Goal: Task Accomplishment & Management: Manage account settings

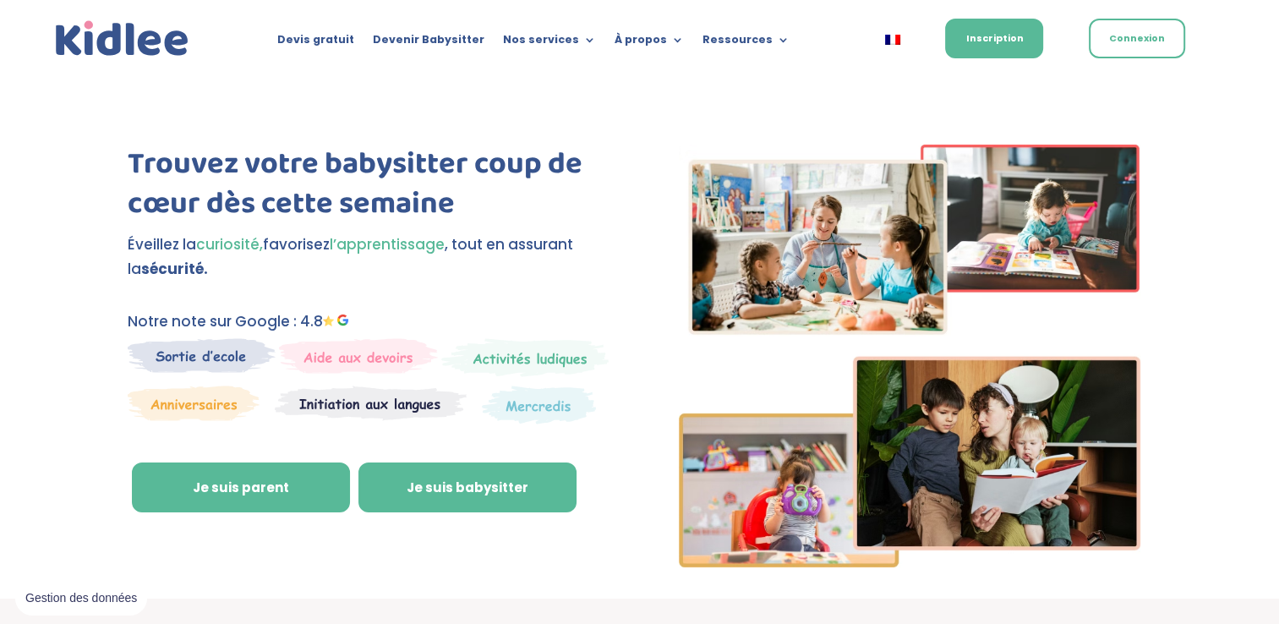
click at [429, 483] on link "Je suis babysitter" at bounding box center [467, 487] width 218 height 51
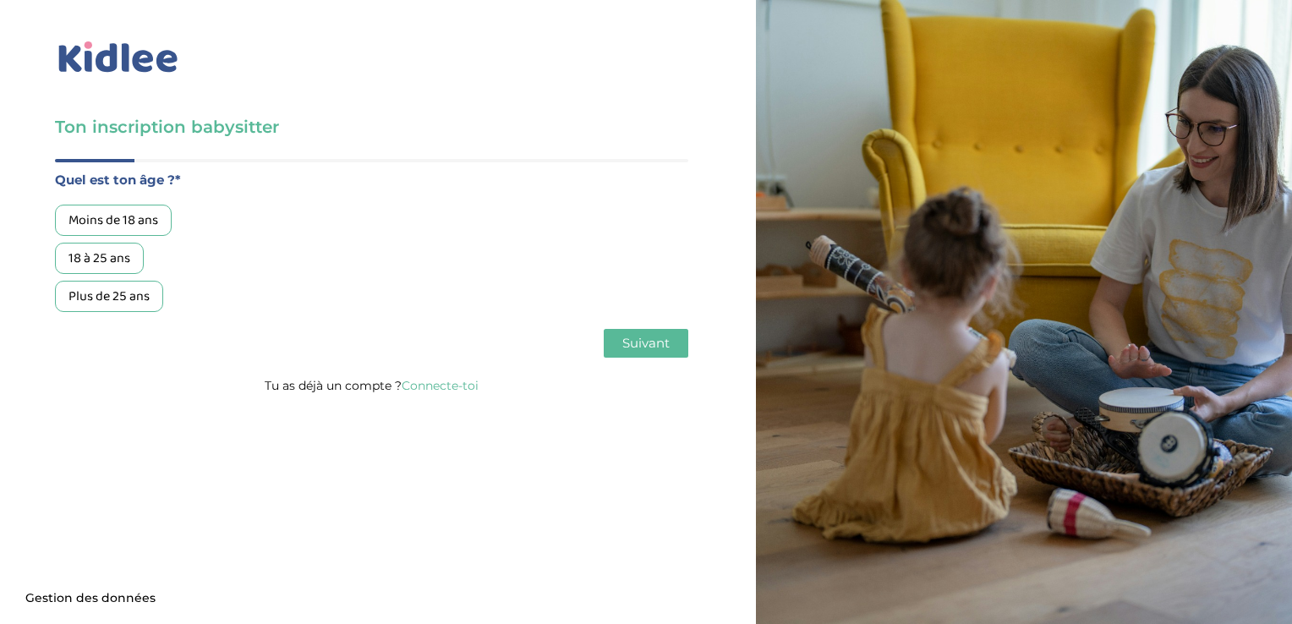
click at [101, 265] on div "18 à 25 ans" at bounding box center [99, 258] width 89 height 31
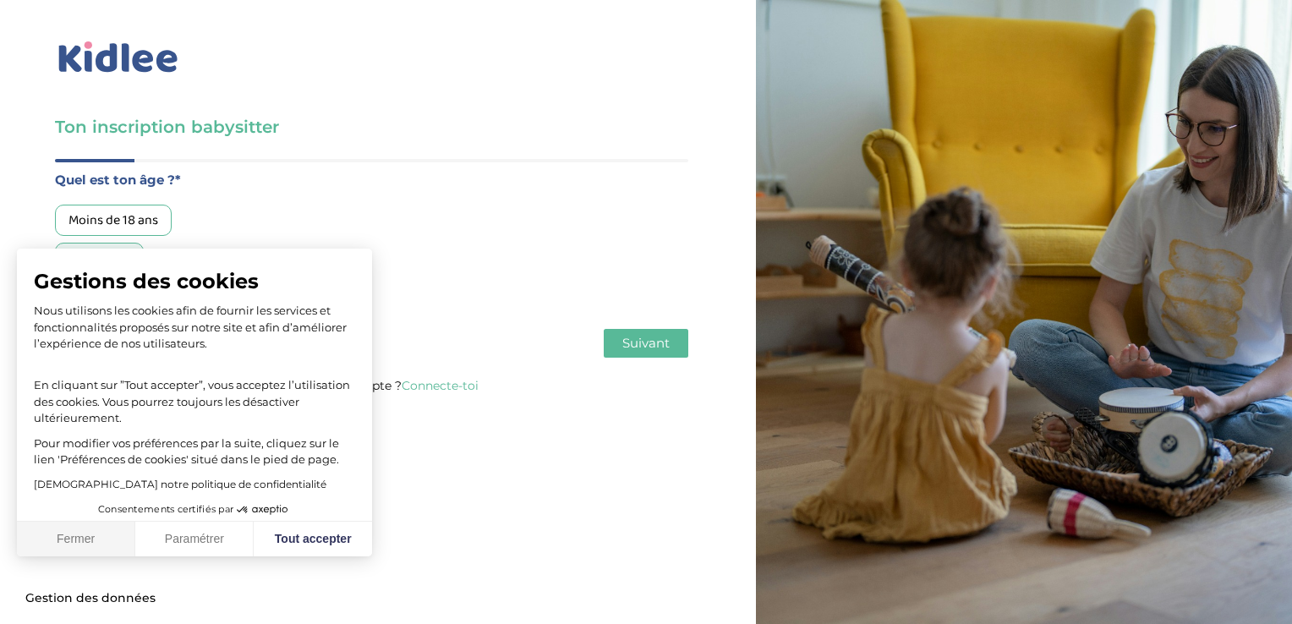
click at [85, 543] on button "Fermer" at bounding box center [76, 540] width 118 height 36
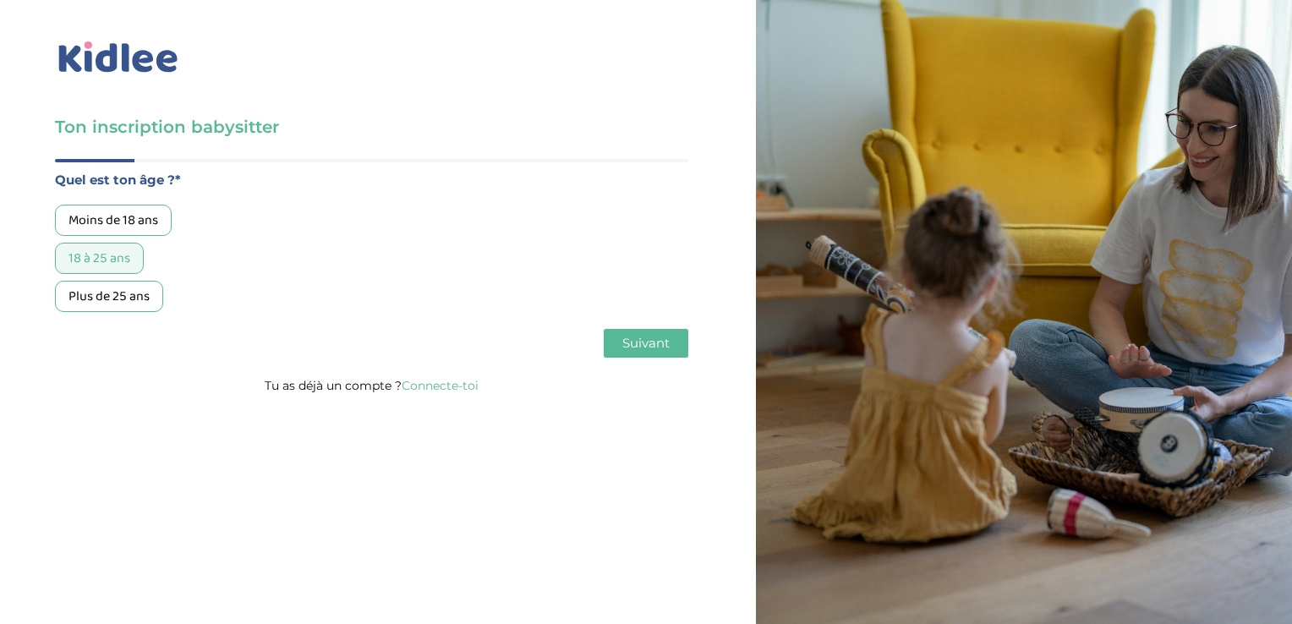
click at [664, 344] on span "Suivant" at bounding box center [645, 343] width 47 height 16
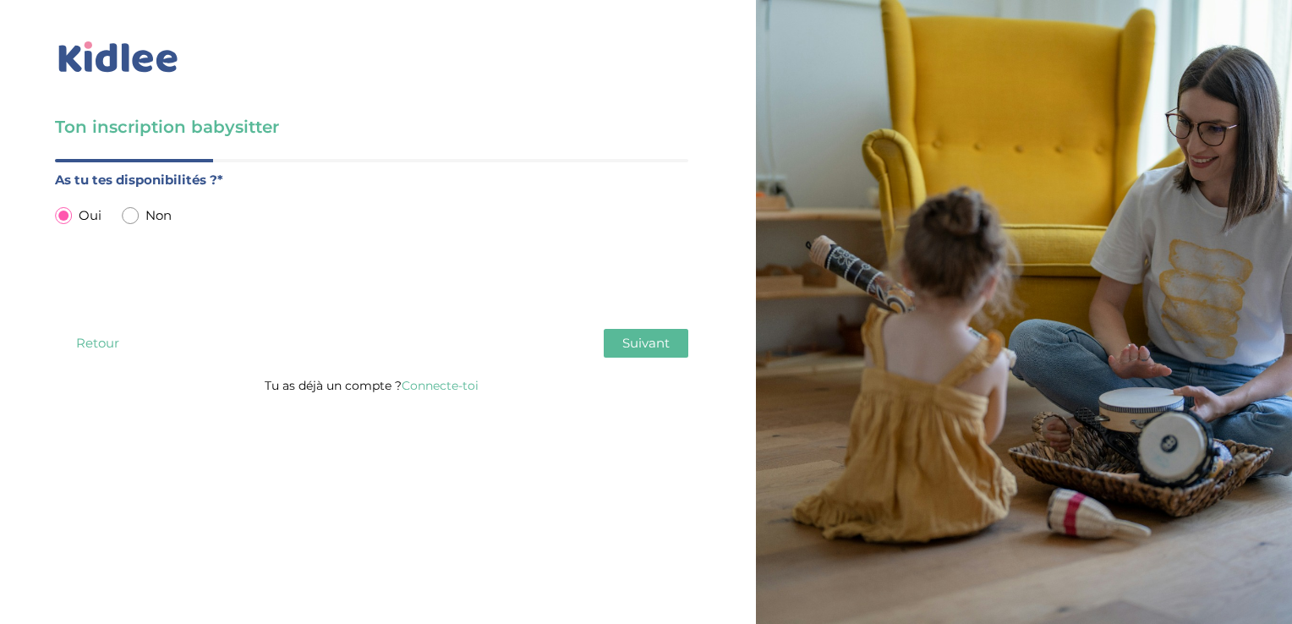
drag, startPoint x: 664, startPoint y: 344, endPoint x: 615, endPoint y: 348, distance: 48.4
click at [615, 348] on button "Suivant" at bounding box center [646, 343] width 85 height 29
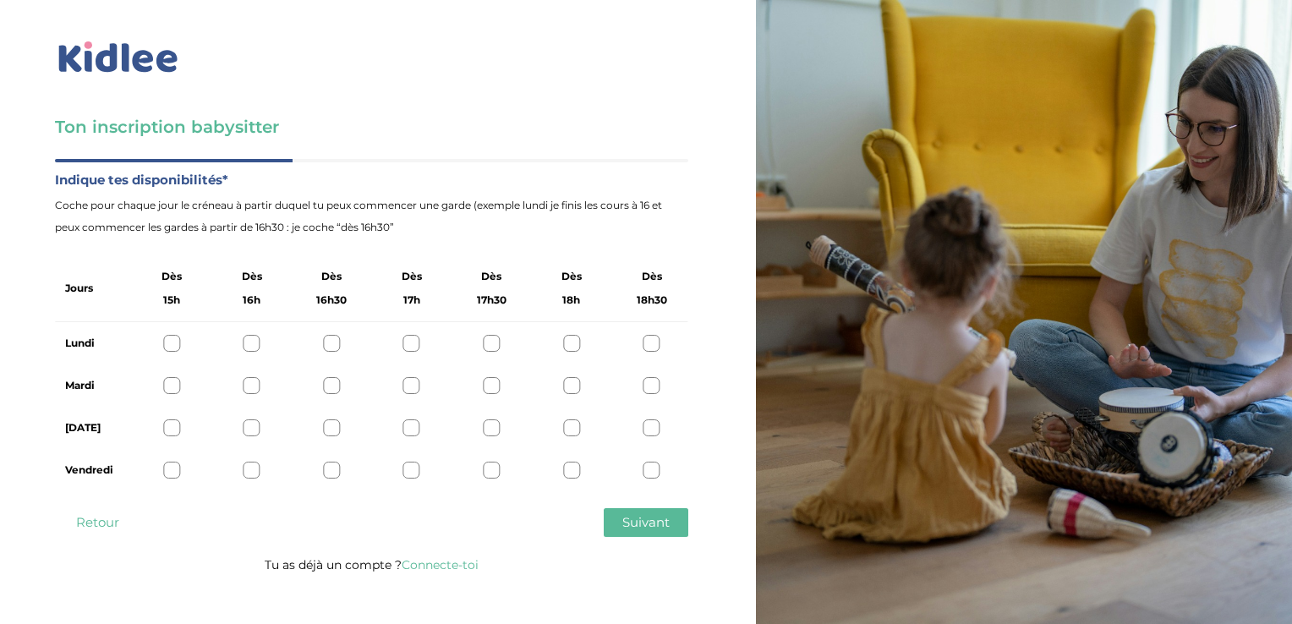
click at [115, 523] on button "Retour" at bounding box center [97, 522] width 85 height 29
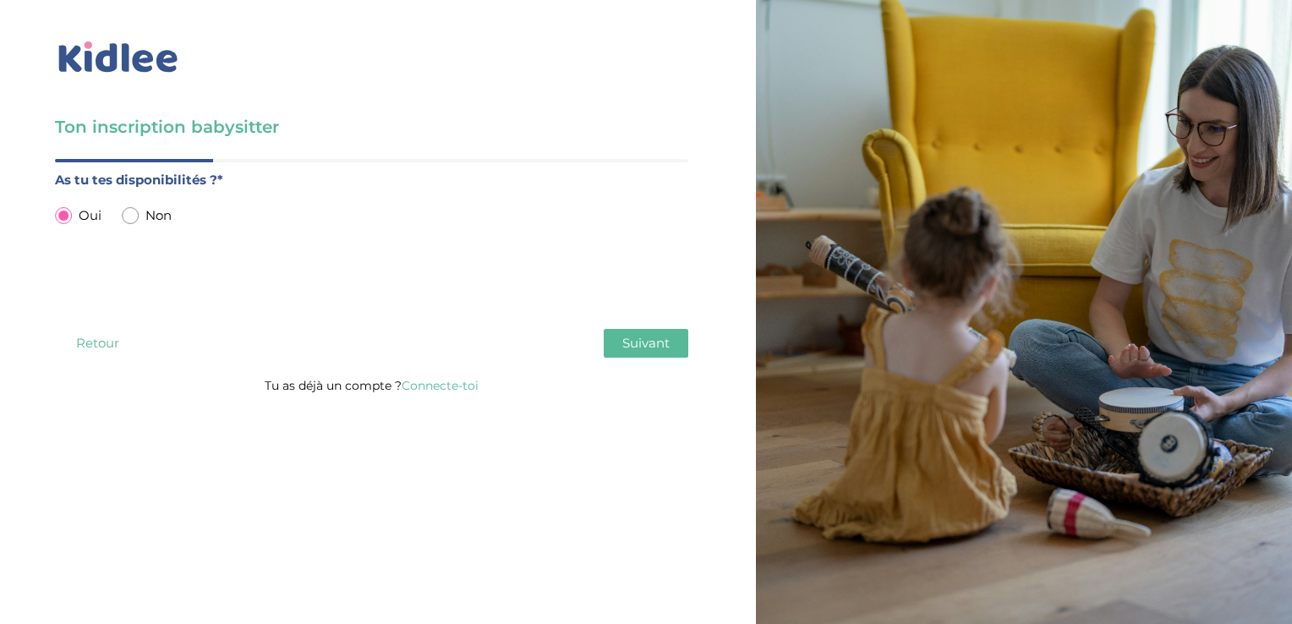
click at [133, 210] on input "radio" at bounding box center [130, 215] width 17 height 17
radio input "true"
radio input "false"
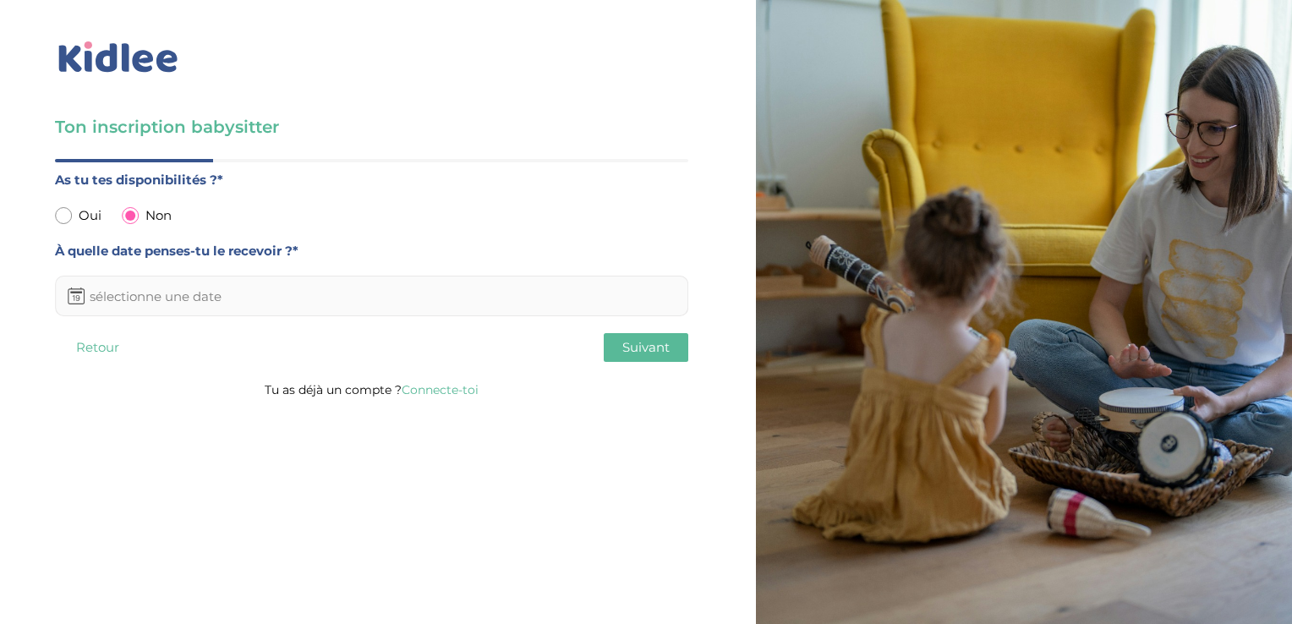
click at [170, 303] on input "text" at bounding box center [371, 296] width 633 height 41
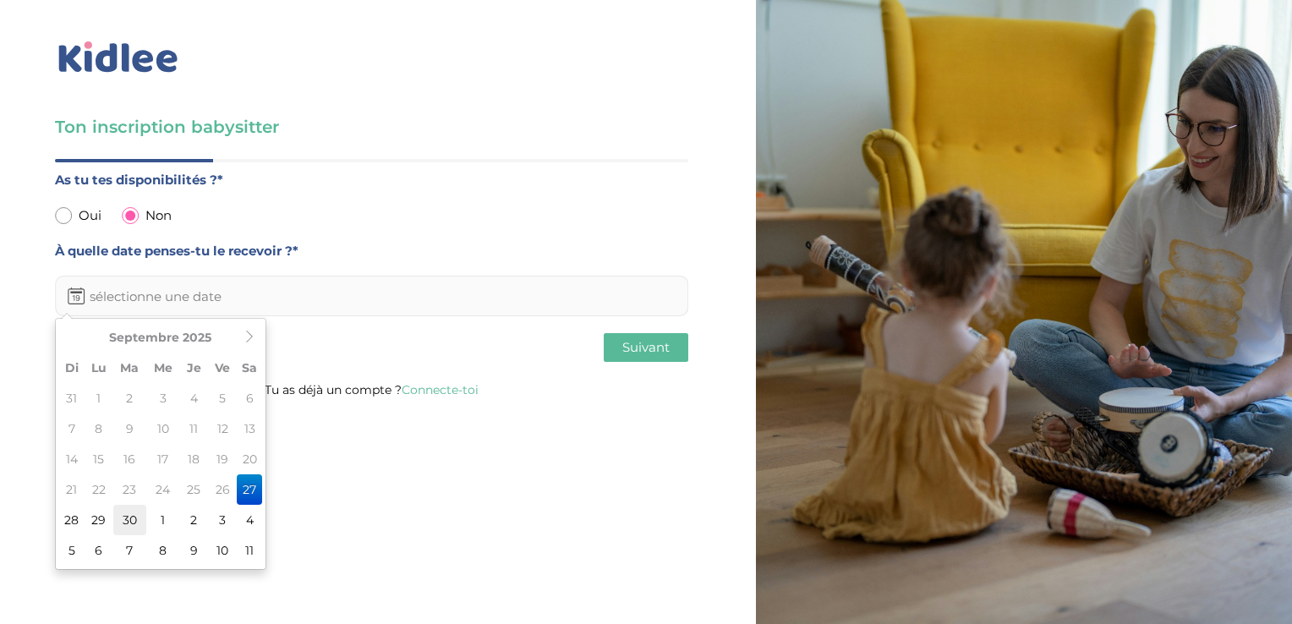
click at [128, 524] on td "30" at bounding box center [129, 520] width 33 height 30
type input "30-09-2025"
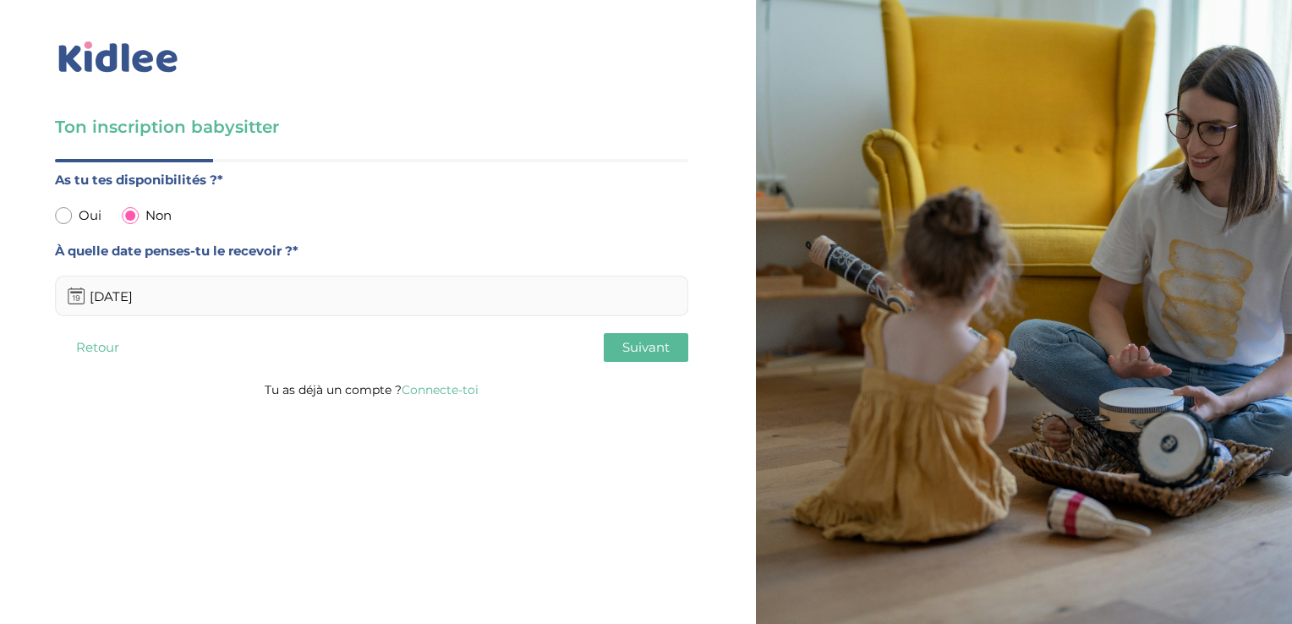
click at [631, 350] on span "Suivant" at bounding box center [645, 347] width 47 height 16
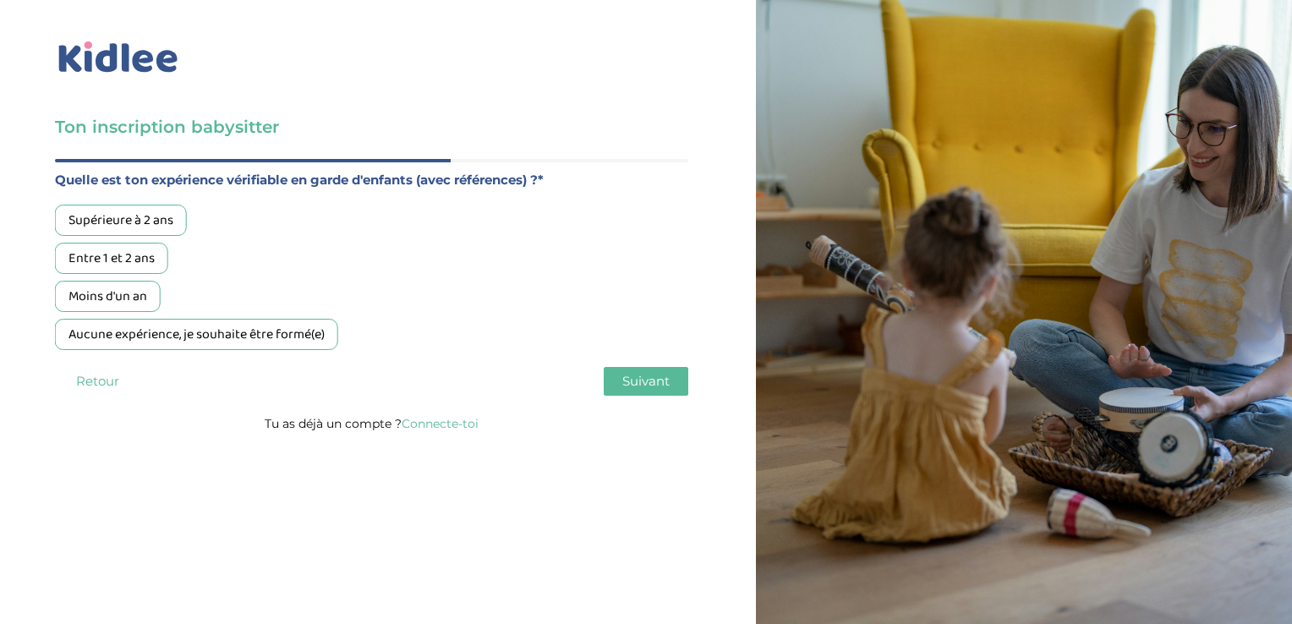
click at [193, 336] on div "Aucune expérience, je souhaite être formé(e)" at bounding box center [196, 334] width 283 height 31
click at [620, 371] on button "Suivant" at bounding box center [646, 381] width 85 height 29
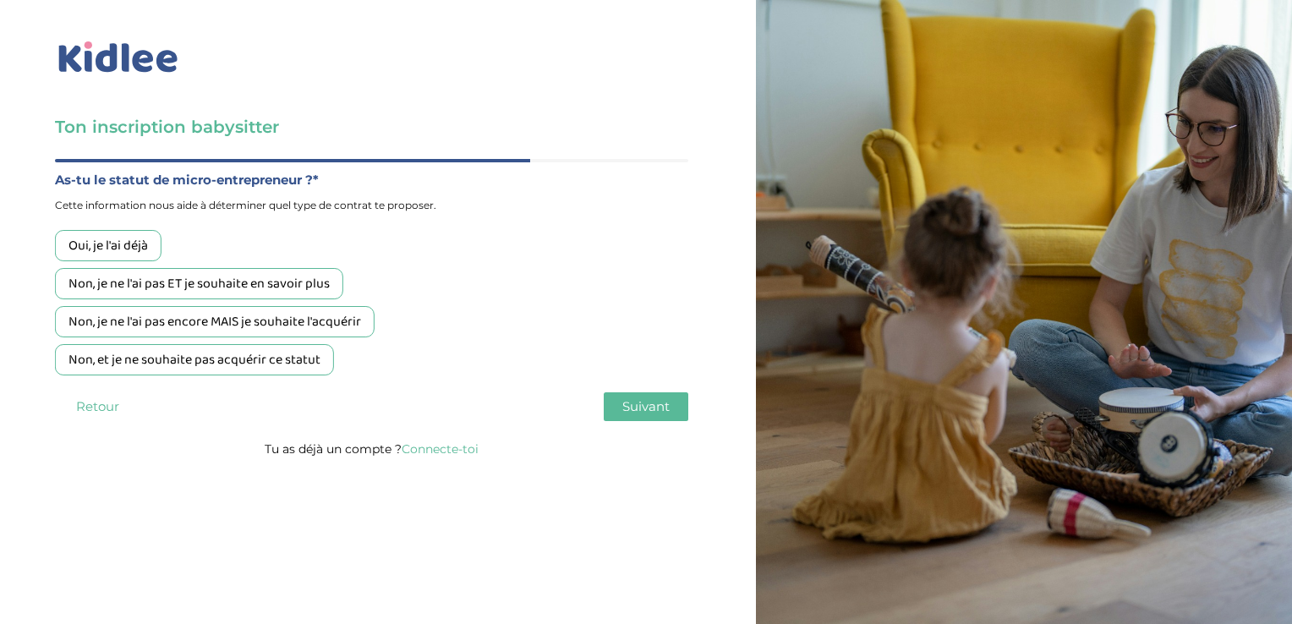
click at [147, 353] on div "Non, et je ne souhaite pas acquérir ce statut" at bounding box center [194, 359] width 279 height 31
click at [655, 388] on div "Quel est ton âge ?* Moins de 18 ans 18 à 25 ans Plus de 25 ans As tu tes dispon…" at bounding box center [371, 298] width 633 height 279
click at [648, 395] on button "Suivant" at bounding box center [646, 406] width 85 height 29
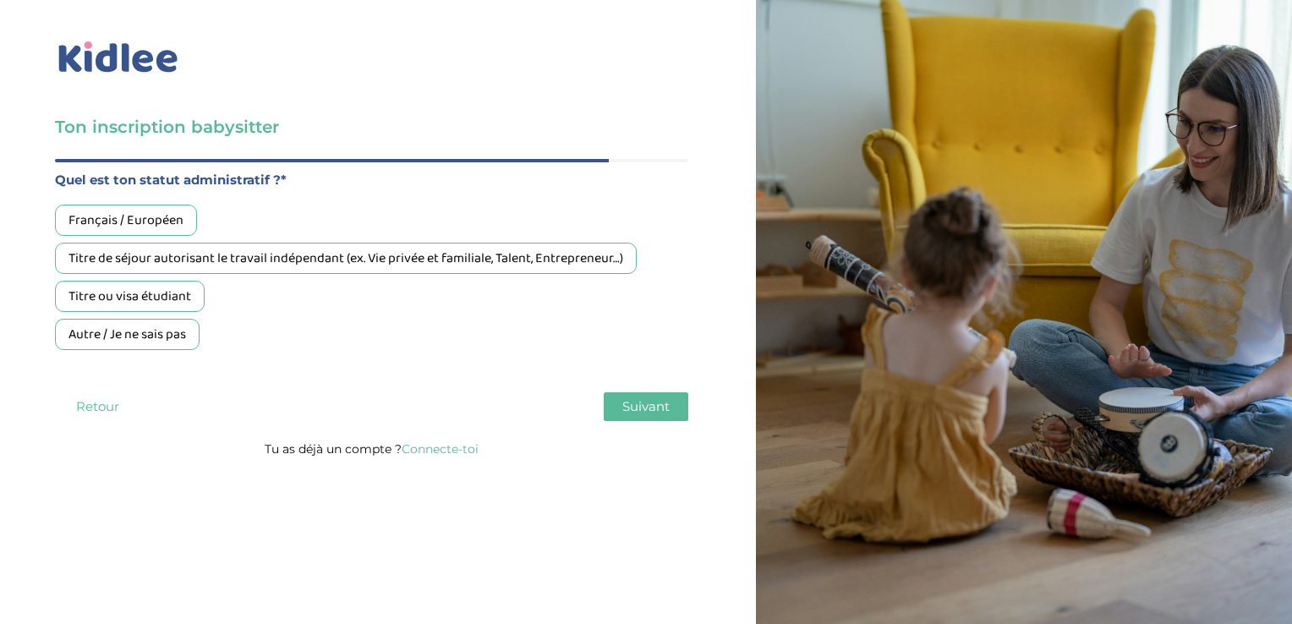
click at [118, 225] on div "Français / Européen" at bounding box center [126, 220] width 142 height 31
click at [646, 394] on button "Suivant" at bounding box center [646, 406] width 85 height 29
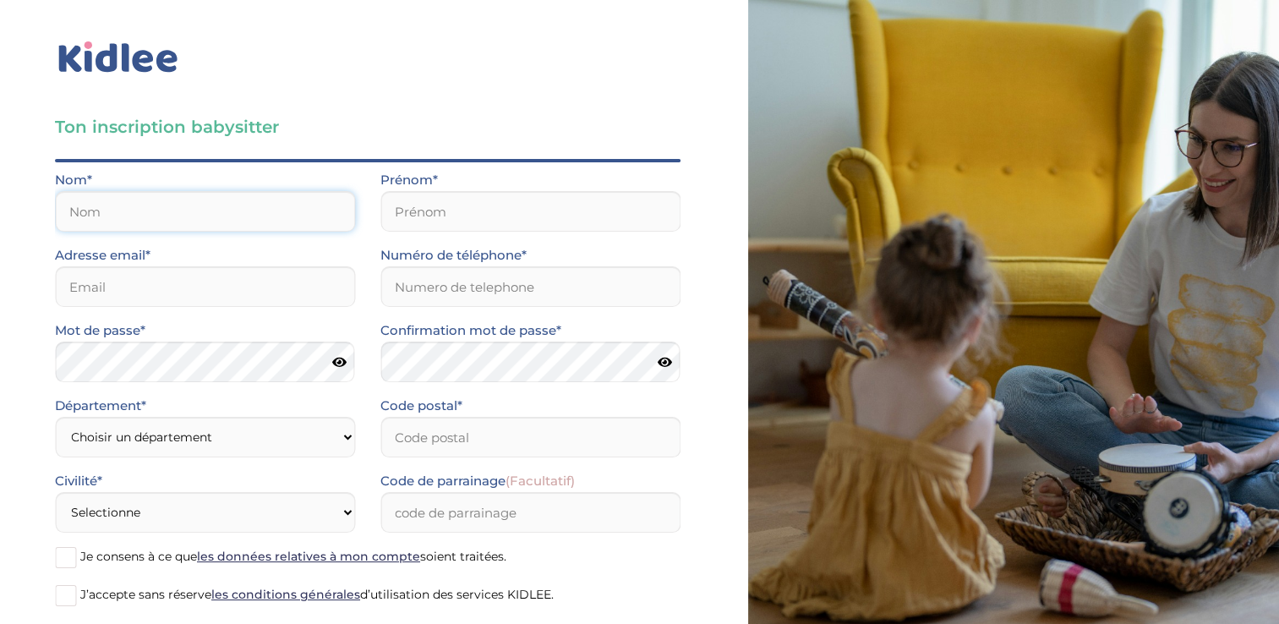
click at [184, 206] on input "text" at bounding box center [205, 211] width 300 height 41
type input "Melinette"
click at [440, 207] on input "text" at bounding box center [530, 211] width 300 height 41
type input "Romane"
click at [194, 278] on input "email" at bounding box center [205, 286] width 300 height 41
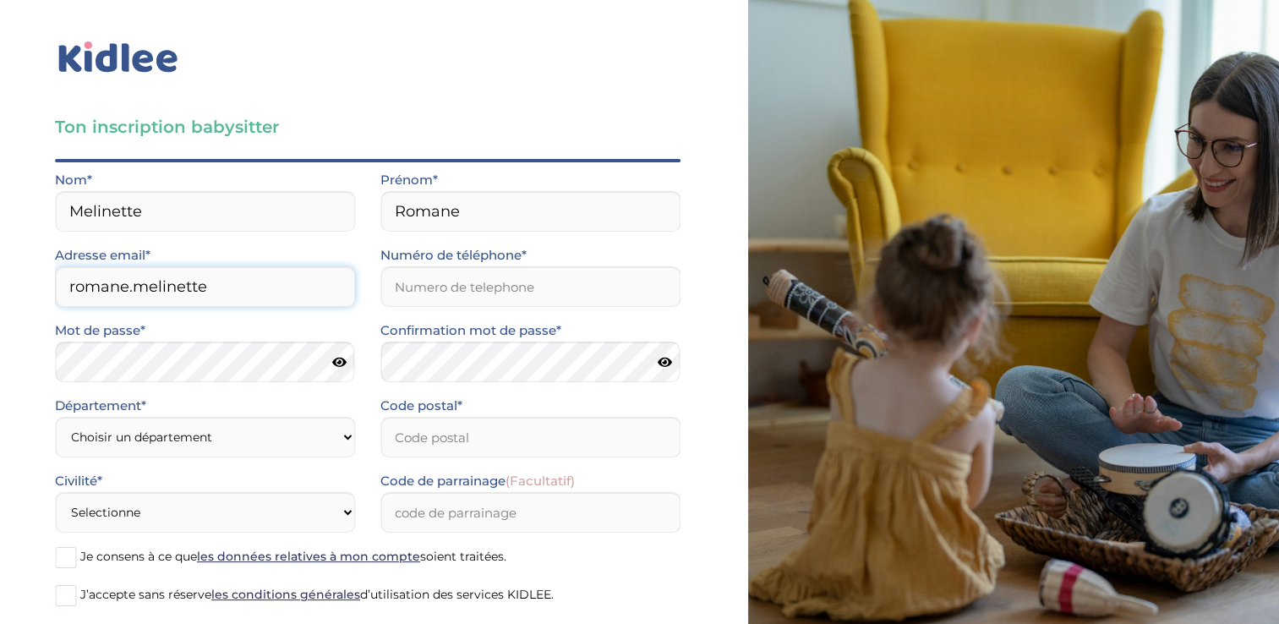
type input "romane.melinette@gmail.com"
click at [451, 299] on input "Numéro de téléphone*" at bounding box center [530, 286] width 300 height 41
click at [206, 440] on select "Choisir un département Paris (75) Hauts-de-Seine (92) Yvelines (78) Val-de-Marn…" at bounding box center [205, 437] width 300 height 41
select select "0"
click at [55, 417] on select "Choisir un département Paris (75) Hauts-de-Seine (92) Yvelines (78) Val-de-Marn…" at bounding box center [205, 437] width 300 height 41
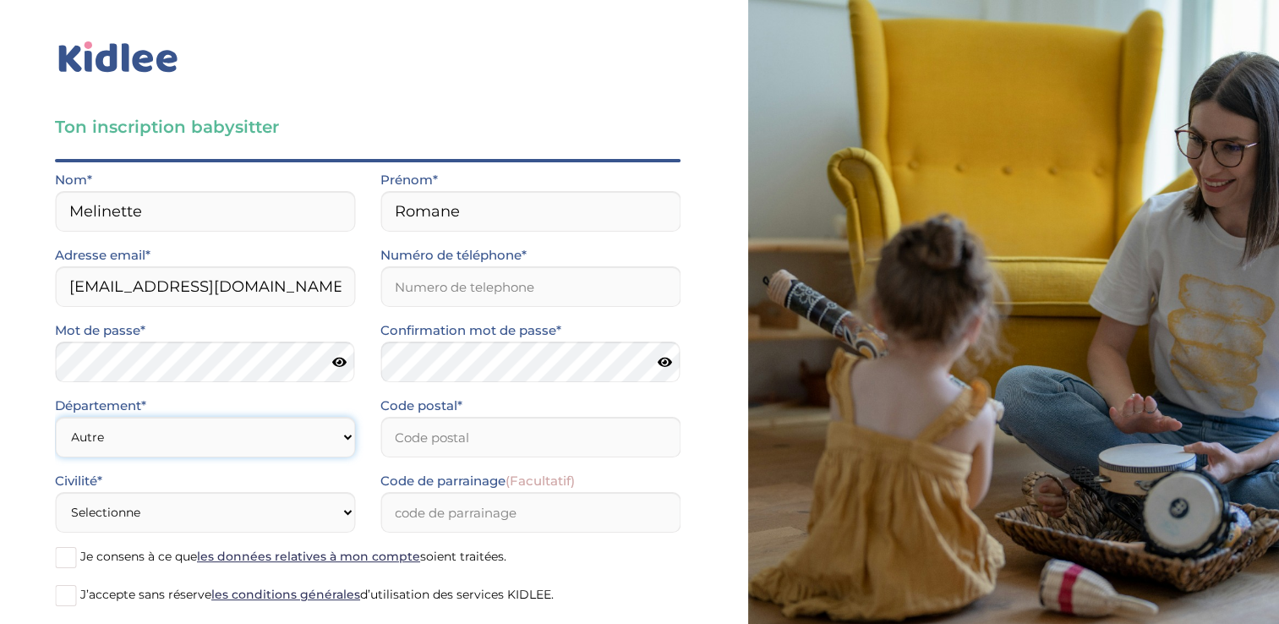
click at [170, 438] on select "Choisir un département Paris (75) Hauts-de-Seine (92) Yvelines (78) Val-de-Marn…" at bounding box center [205, 437] width 300 height 41
click at [55, 417] on select "Choisir un département Paris (75) Hauts-de-Seine (92) Yvelines (78) Val-de-Marn…" at bounding box center [205, 437] width 300 height 41
click at [469, 451] on input "Code postal*" at bounding box center [530, 437] width 300 height 41
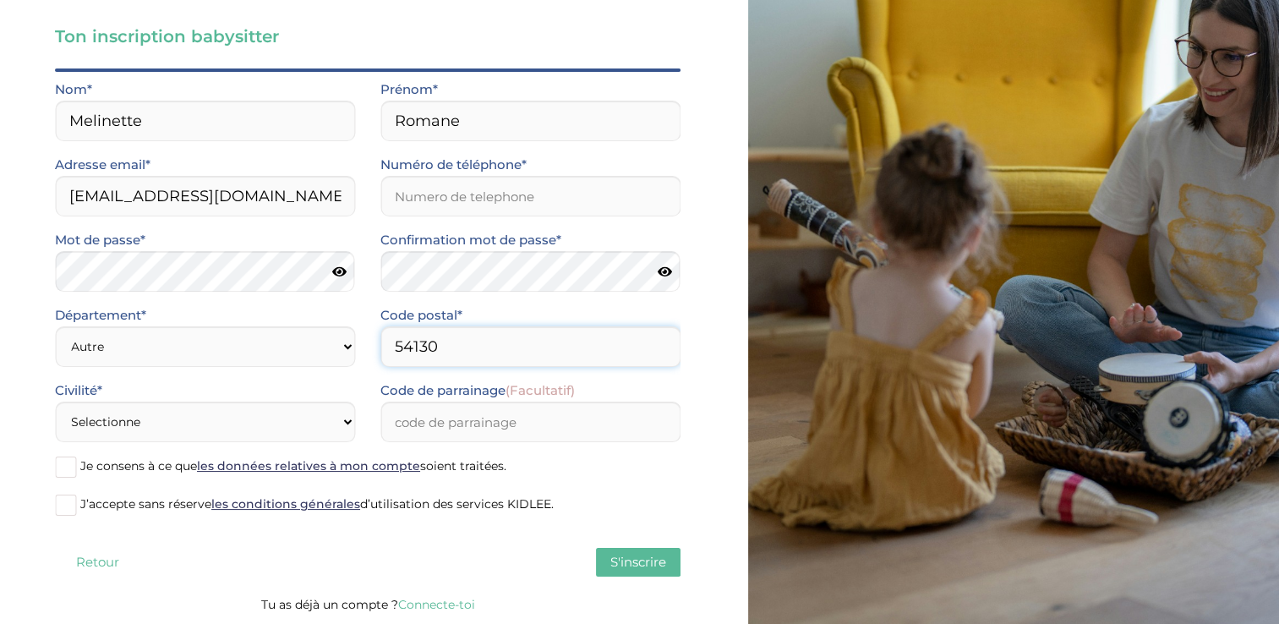
type input "54130"
click at [257, 428] on select "Selectionne Mr Mme" at bounding box center [205, 422] width 300 height 41
select select "1"
click at [55, 402] on select "Selectionne Mr Mme" at bounding box center [205, 422] width 300 height 41
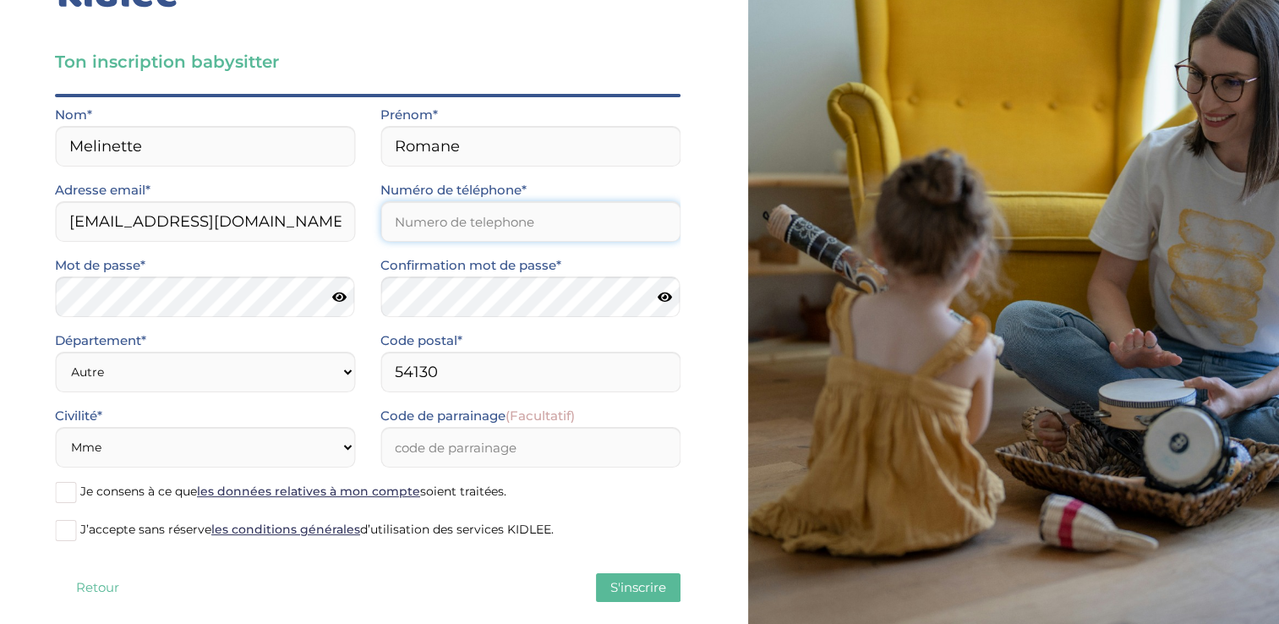
click at [463, 232] on input "Numéro de téléphone*" at bounding box center [530, 221] width 300 height 41
click at [426, 564] on div "Quel est ton âge ?* Moins de 18 ans 18 à 25 ans Plus de 25 ans As tu tes dispon…" at bounding box center [368, 356] width 626 height 525
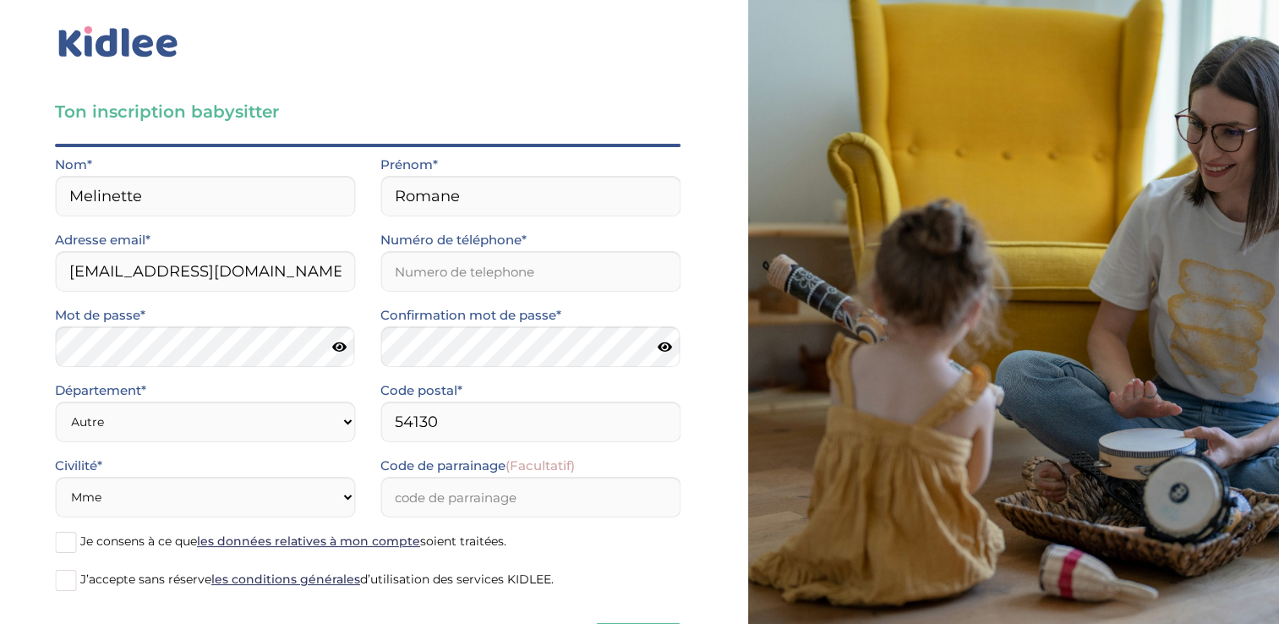
scroll to position [16, 0]
click at [455, 282] on input "Numéro de téléphone*" at bounding box center [530, 270] width 300 height 41
type input "0651539980"
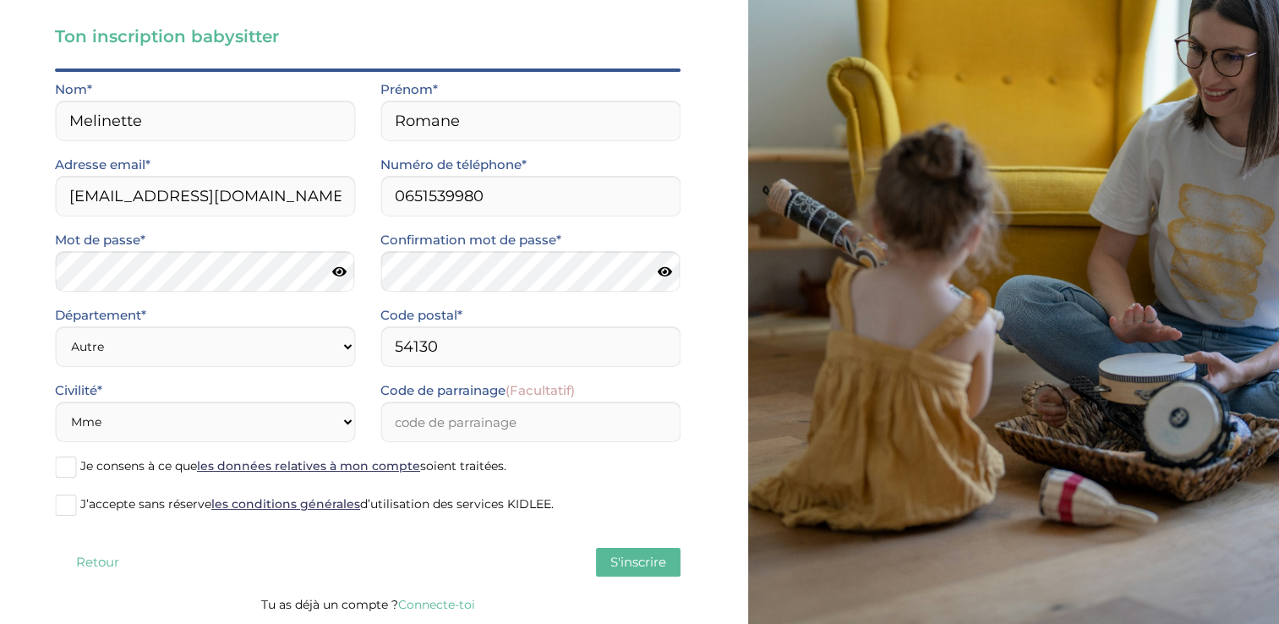
drag, startPoint x: 665, startPoint y: 566, endPoint x: 645, endPoint y: 565, distance: 20.3
click at [645, 565] on span "S'inscrire" at bounding box center [638, 562] width 56 height 16
click at [621, 554] on span "S'inscrire" at bounding box center [638, 562] width 56 height 16
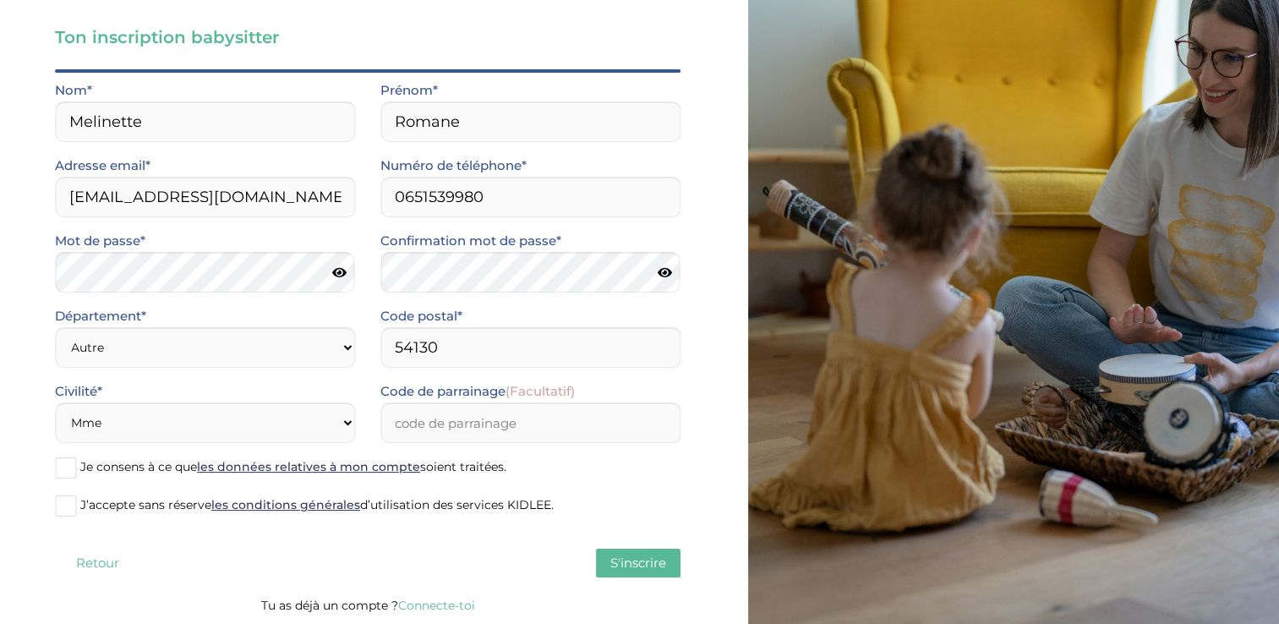
click at [66, 455] on div "Civilité* Selectionne Mr Mme" at bounding box center [204, 417] width 325 height 75
click at [65, 465] on span at bounding box center [65, 467] width 21 height 21
click at [0, 0] on input "Je consens à ce que les données relatives à mon compte soient traitées." at bounding box center [0, 0] width 0 height 0
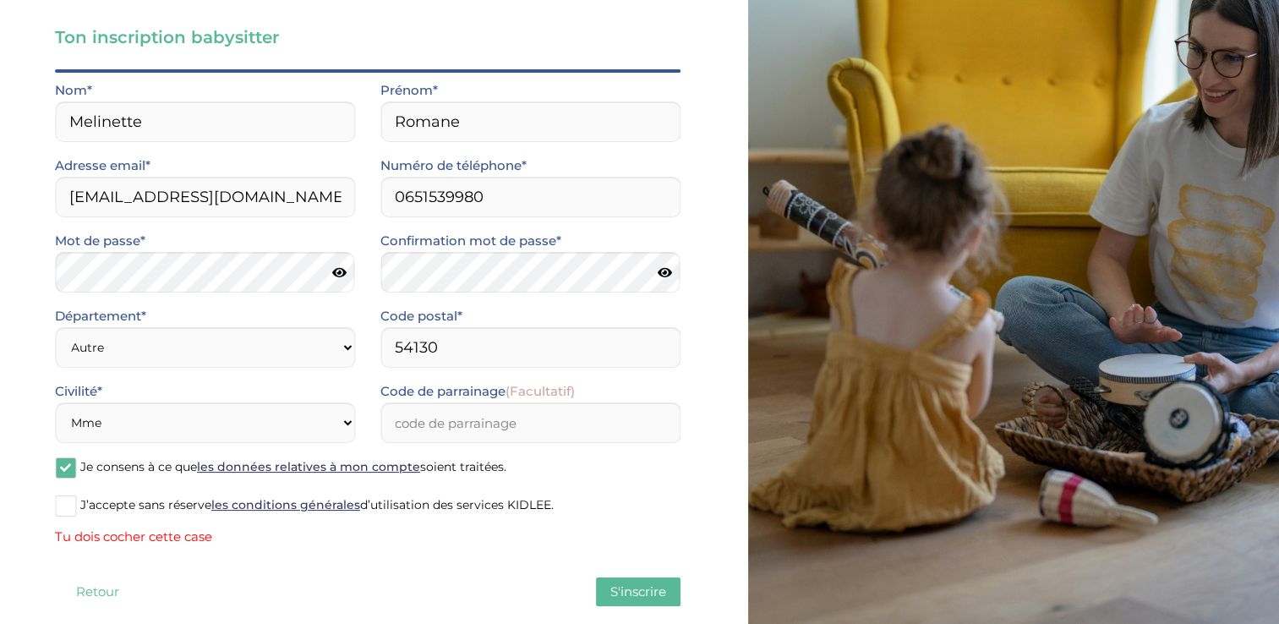
click at [65, 503] on span at bounding box center [65, 505] width 21 height 21
click at [0, 0] on input "J’accepte sans réserve les conditions générales d’utilisation des services KIDL…" at bounding box center [0, 0] width 0 height 0
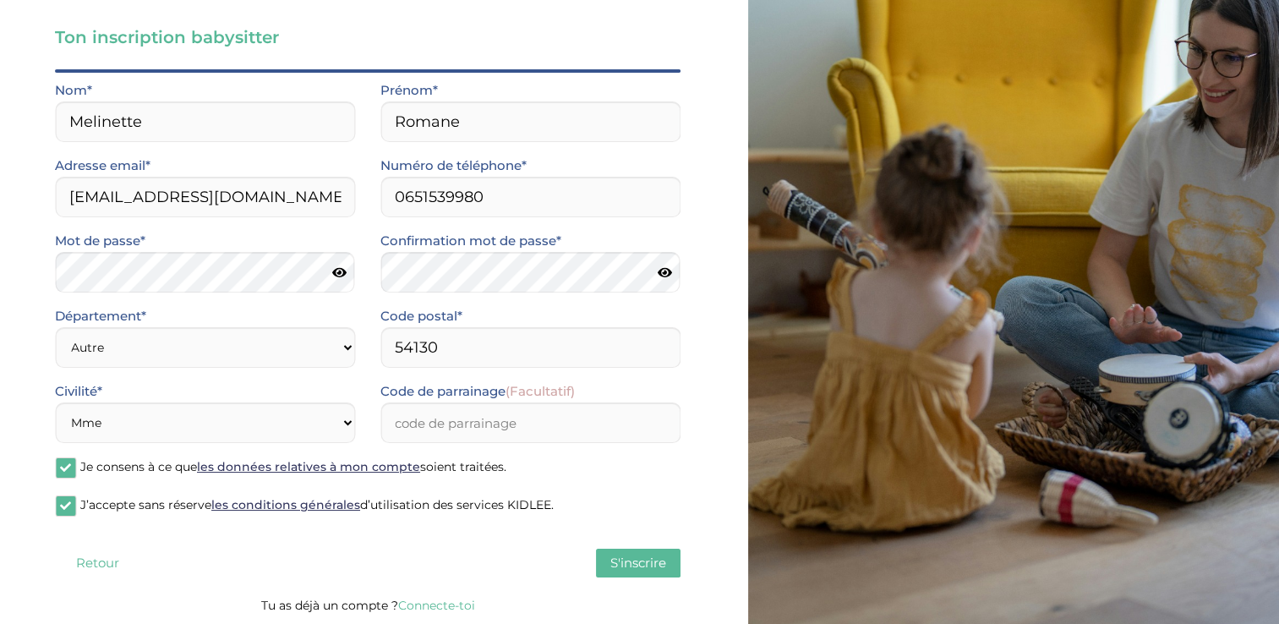
scroll to position [90, 0]
click at [615, 560] on span "S'inscrire" at bounding box center [638, 562] width 56 height 16
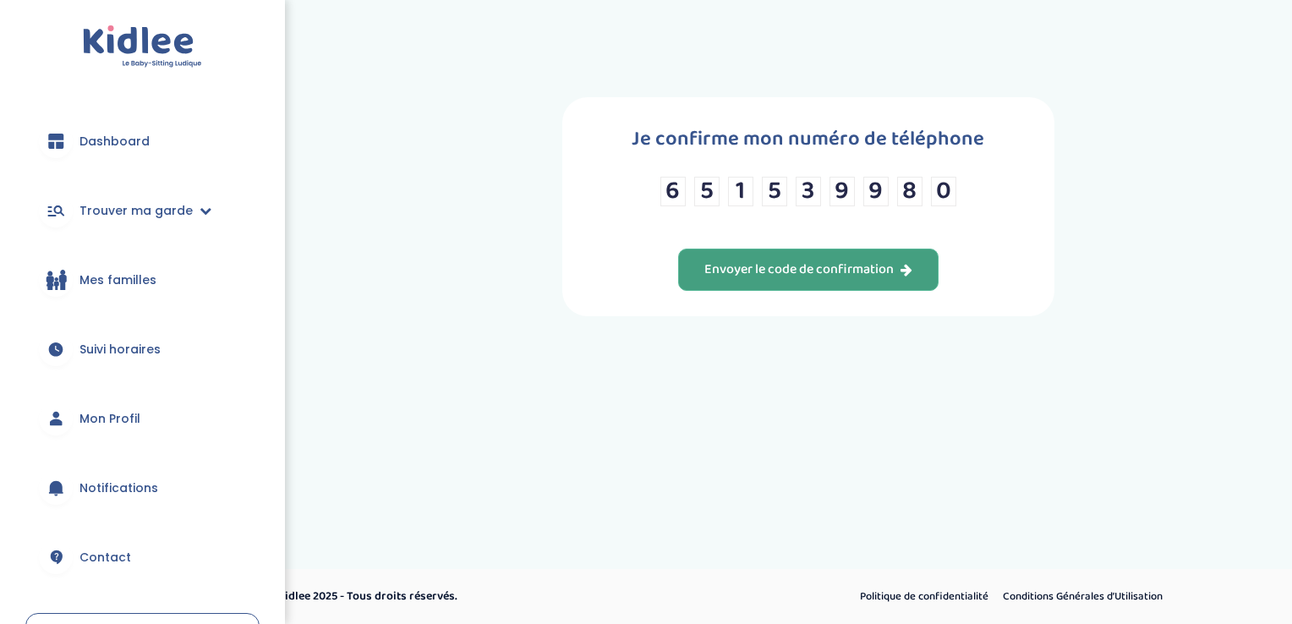
click at [879, 273] on div "Envoyer le code de confirmation" at bounding box center [808, 269] width 208 height 19
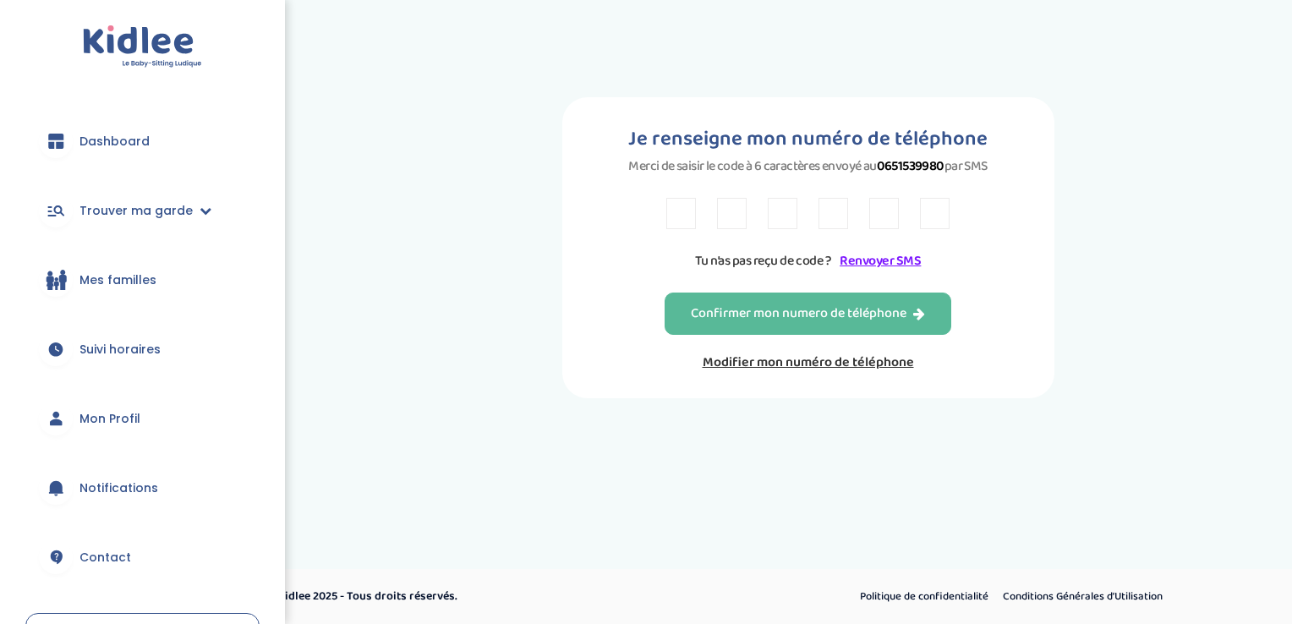
click at [683, 211] on input "text" at bounding box center [681, 213] width 30 height 31
type input "3"
type input "9"
type input "V"
type input "L"
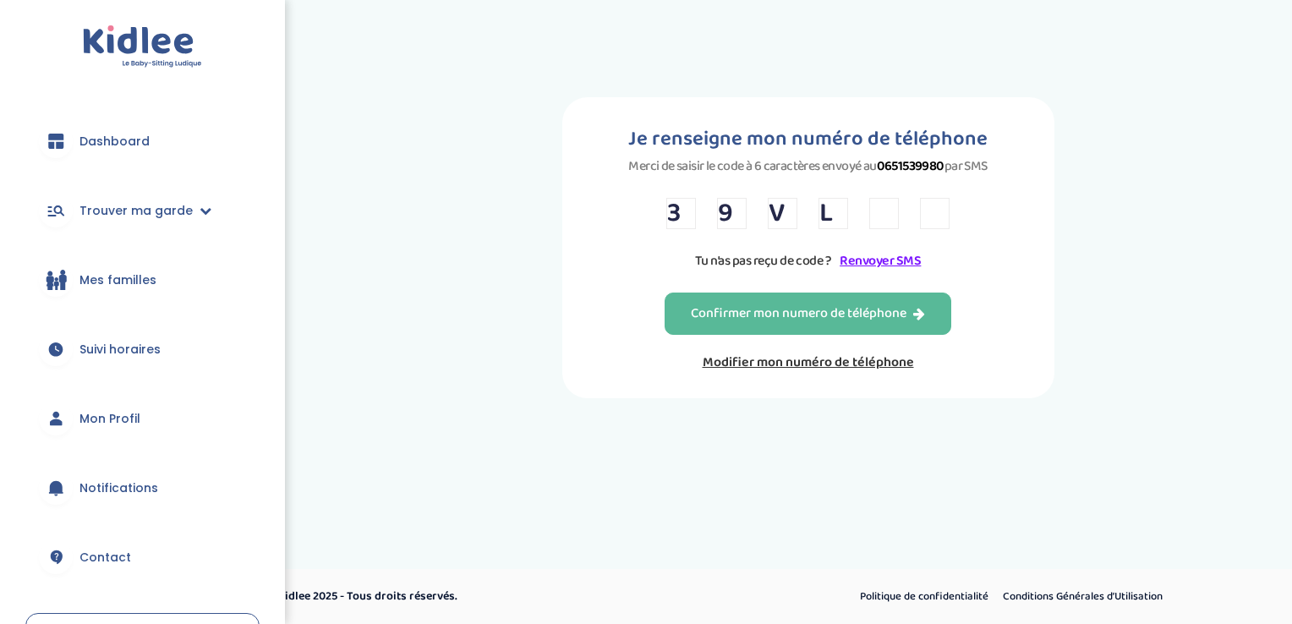
type input "K"
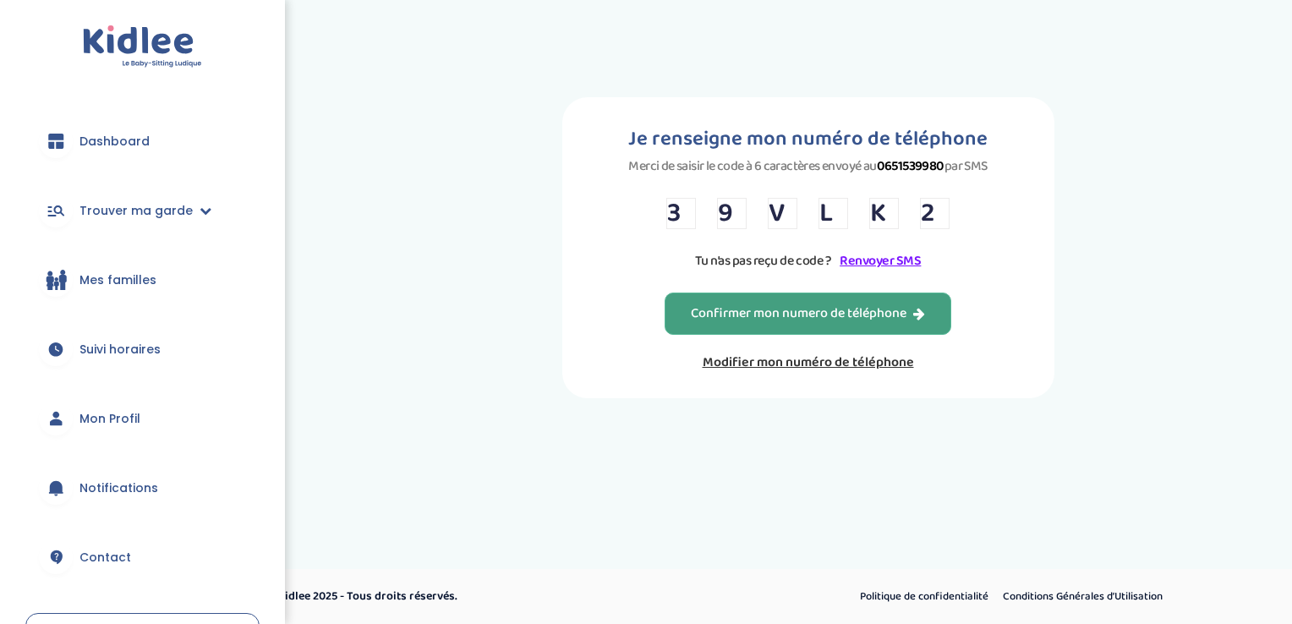
type input "2"
click at [706, 320] on div "Confirmer mon numero de téléphone" at bounding box center [808, 313] width 234 height 19
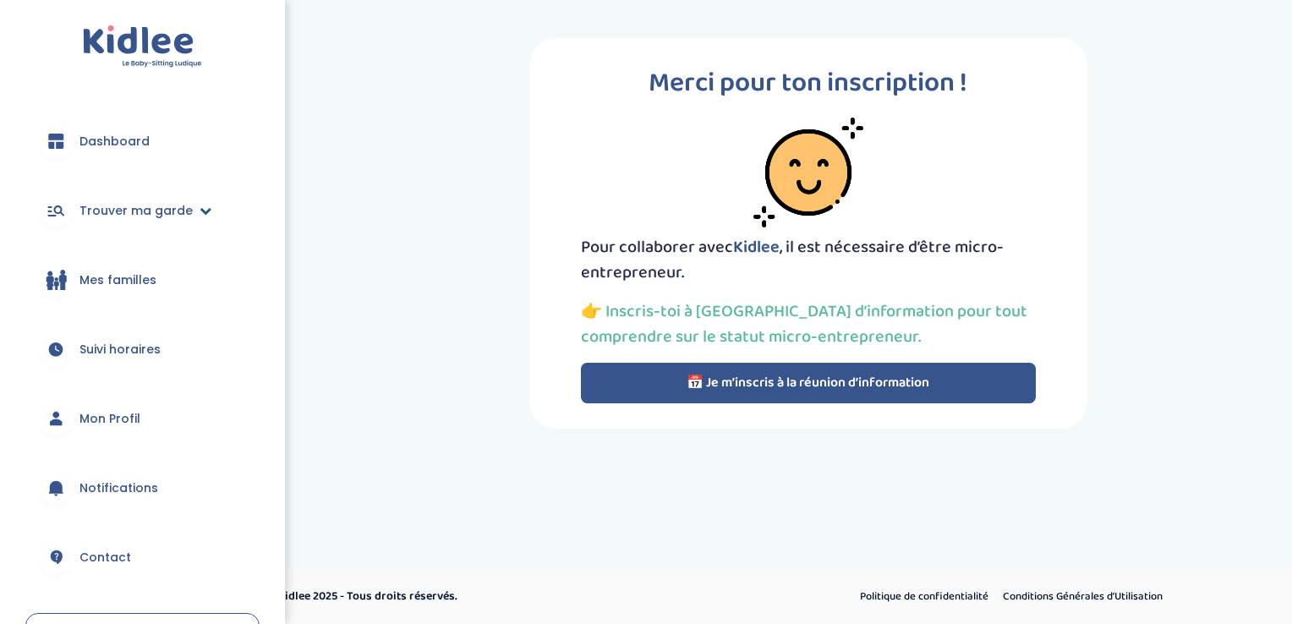
click at [188, 206] on link "Trouver ma garde" at bounding box center [142, 210] width 234 height 61
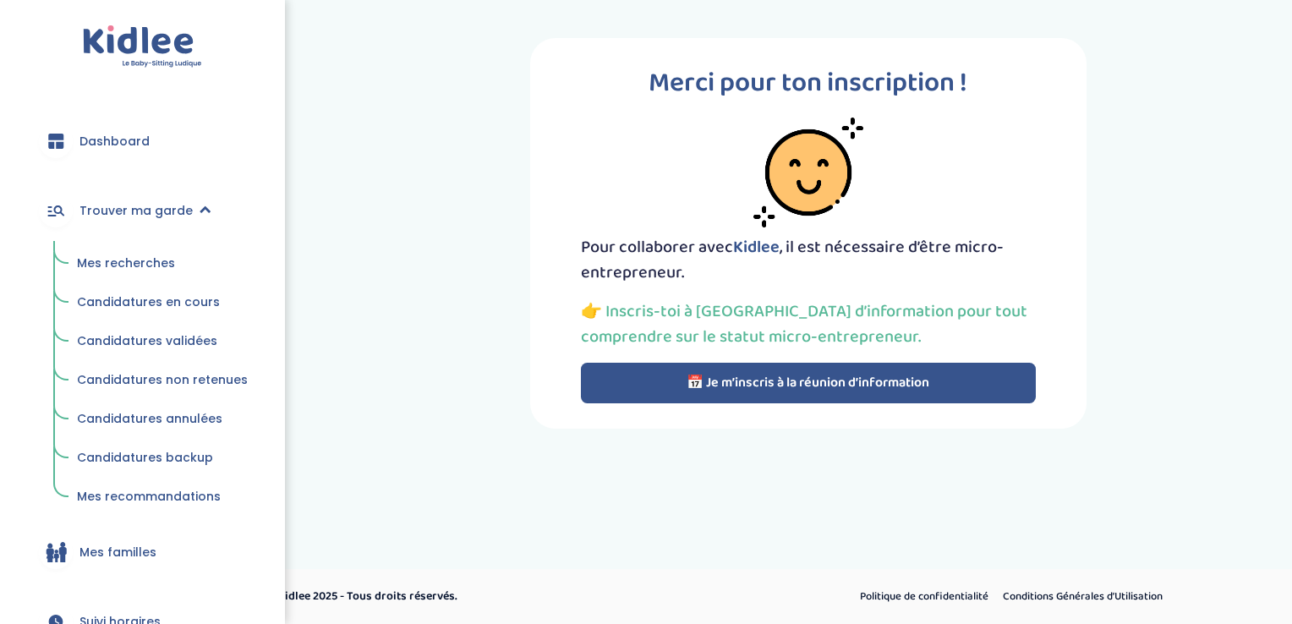
click at [132, 265] on span "Mes recherches" at bounding box center [126, 262] width 98 height 17
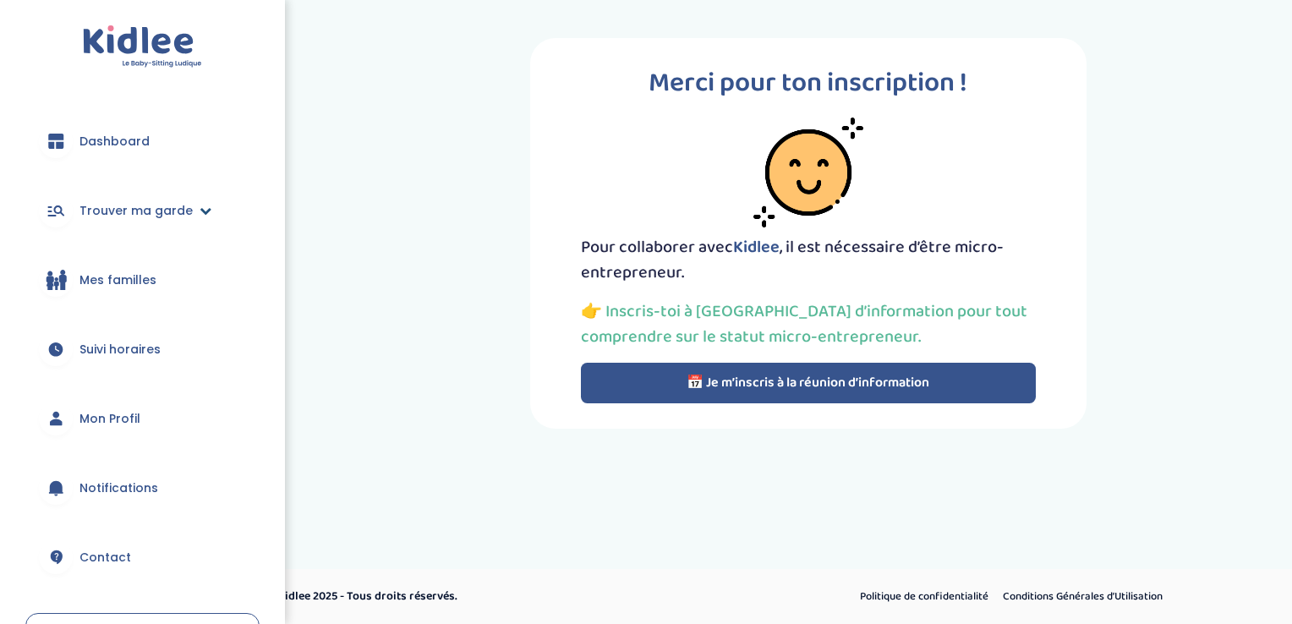
click at [193, 216] on link "Trouver ma garde" at bounding box center [142, 210] width 234 height 61
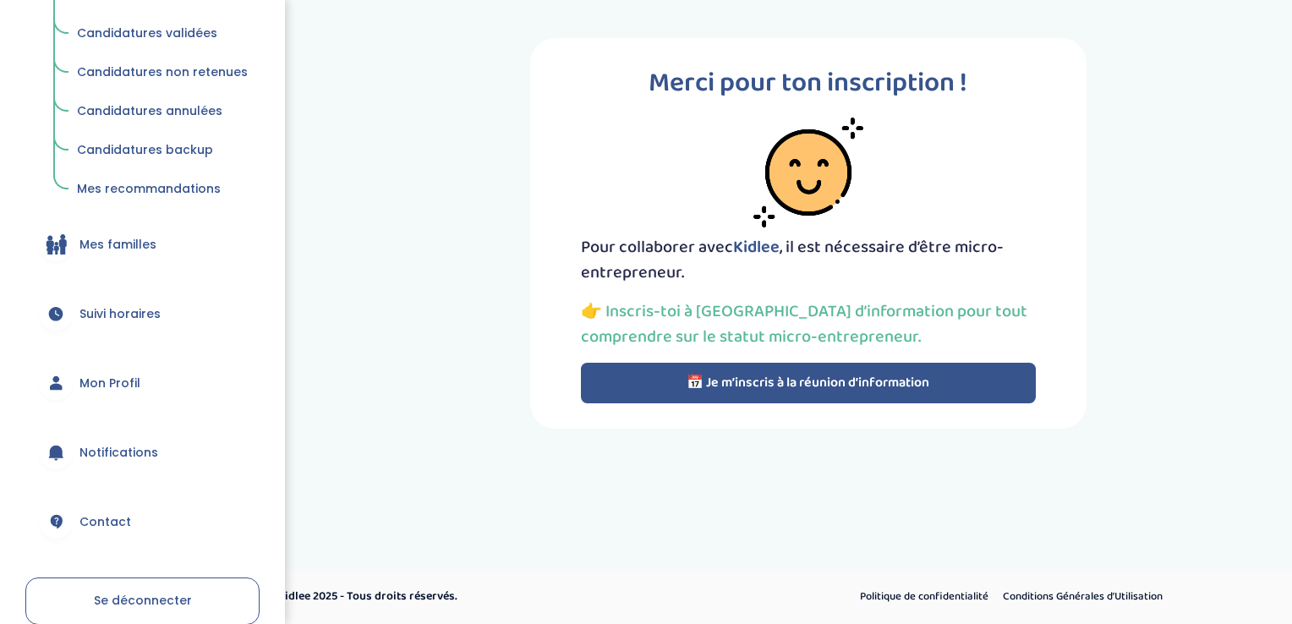
scroll to position [309, 0]
click at [98, 384] on span "Mon Profil" at bounding box center [109, 382] width 61 height 18
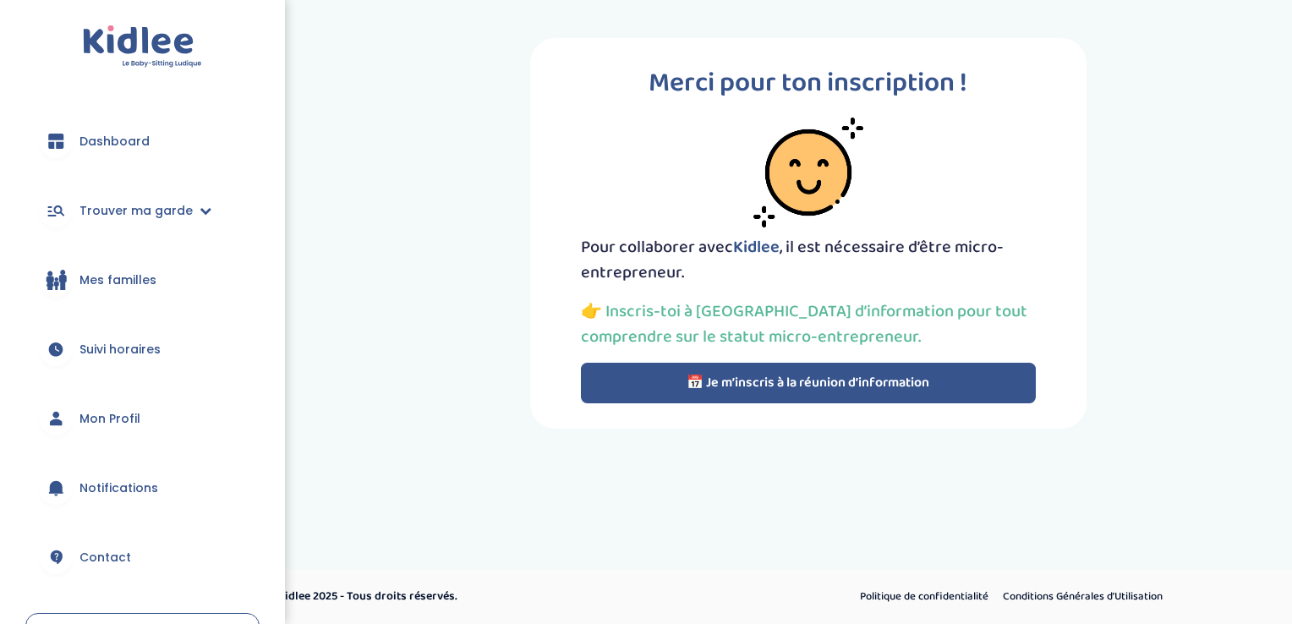
click at [666, 377] on button "📅 Je m’inscris à la réunion d’information" at bounding box center [808, 383] width 455 height 41
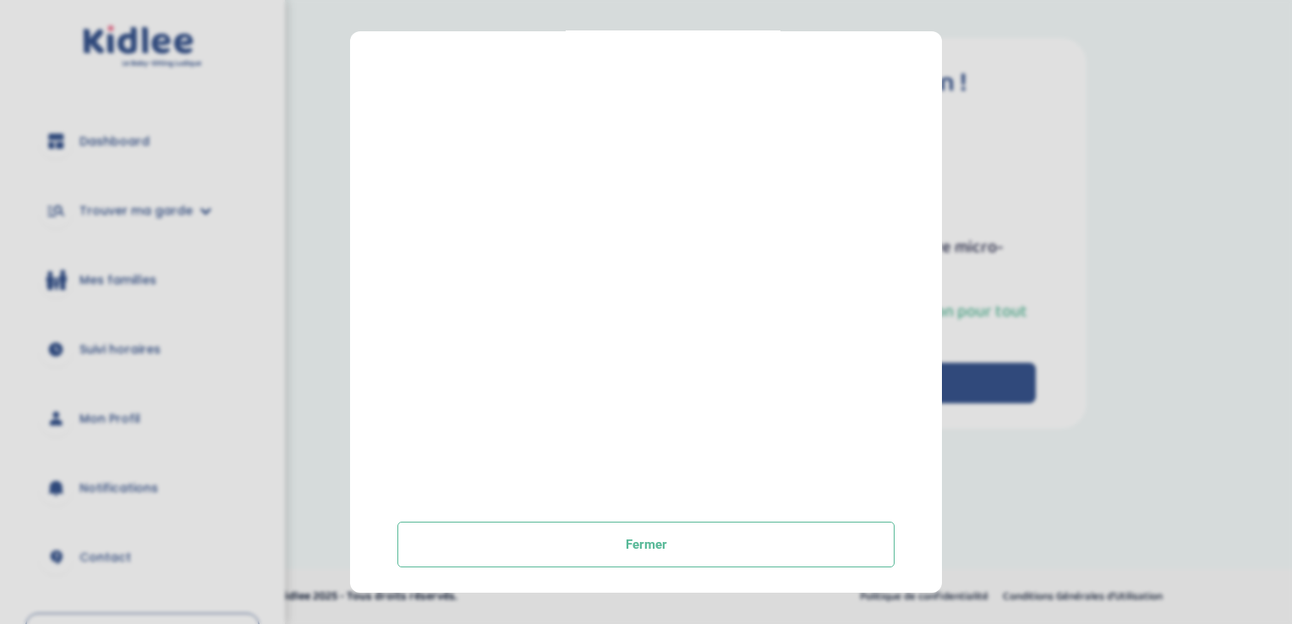
scroll to position [298, 0]
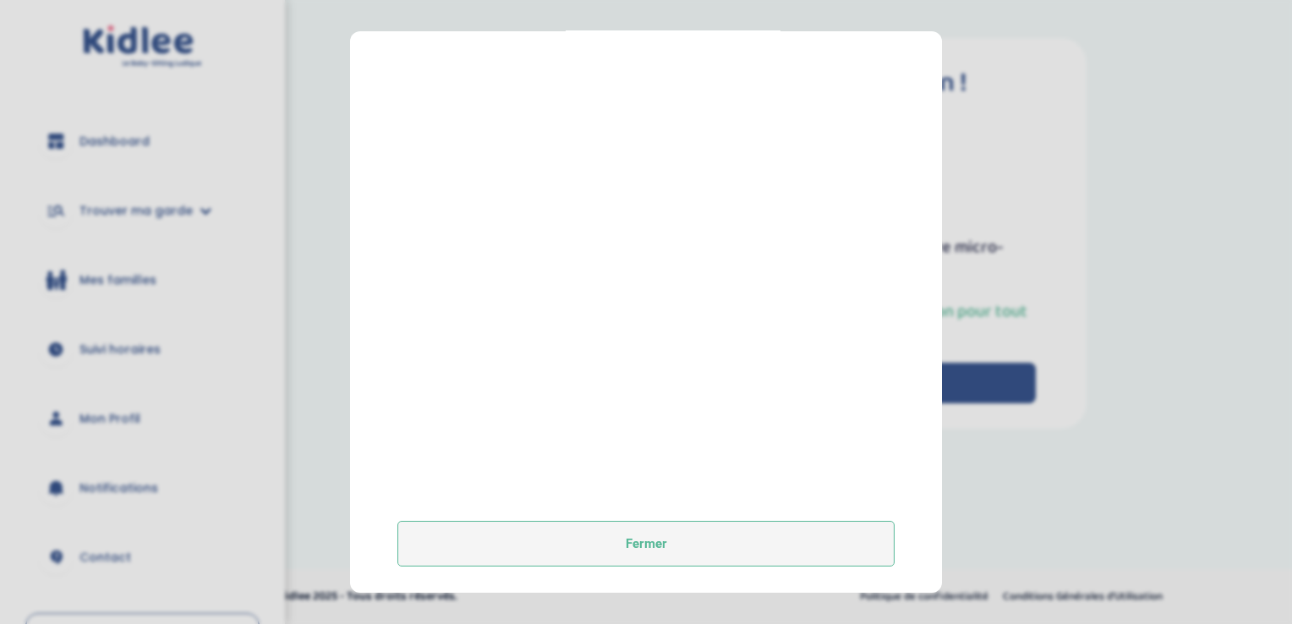
click at [568, 551] on button "Fermer" at bounding box center [645, 544] width 497 height 46
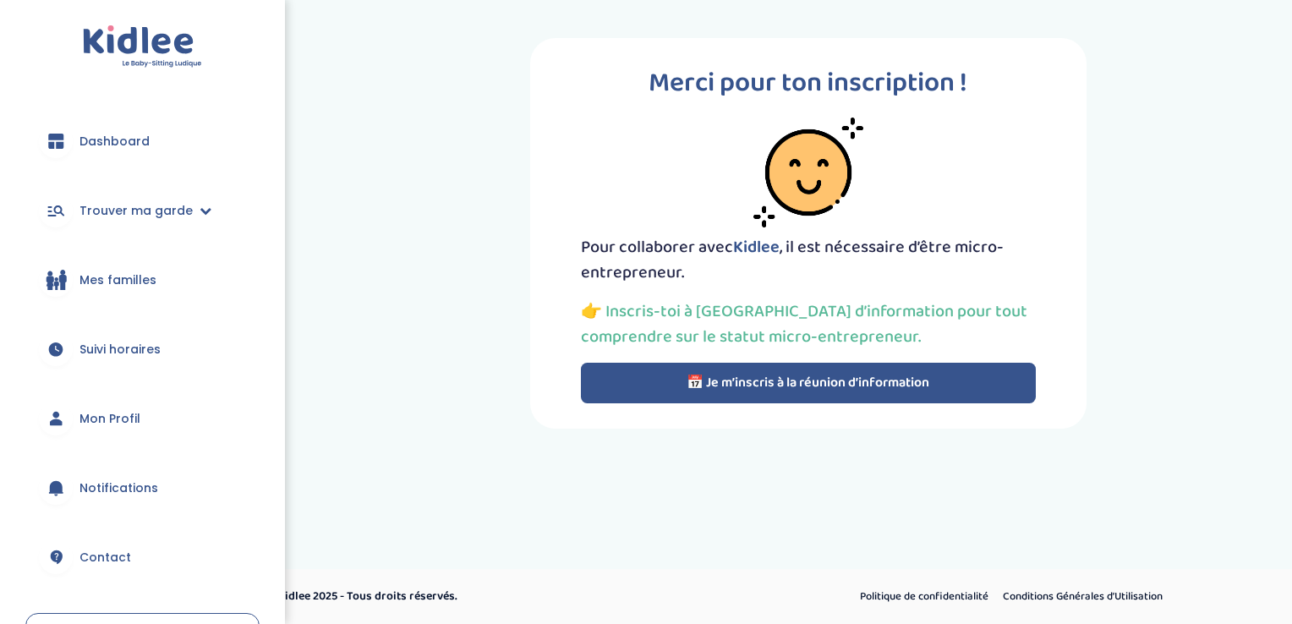
click at [183, 66] on img at bounding box center [142, 46] width 119 height 43
click at [61, 555] on icon at bounding box center [56, 557] width 12 height 14
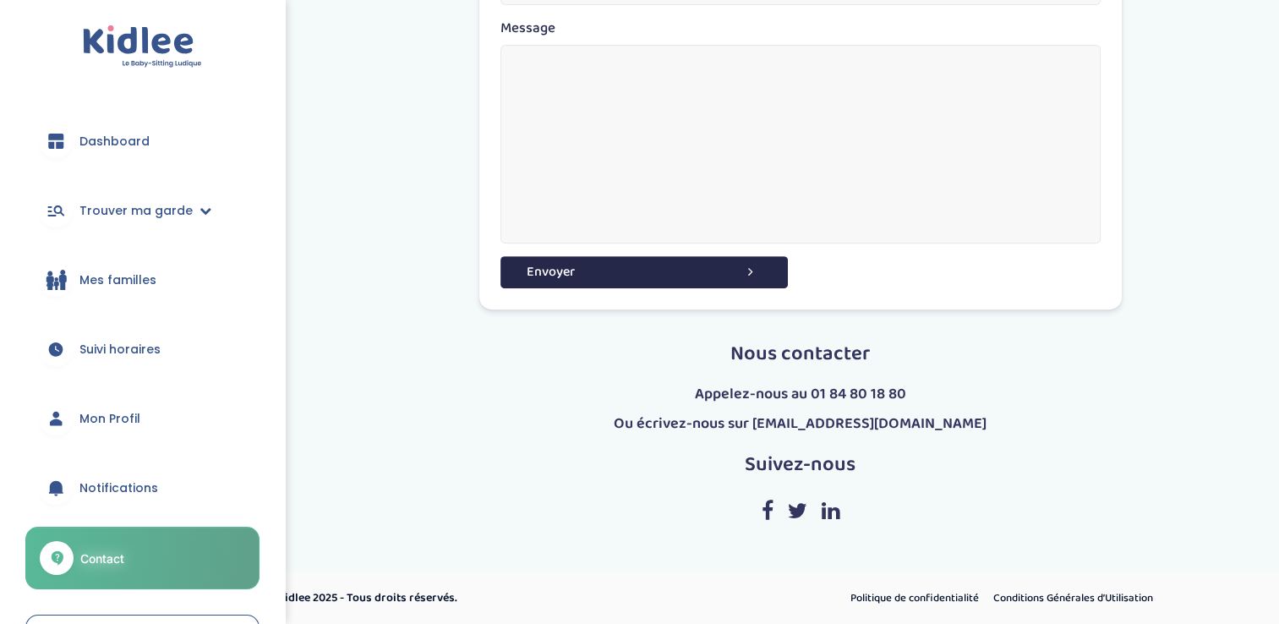
click at [98, 125] on link "Dashboard" at bounding box center [142, 141] width 234 height 61
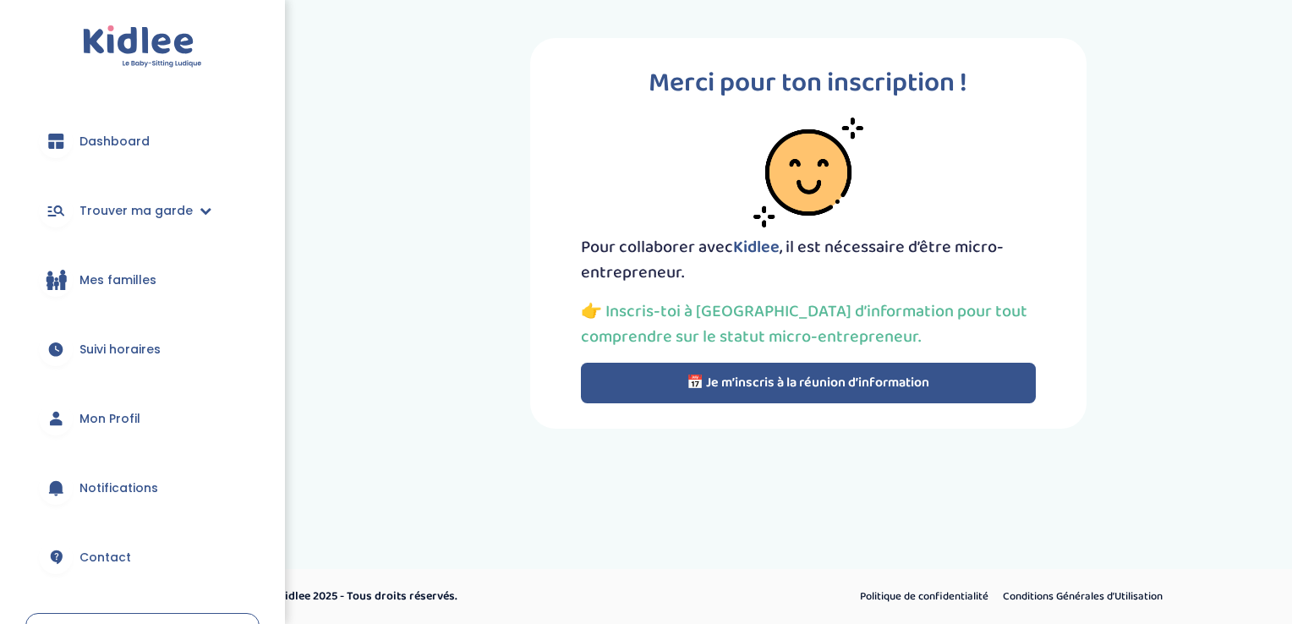
click at [759, 396] on button "📅 Je m’inscris à la réunion d’information" at bounding box center [808, 383] width 455 height 41
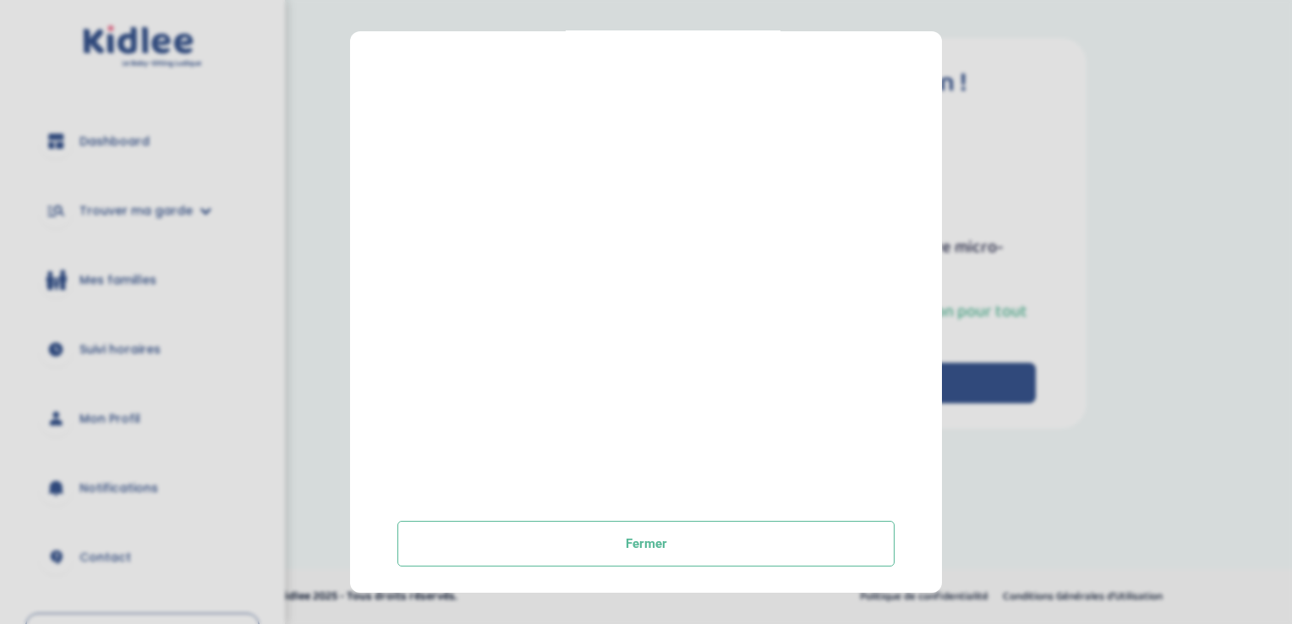
scroll to position [270, 0]
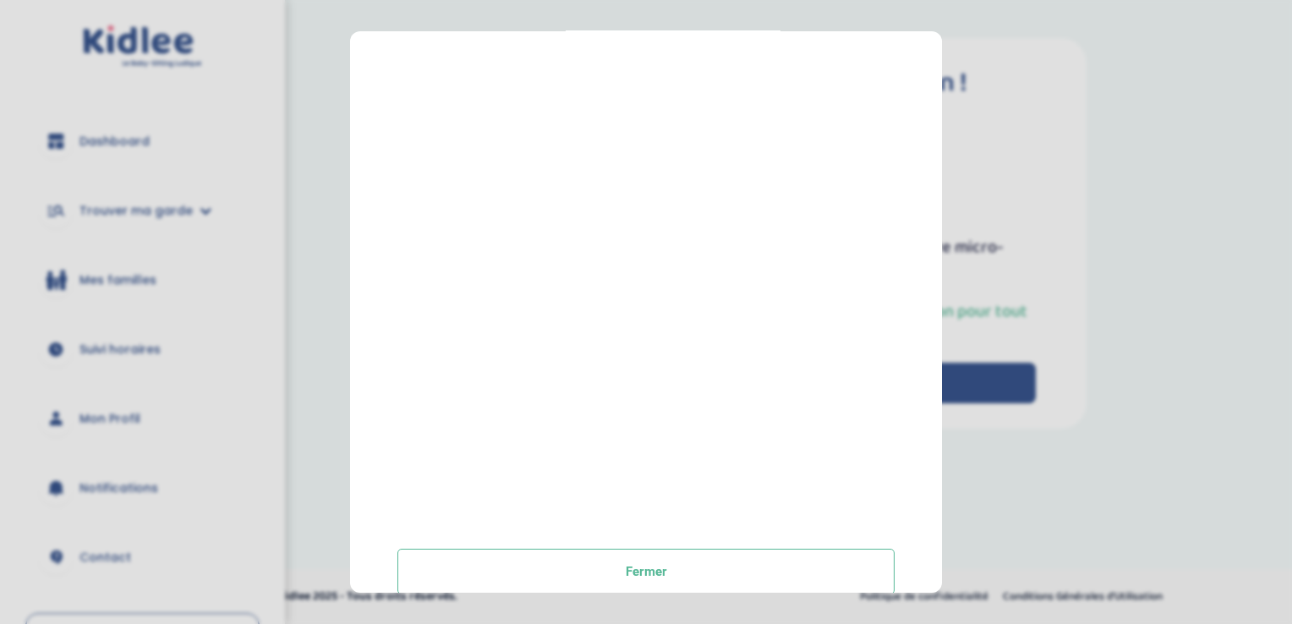
click at [353, 279] on div "Prendre rendez-vous [GEOGRAPHIC_DATA]" at bounding box center [646, 311] width 592 height 561
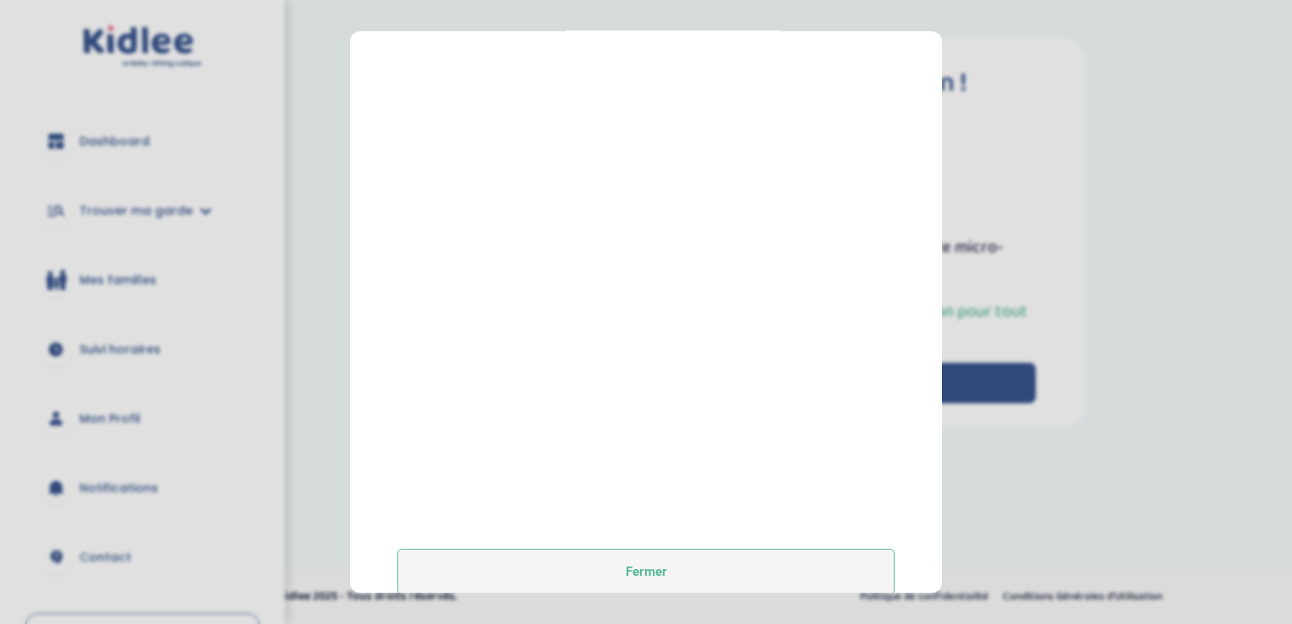
click at [646, 558] on button "Fermer" at bounding box center [645, 572] width 497 height 46
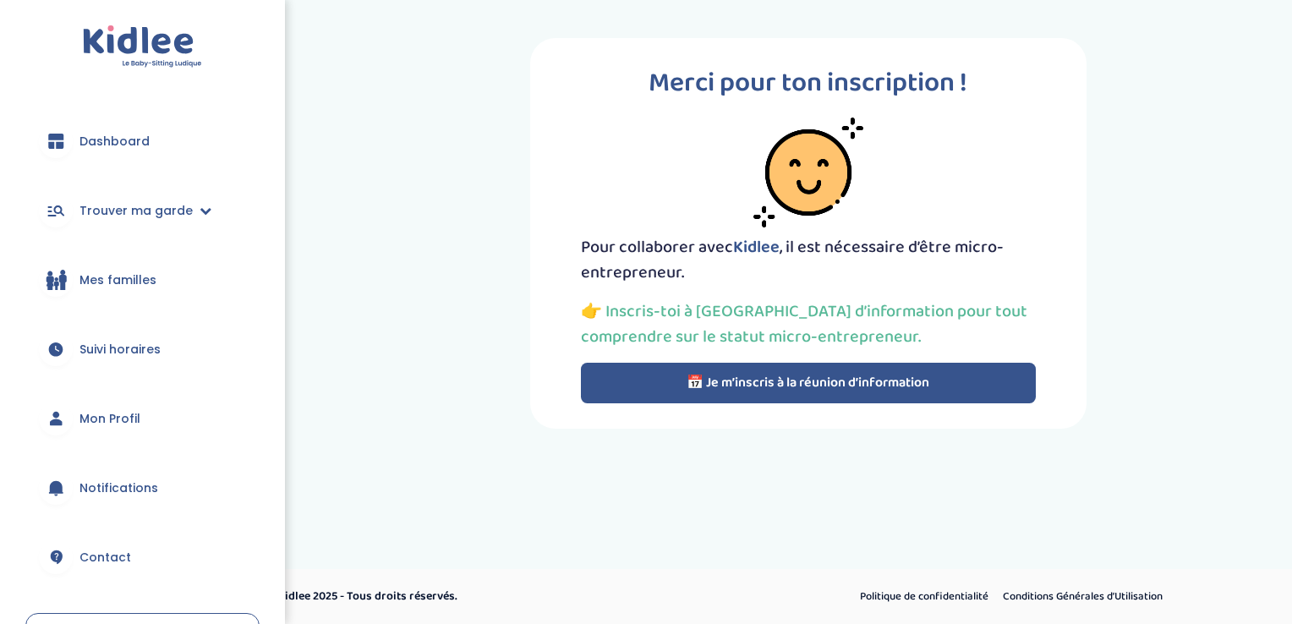
click at [801, 169] on img at bounding box center [808, 173] width 110 height 110
click at [652, 313] on p "👉 Inscris-toi à [GEOGRAPHIC_DATA] d’information pour tout comprendre sur le sta…" at bounding box center [808, 323] width 455 height 51
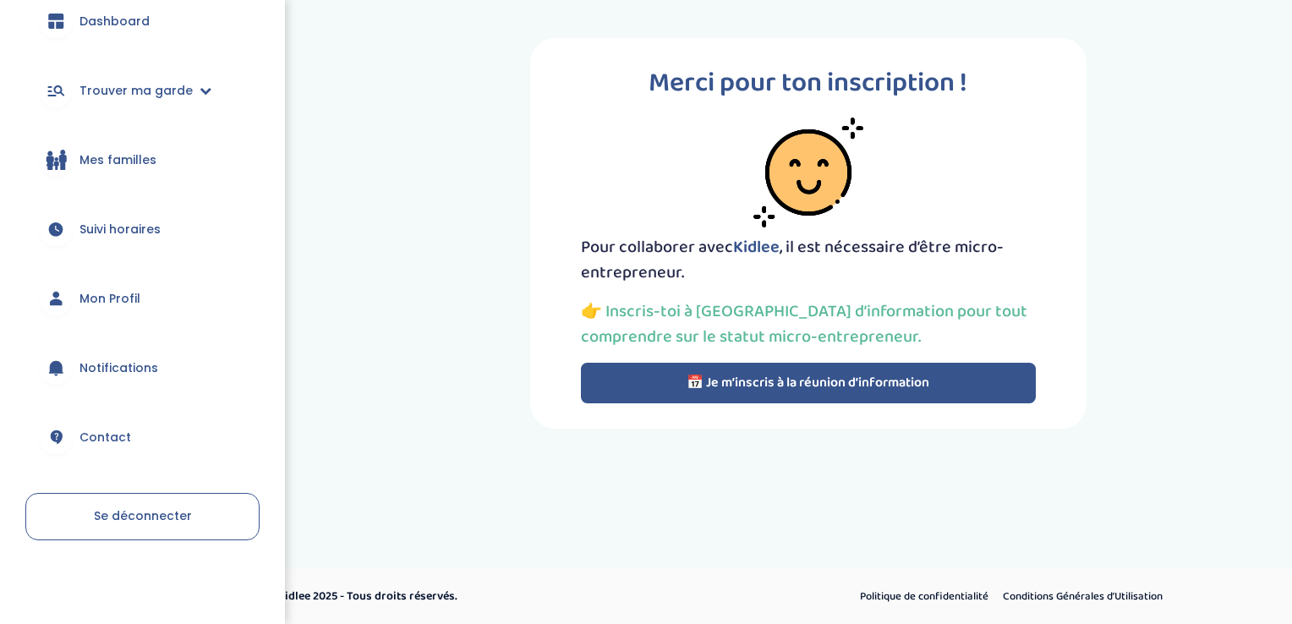
scroll to position [0, 0]
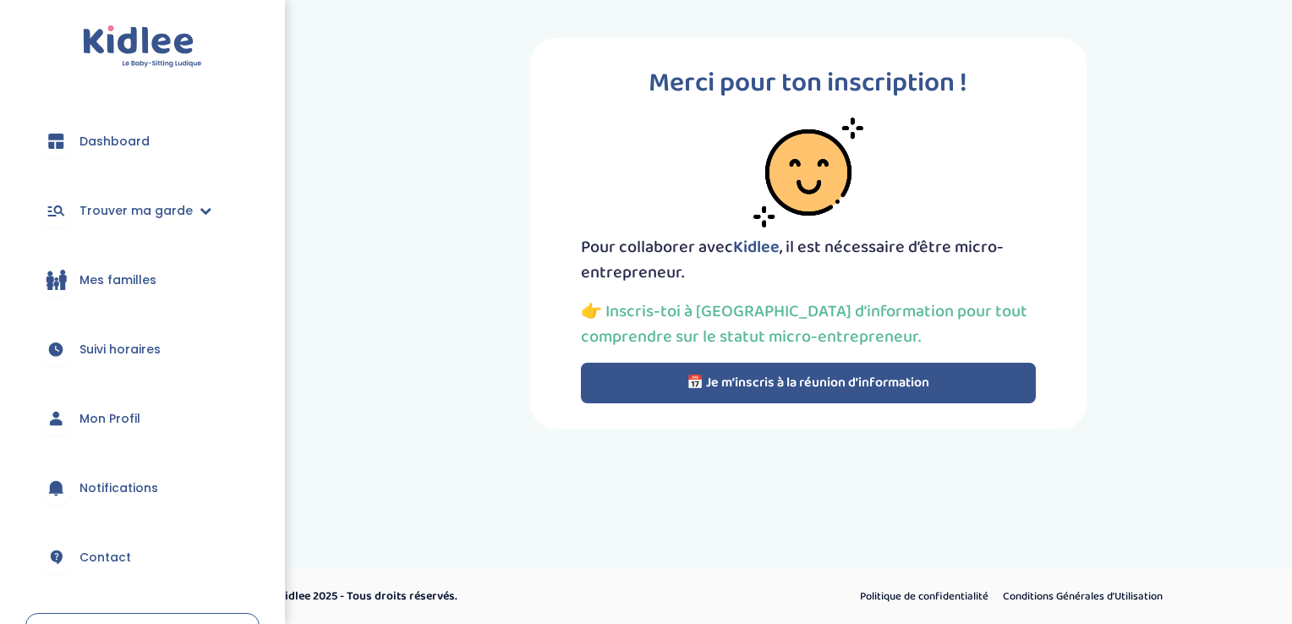
click at [97, 416] on span "Mon Profil" at bounding box center [109, 419] width 61 height 18
click at [743, 374] on button "📅 Je m’inscris à la réunion d’information" at bounding box center [808, 383] width 455 height 41
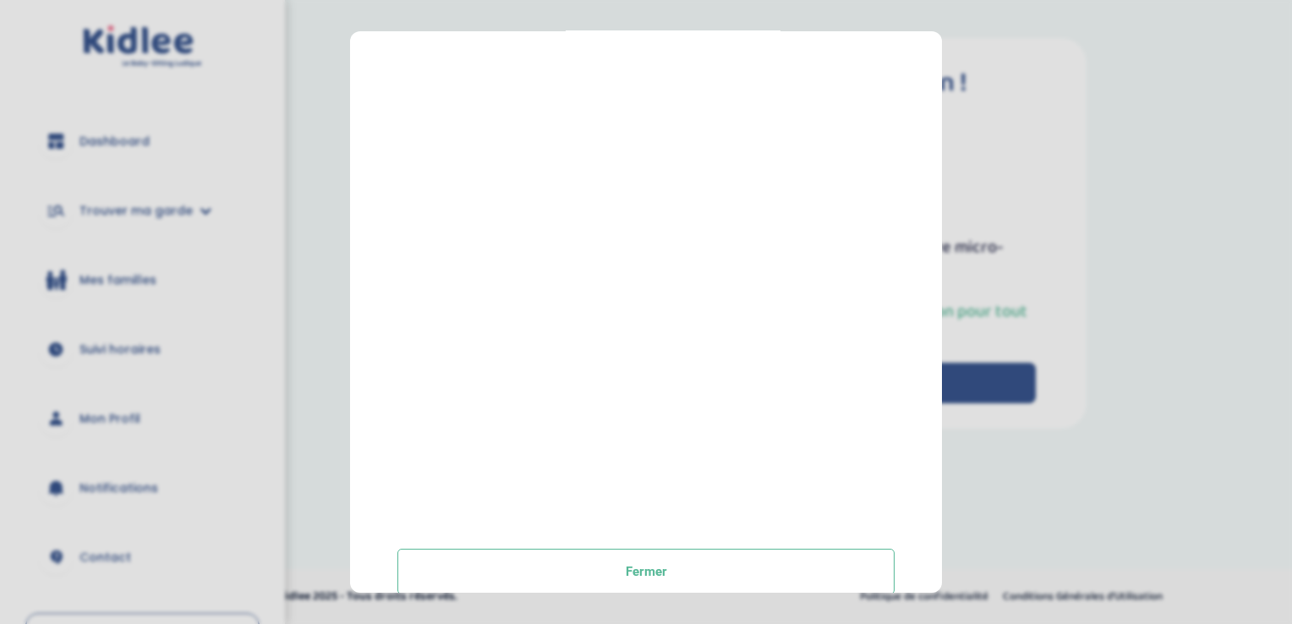
scroll to position [298, 0]
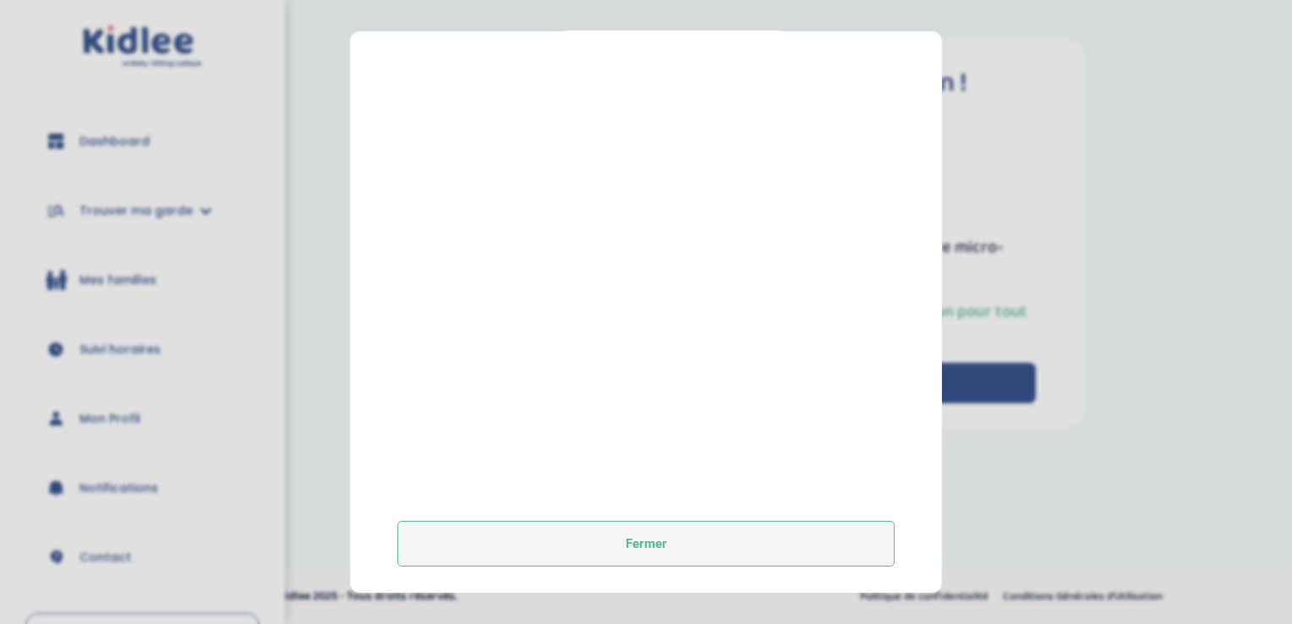
click at [515, 552] on button "Fermer" at bounding box center [645, 544] width 497 height 46
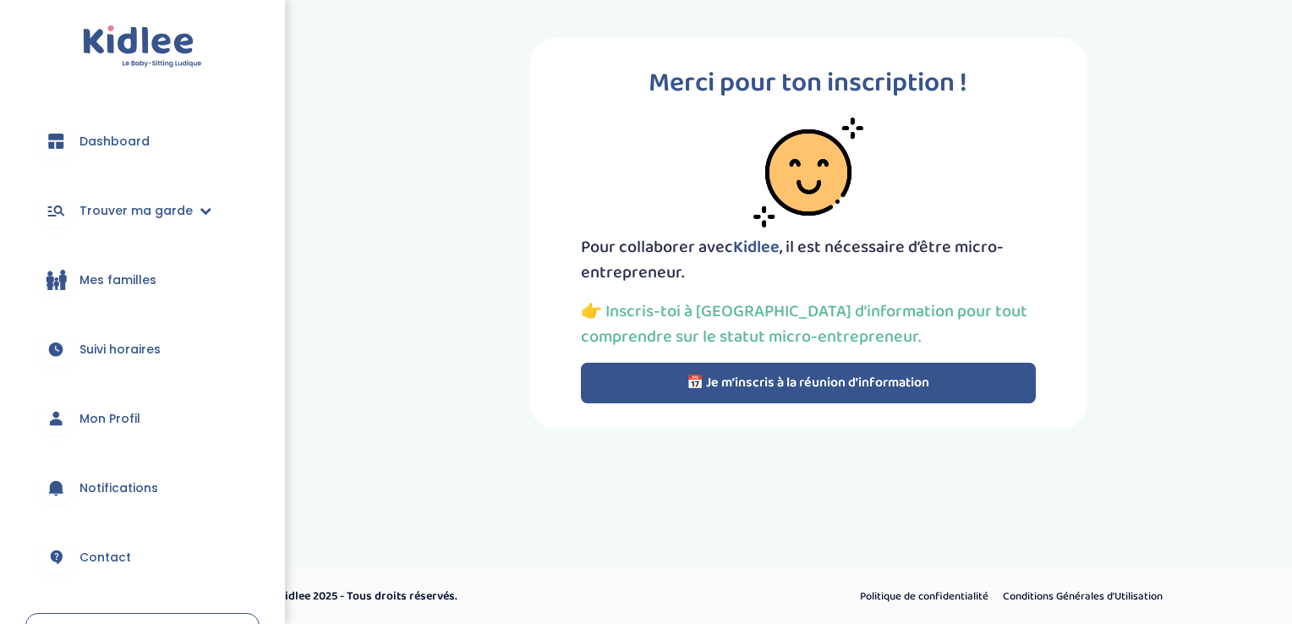
click at [107, 135] on span "Dashboard" at bounding box center [114, 142] width 70 height 18
click at [103, 364] on link "Suivi horaires" at bounding box center [142, 349] width 234 height 61
click at [128, 484] on span "Notifications" at bounding box center [118, 488] width 79 height 18
click at [84, 577] on link "Contact" at bounding box center [142, 557] width 234 height 61
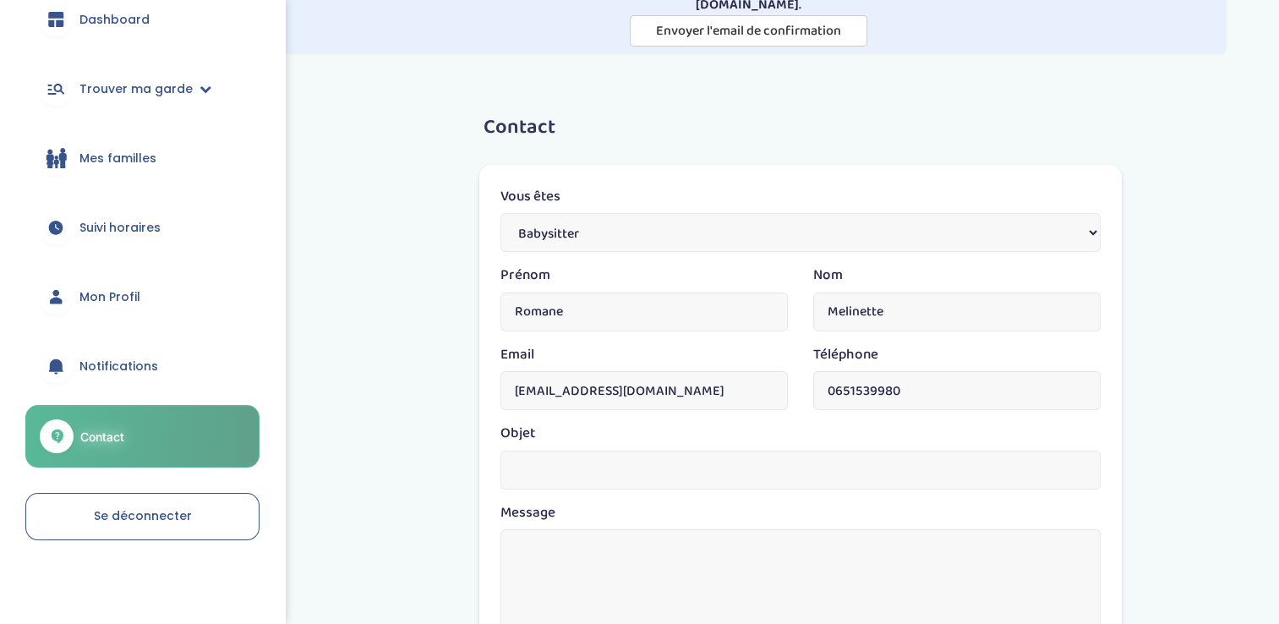
scroll to position [98, 0]
click at [90, 309] on link "Mon Profil" at bounding box center [142, 296] width 234 height 61
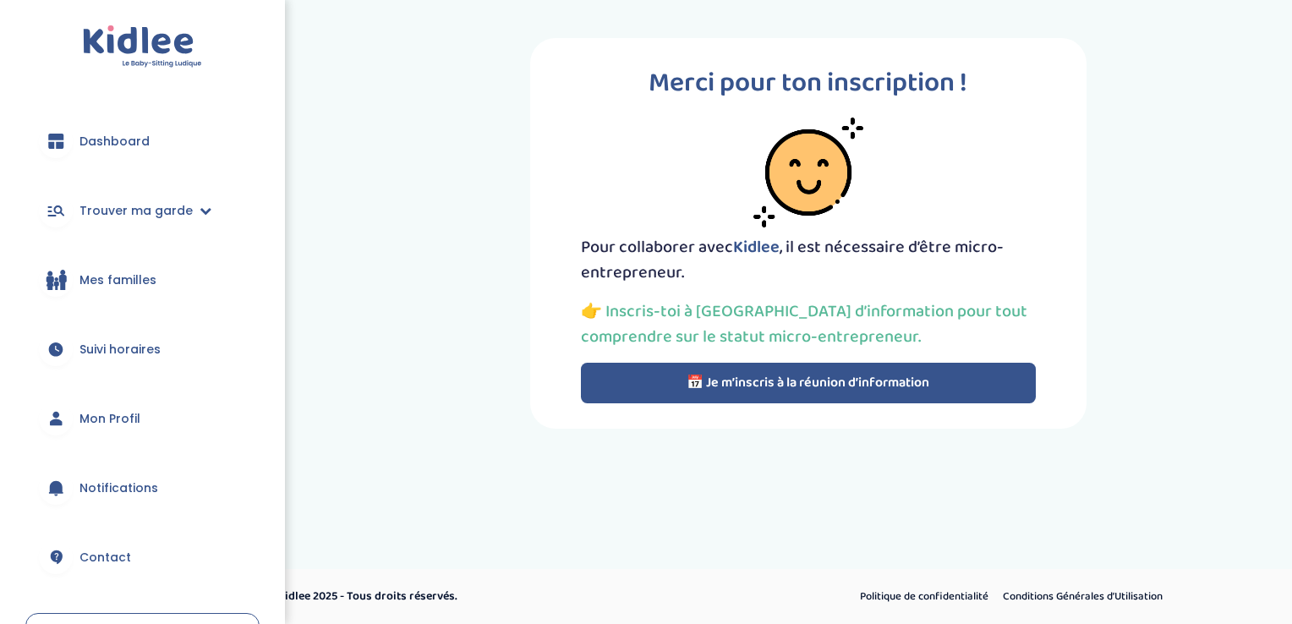
click at [166, 55] on img at bounding box center [142, 46] width 119 height 43
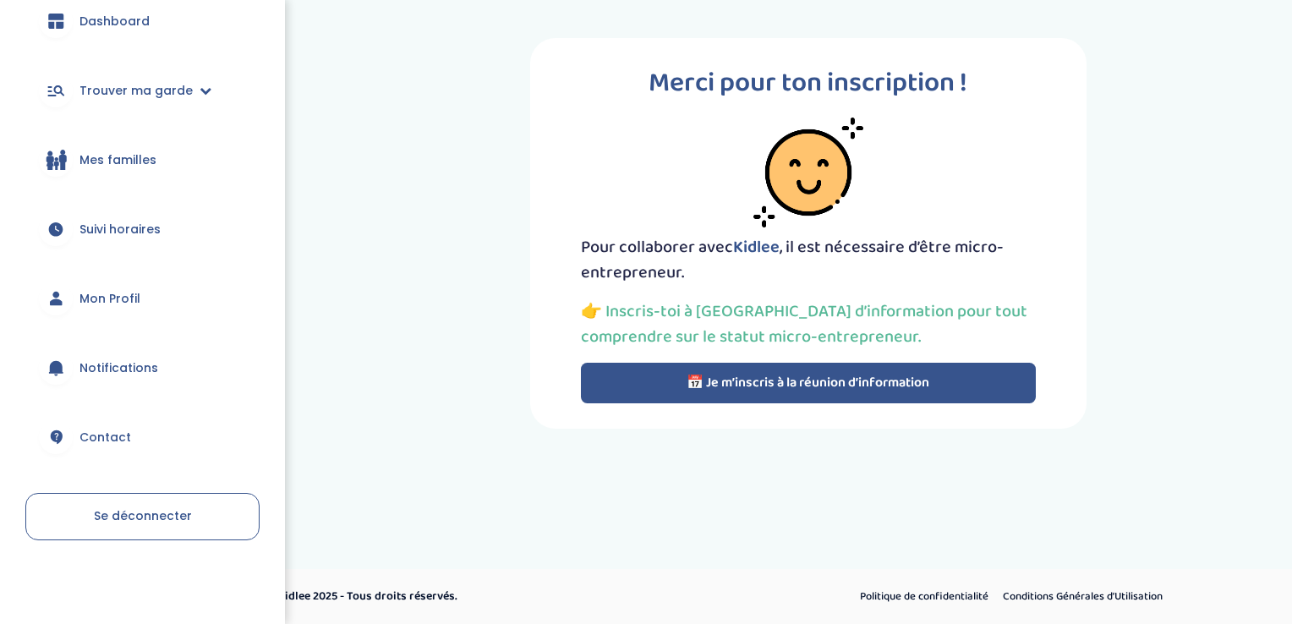
click at [85, 516] on link "Se déconnecter" at bounding box center [142, 516] width 234 height 47
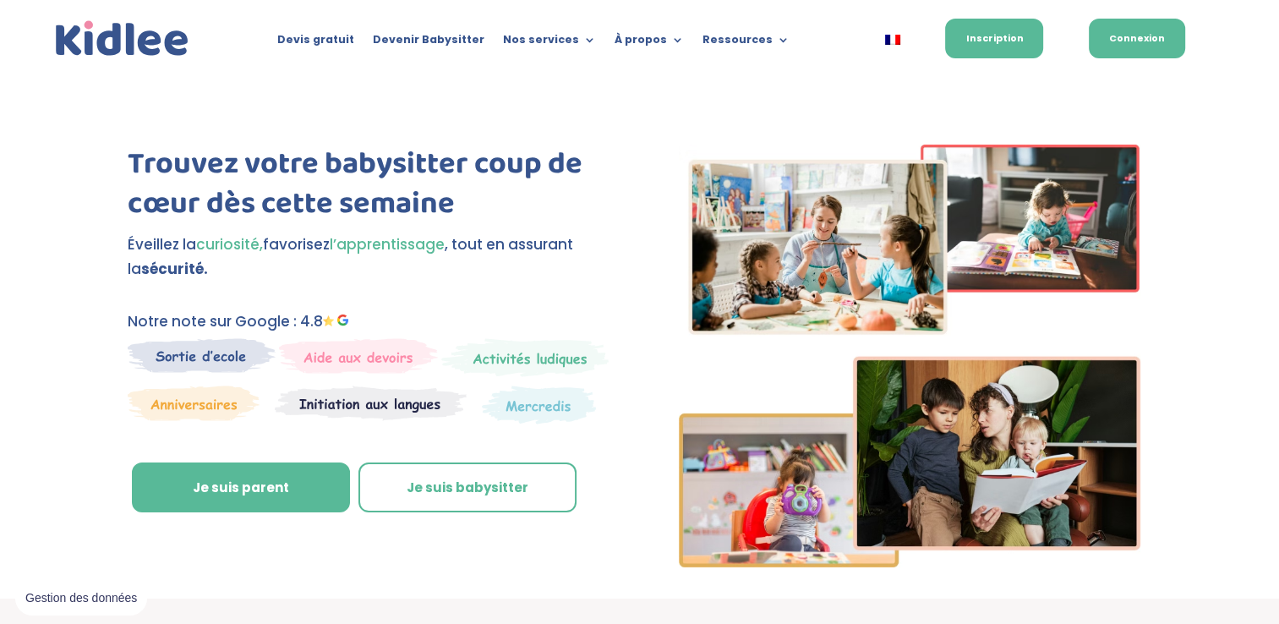
click at [1146, 32] on link "Connexion" at bounding box center [1137, 39] width 96 height 40
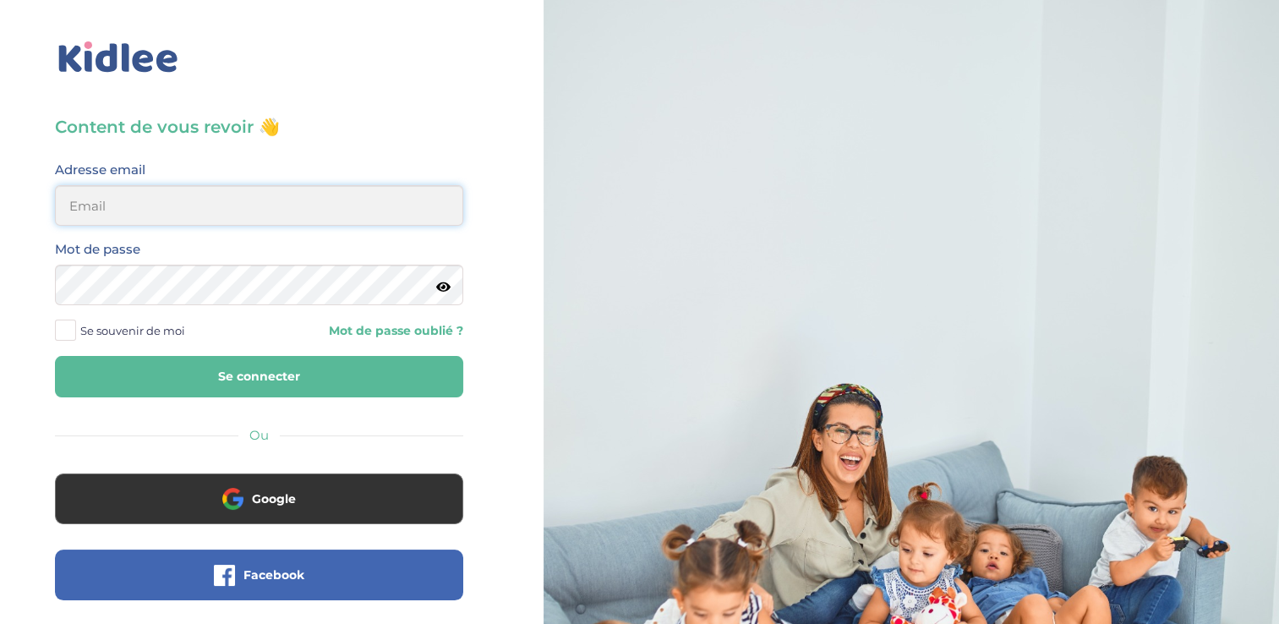
click at [355, 210] on input "email" at bounding box center [259, 205] width 408 height 41
type input "[EMAIL_ADDRESS][DOMAIN_NAME]"
click at [186, 373] on button "Se connecter" at bounding box center [259, 376] width 408 height 41
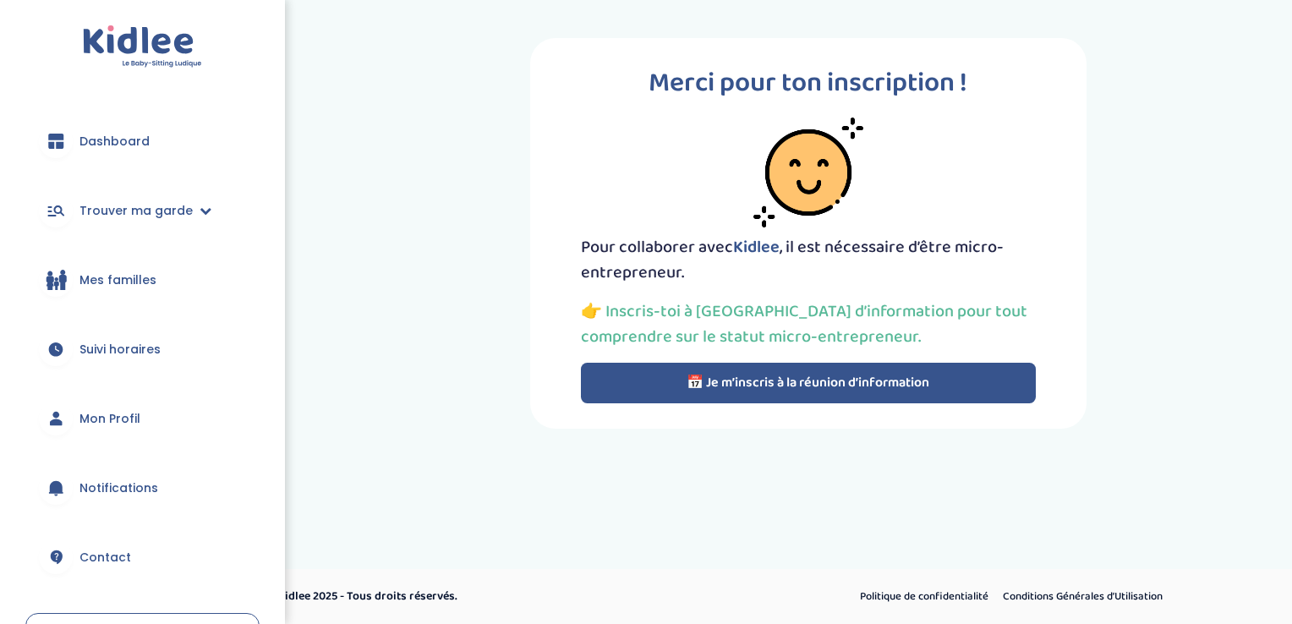
click at [639, 384] on button "📅 Je m’inscris à la réunion d’information" at bounding box center [808, 383] width 455 height 41
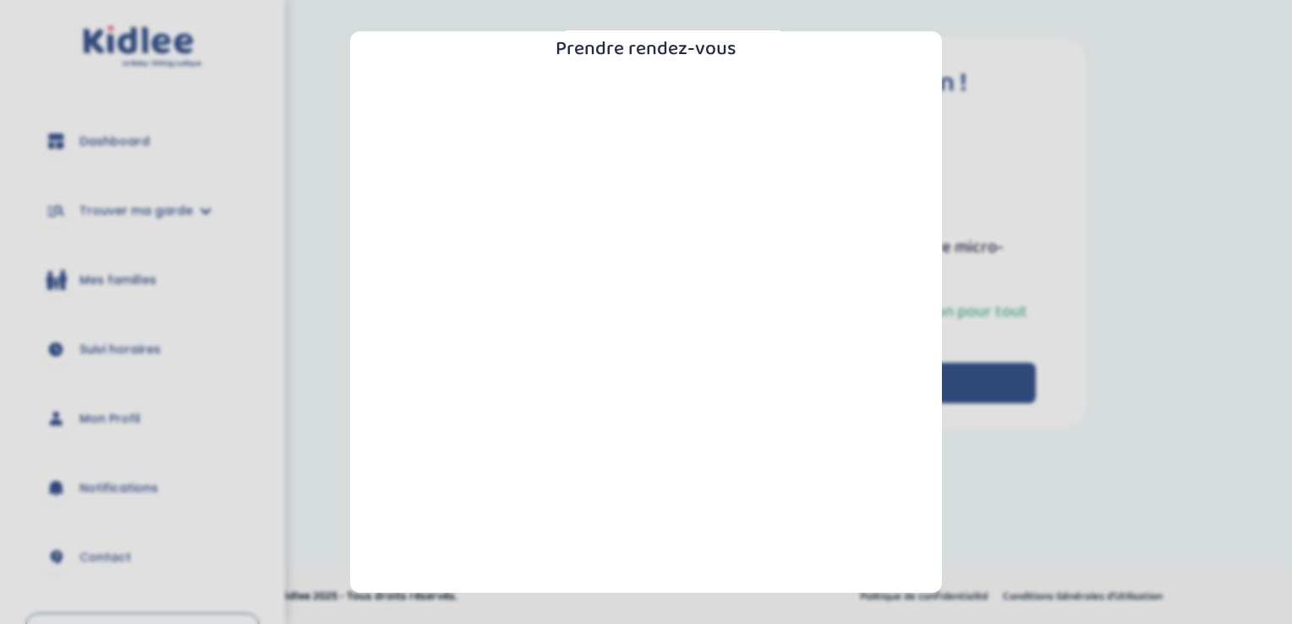
scroll to position [298, 0]
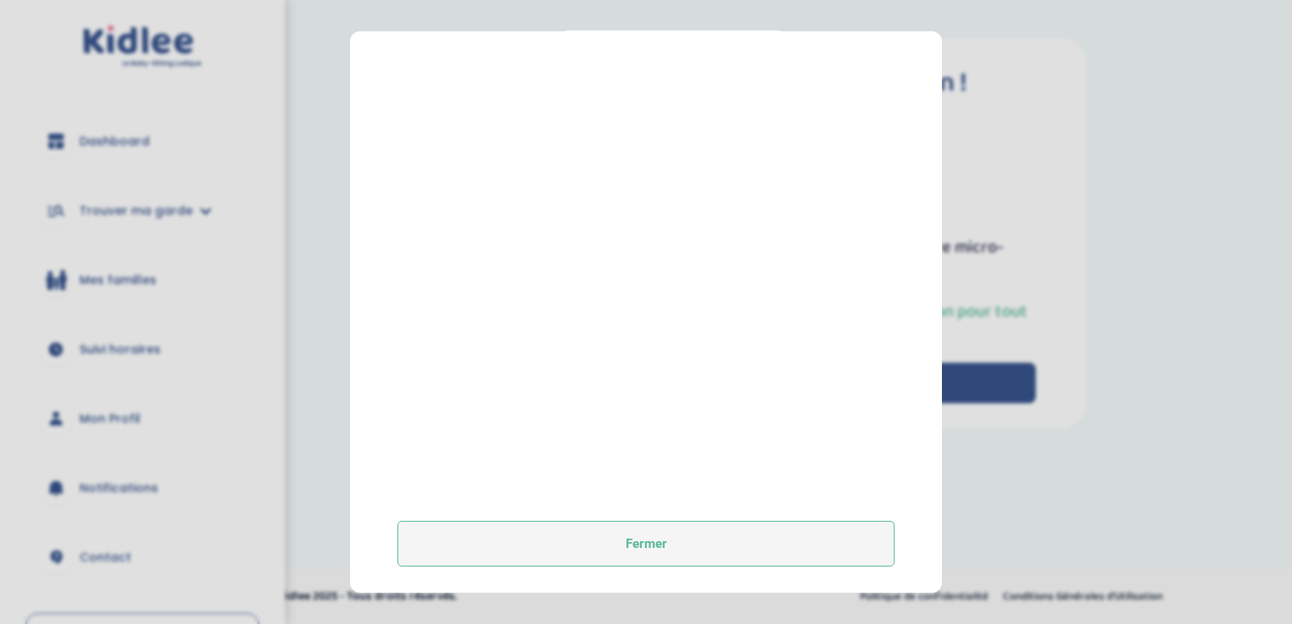
click at [555, 531] on button "Fermer" at bounding box center [645, 544] width 497 height 46
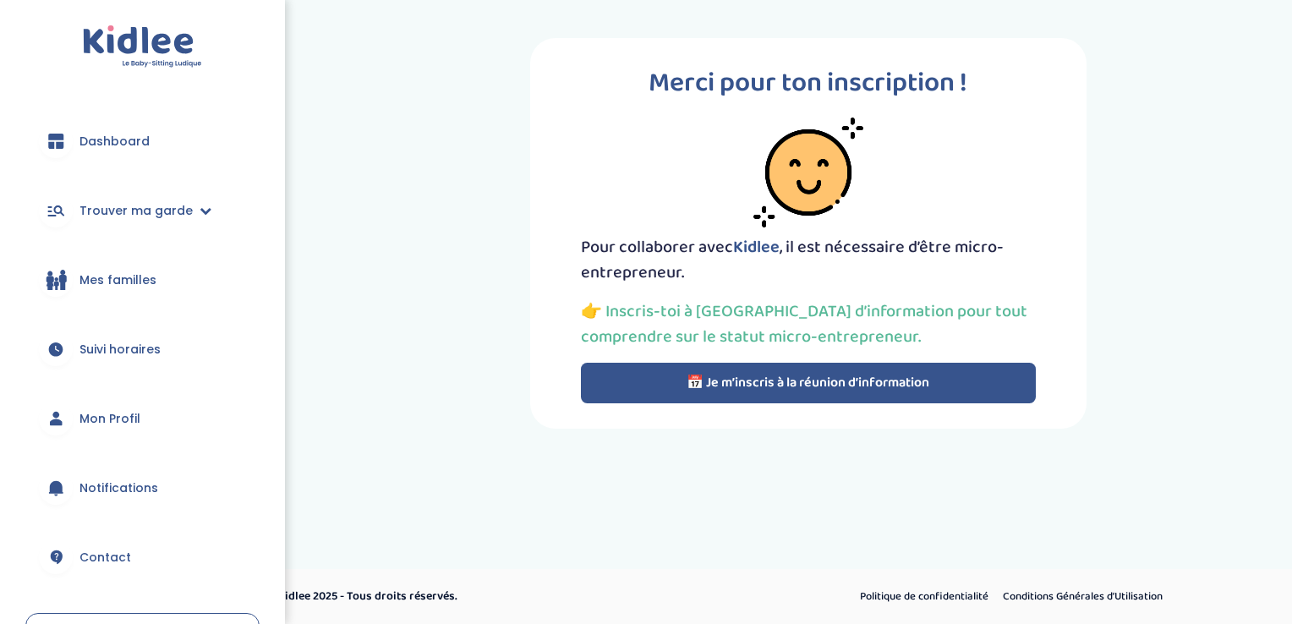
click at [653, 391] on button "📅 Je m’inscris à la réunion d’information" at bounding box center [808, 383] width 455 height 41
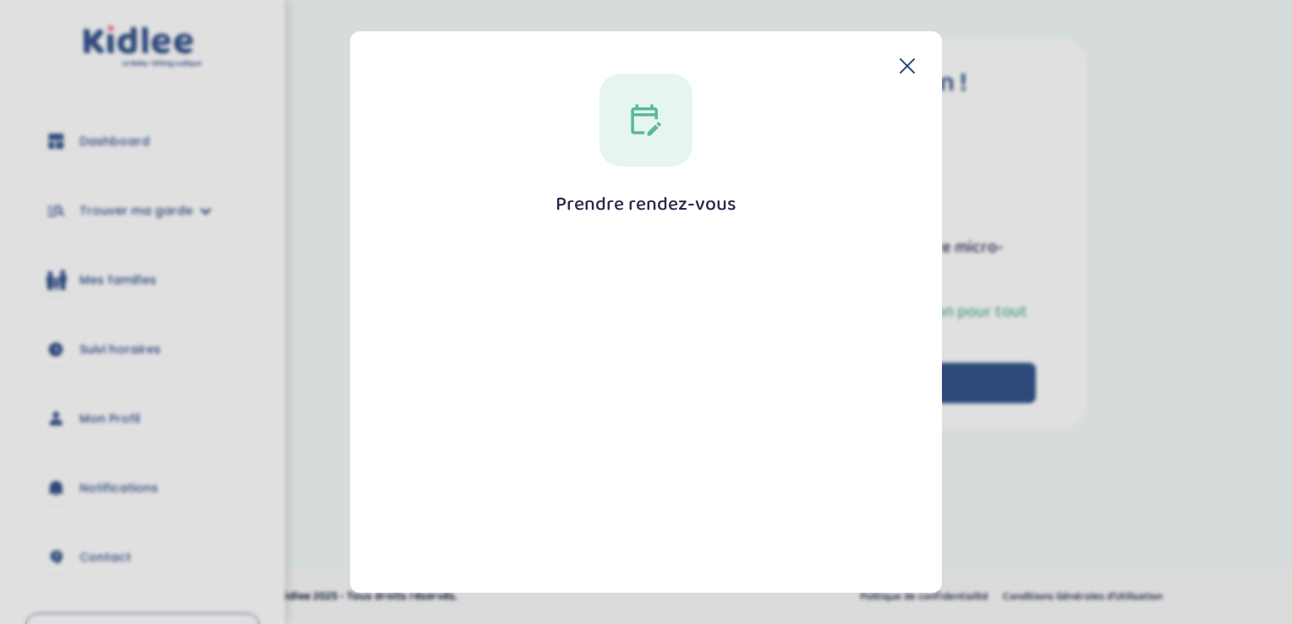
click at [656, 196] on h1 "Prendre rendez-vous" at bounding box center [645, 204] width 181 height 21
click at [897, 82] on div "Prendre rendez-vous [GEOGRAPHIC_DATA]" at bounding box center [646, 469] width 538 height 790
click at [897, 79] on div "Prendre rendez-vous [GEOGRAPHIC_DATA]" at bounding box center [646, 469] width 538 height 790
click at [900, 59] on icon at bounding box center [907, 66] width 14 height 14
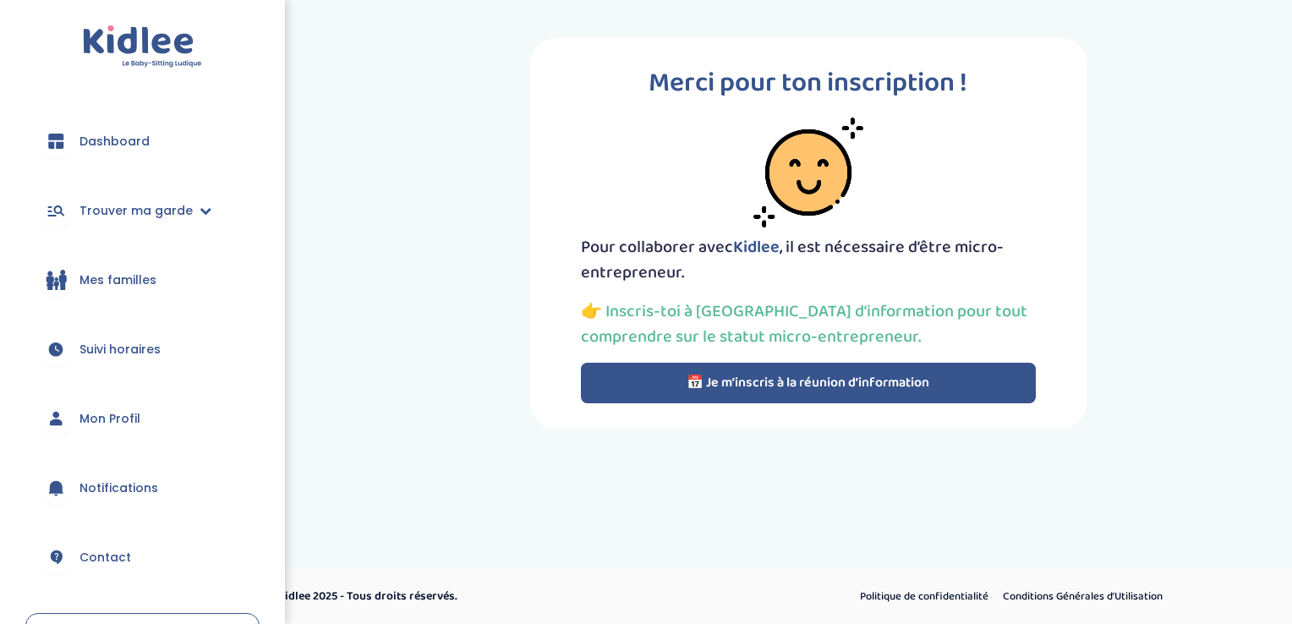
click at [104, 416] on span "Mon Profil" at bounding box center [109, 419] width 61 height 18
click at [708, 377] on button "📅 Je m’inscris à la réunion d’information" at bounding box center [808, 383] width 455 height 41
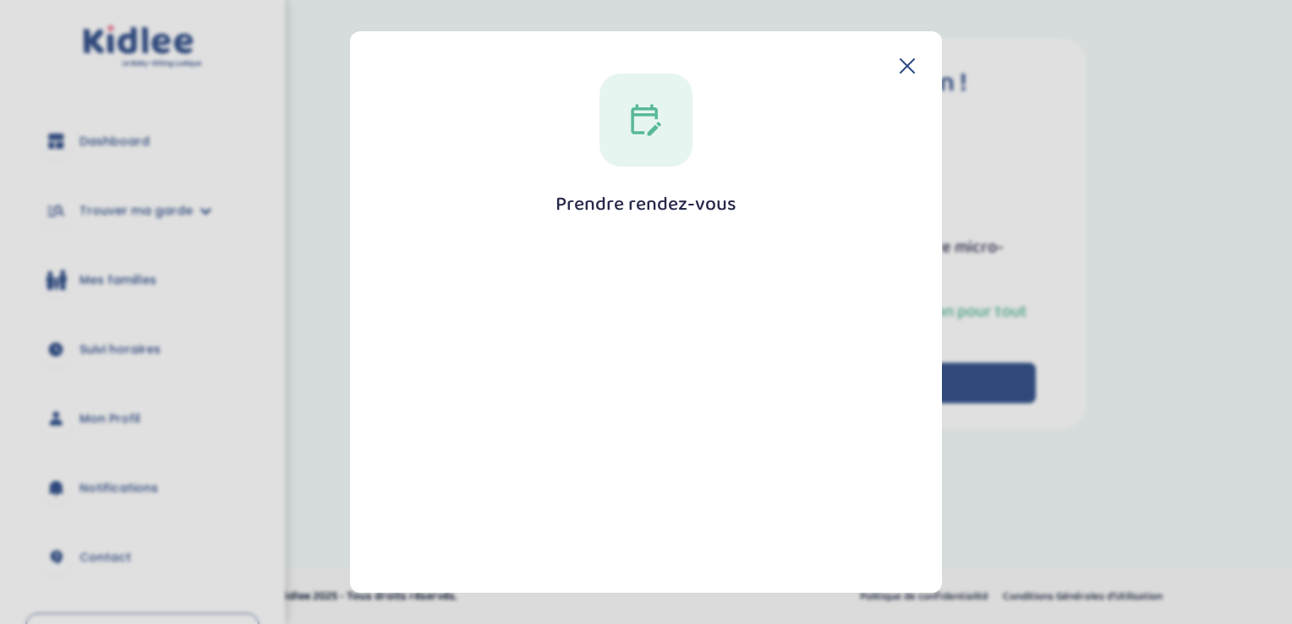
click at [913, 74] on div "Prendre rendez-vous Fermer" at bounding box center [646, 311] width 592 height 561
click at [899, 68] on icon at bounding box center [906, 65] width 15 height 15
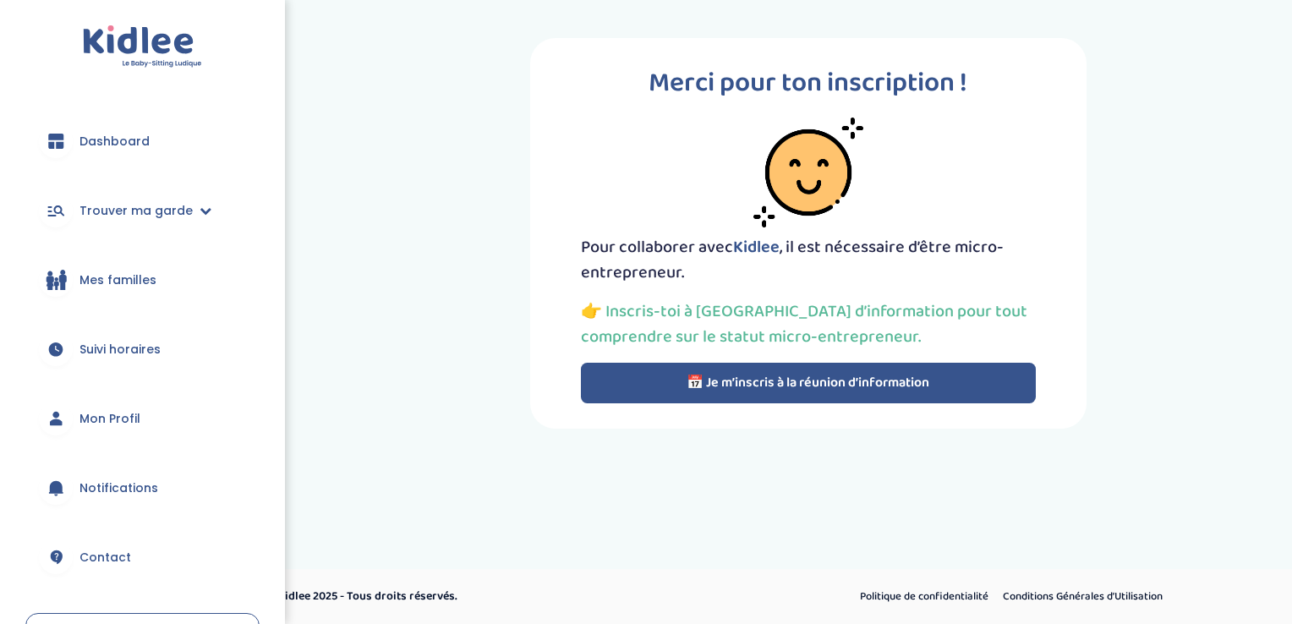
scroll to position [120, 0]
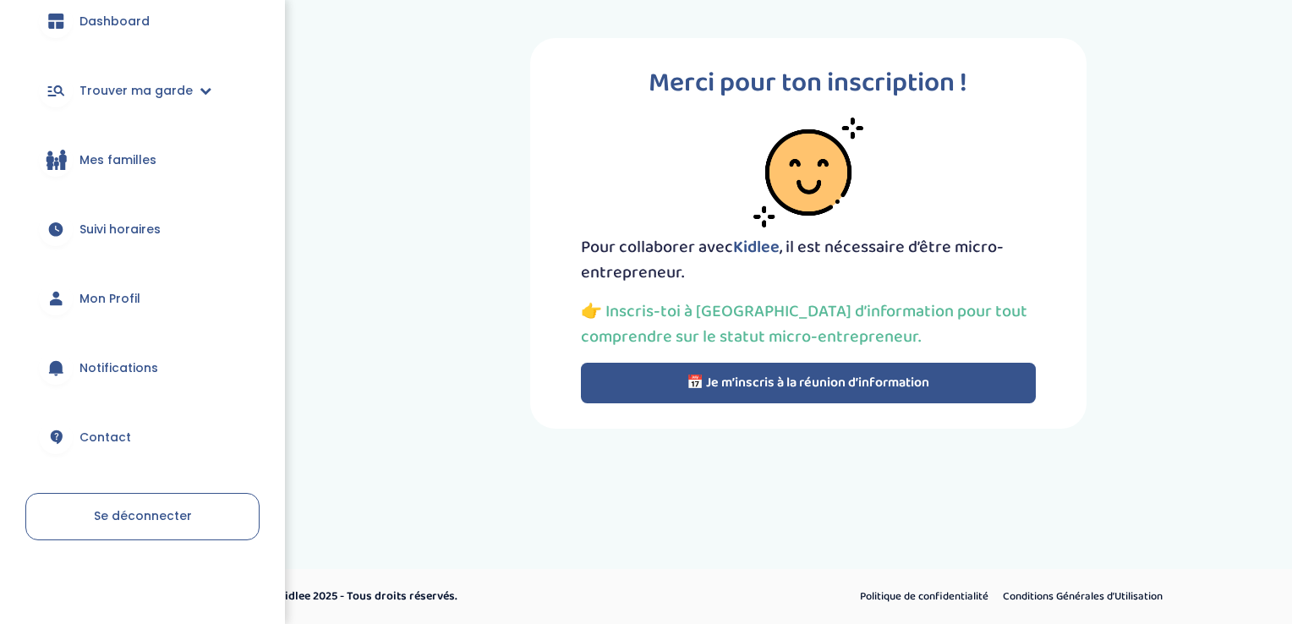
click at [128, 527] on link "Se déconnecter" at bounding box center [142, 516] width 234 height 47
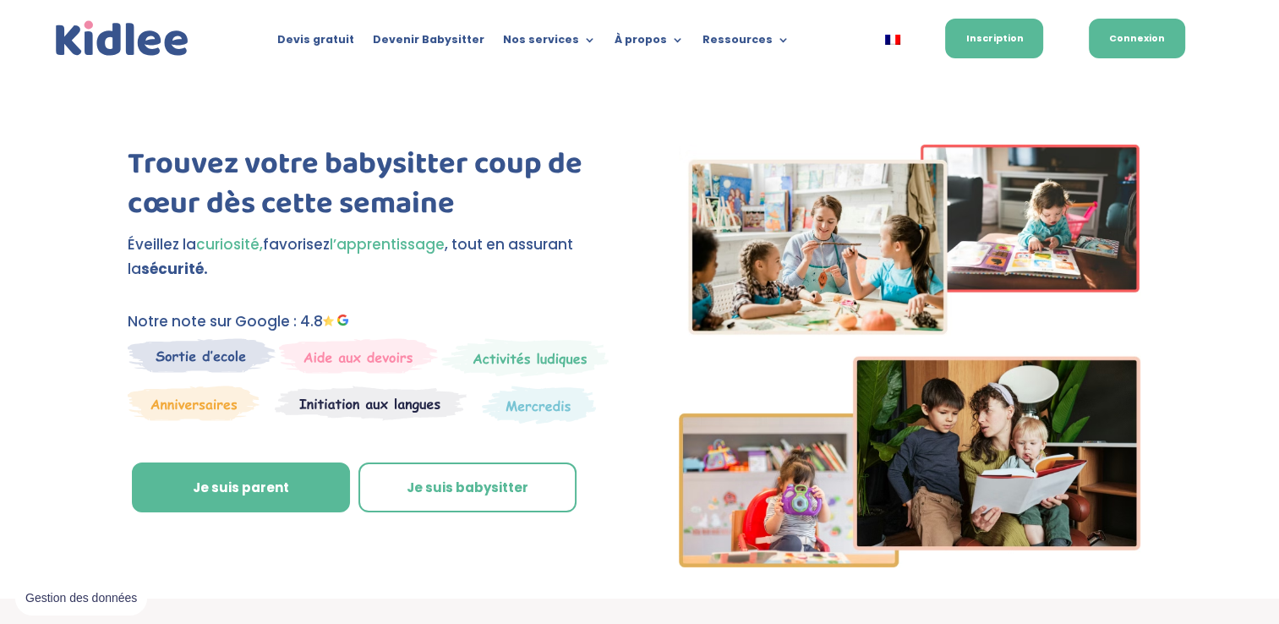
click at [1129, 43] on link "Connexion" at bounding box center [1137, 39] width 96 height 40
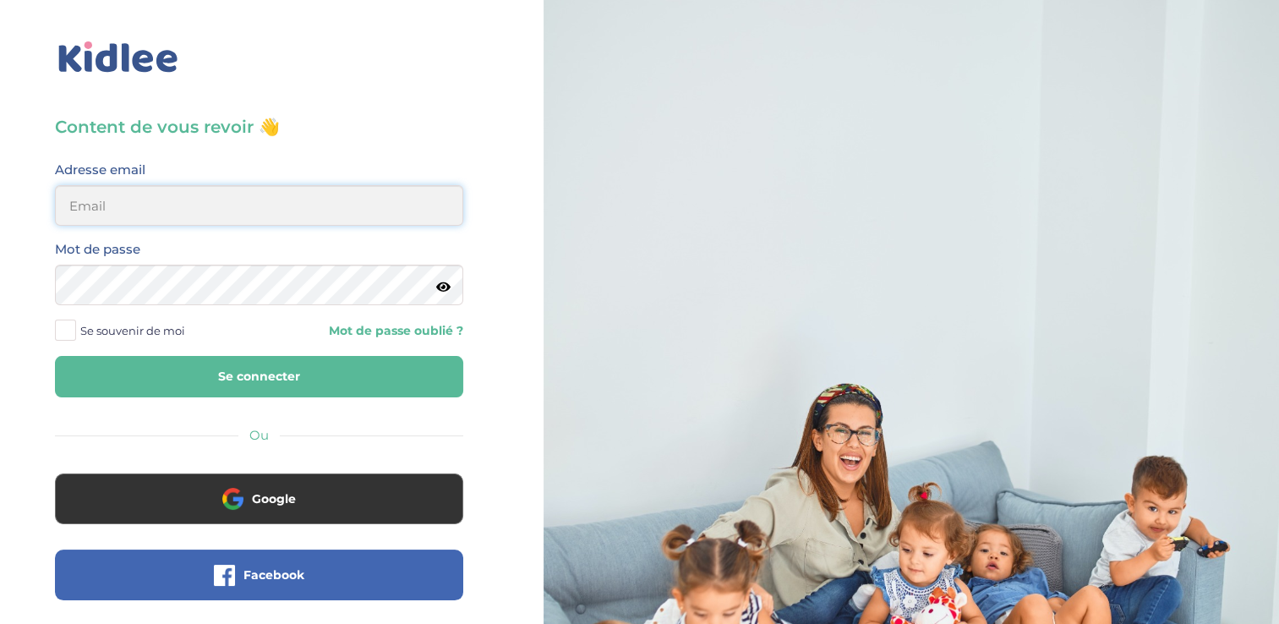
click at [196, 200] on input "email" at bounding box center [259, 205] width 408 height 41
type input "romane.melinette@gmail.com"
click at [55, 356] on button "Se connecter" at bounding box center [259, 376] width 408 height 41
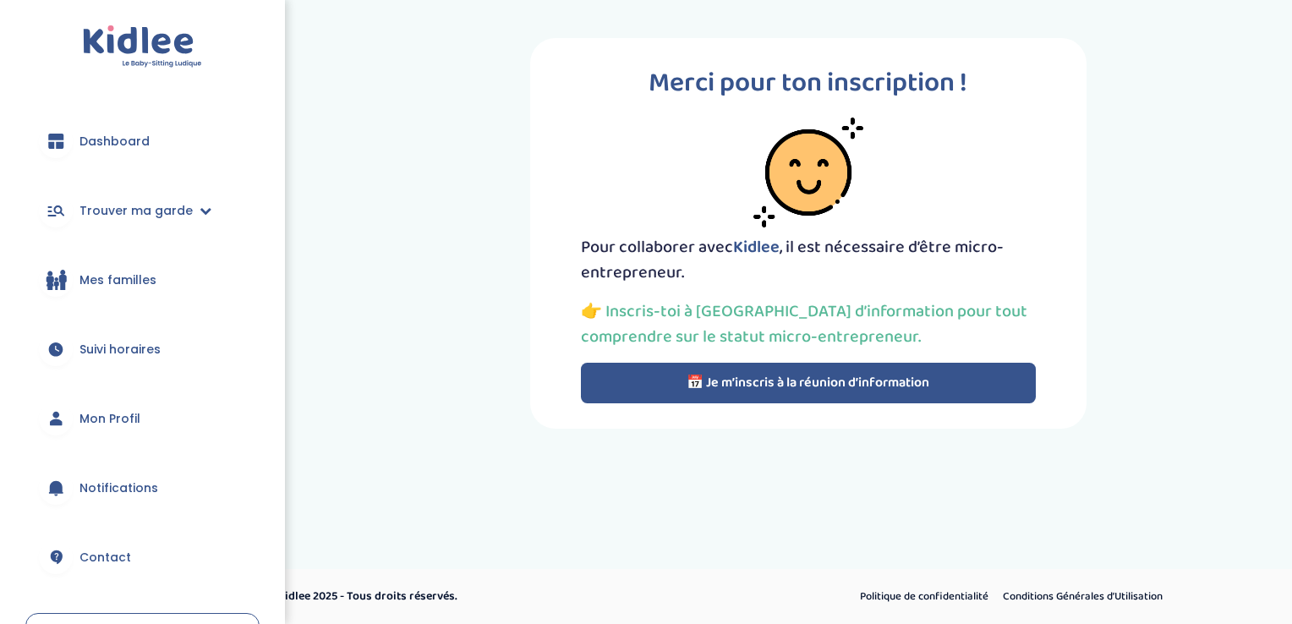
click at [708, 385] on button "📅 Je m’inscris à la réunion d’information" at bounding box center [808, 383] width 455 height 41
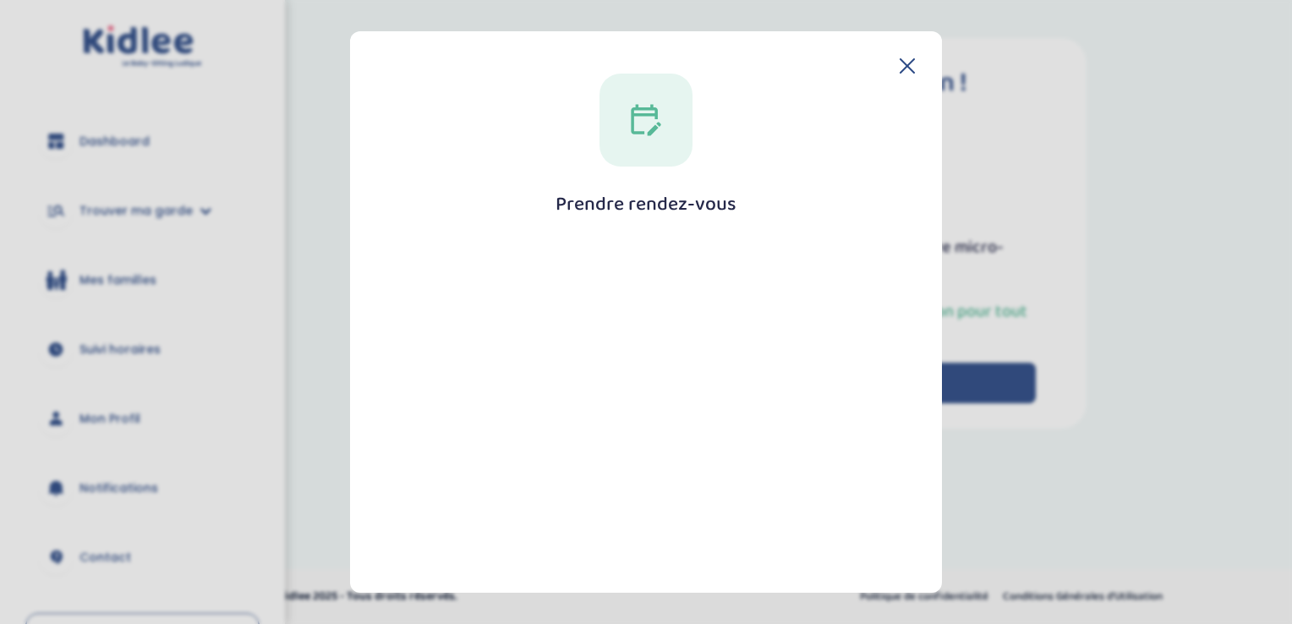
click at [900, 61] on icon at bounding box center [906, 65] width 15 height 15
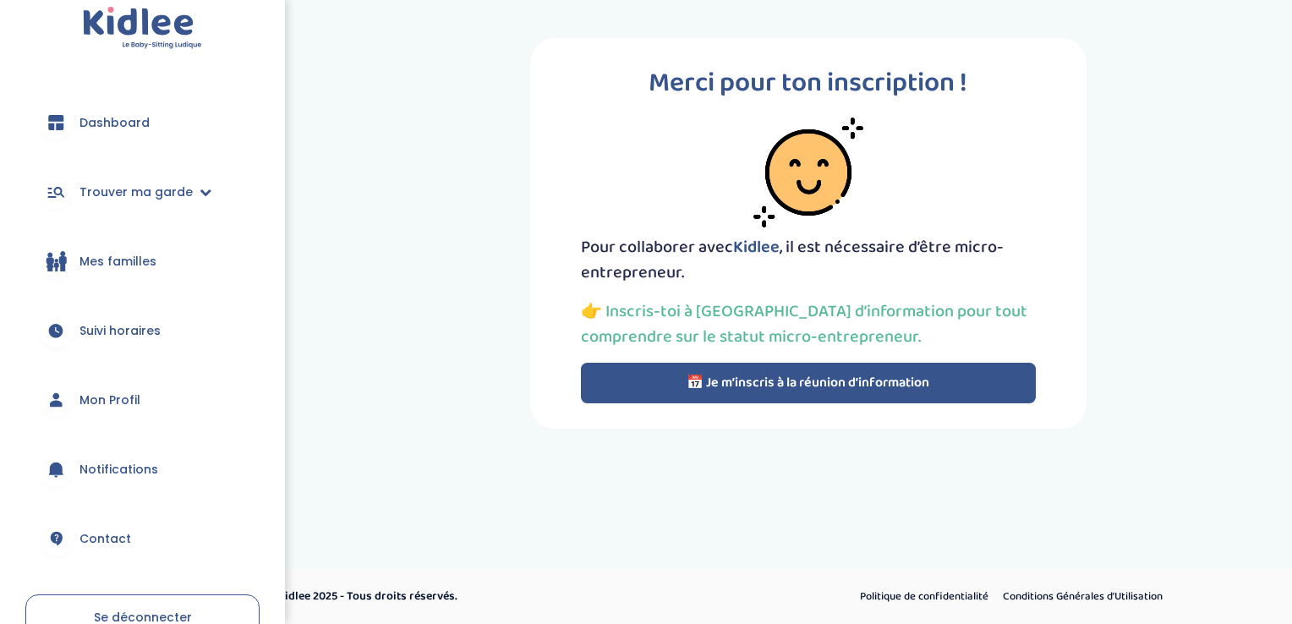
scroll to position [13, 0]
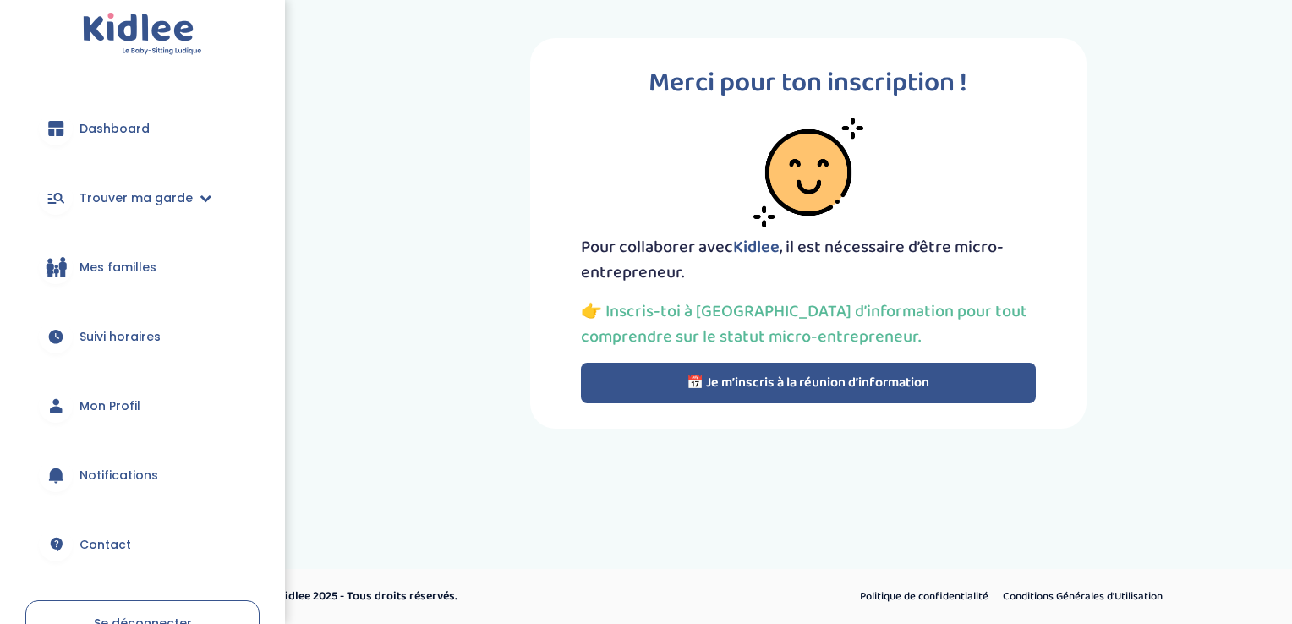
click at [88, 403] on span "Mon Profil" at bounding box center [109, 406] width 61 height 18
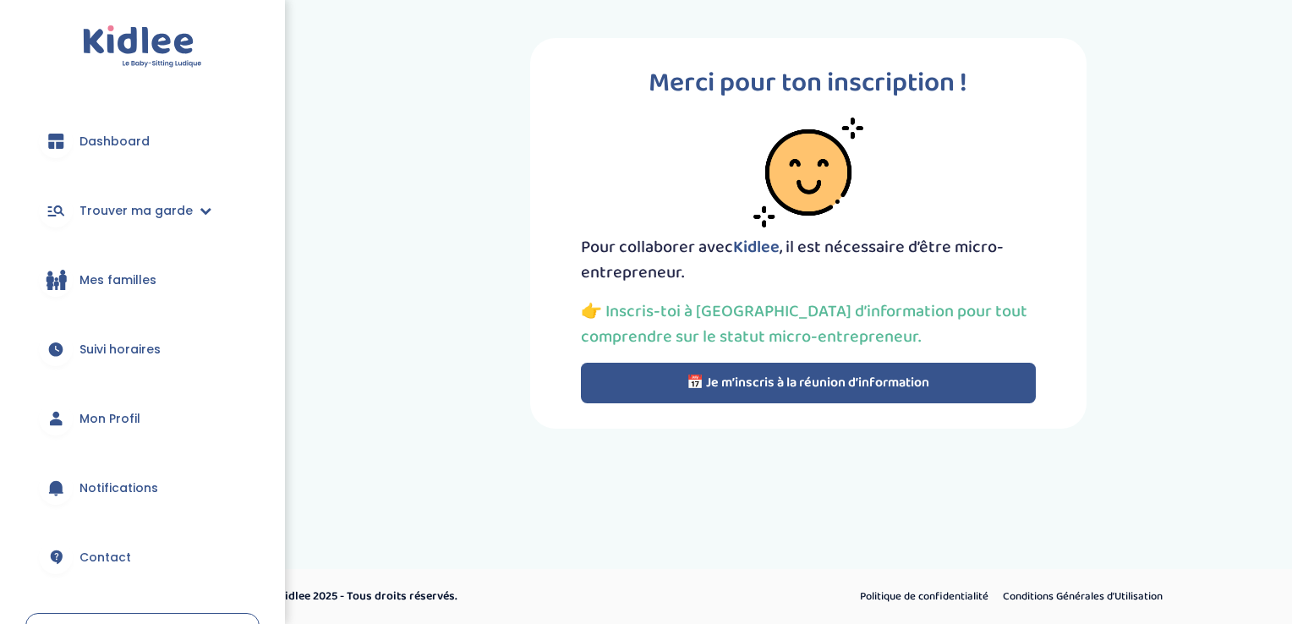
scroll to position [120, 0]
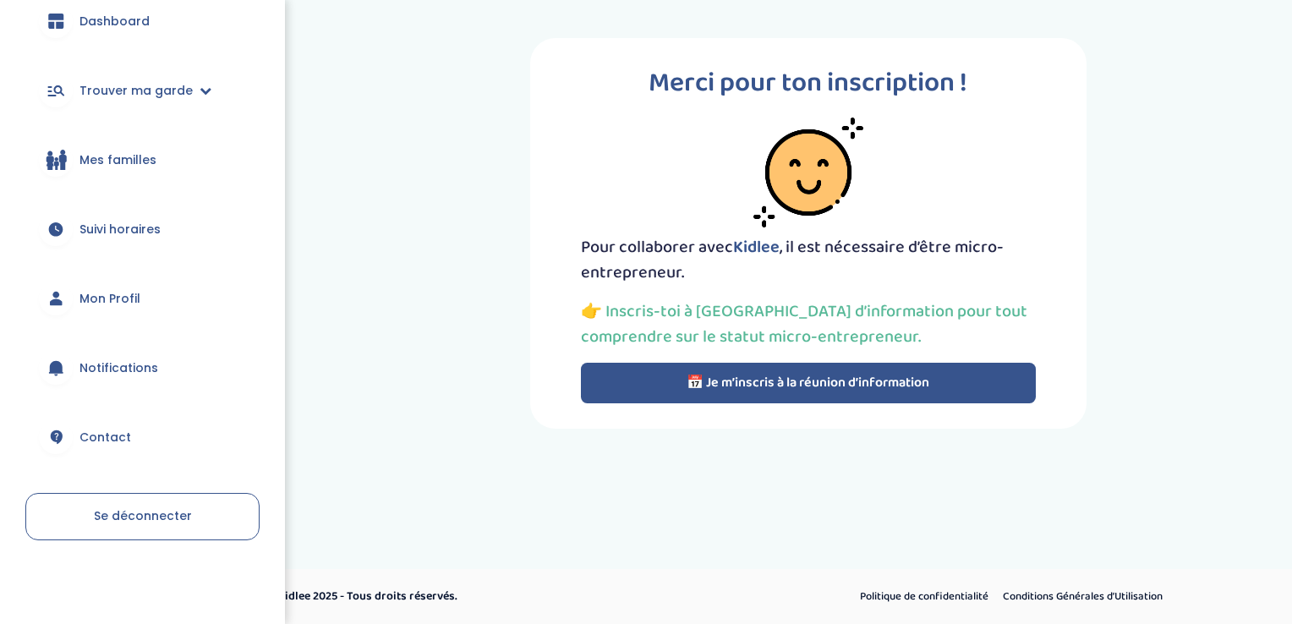
click at [85, 418] on link "Contact" at bounding box center [142, 437] width 234 height 61
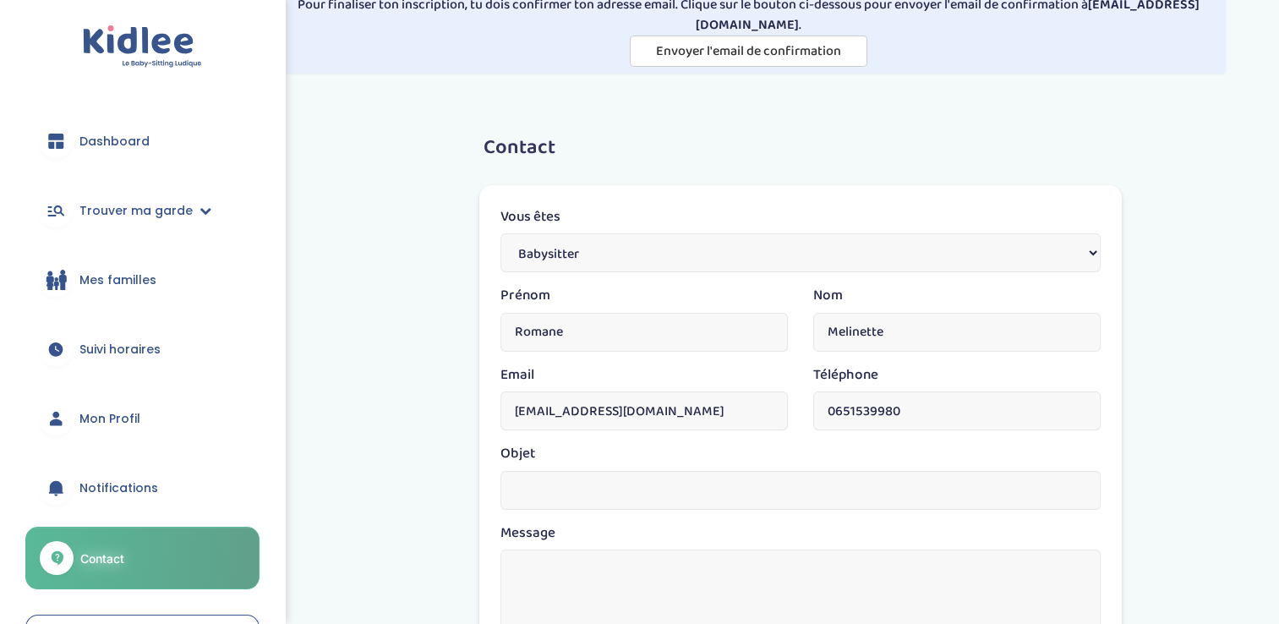
scroll to position [76, 0]
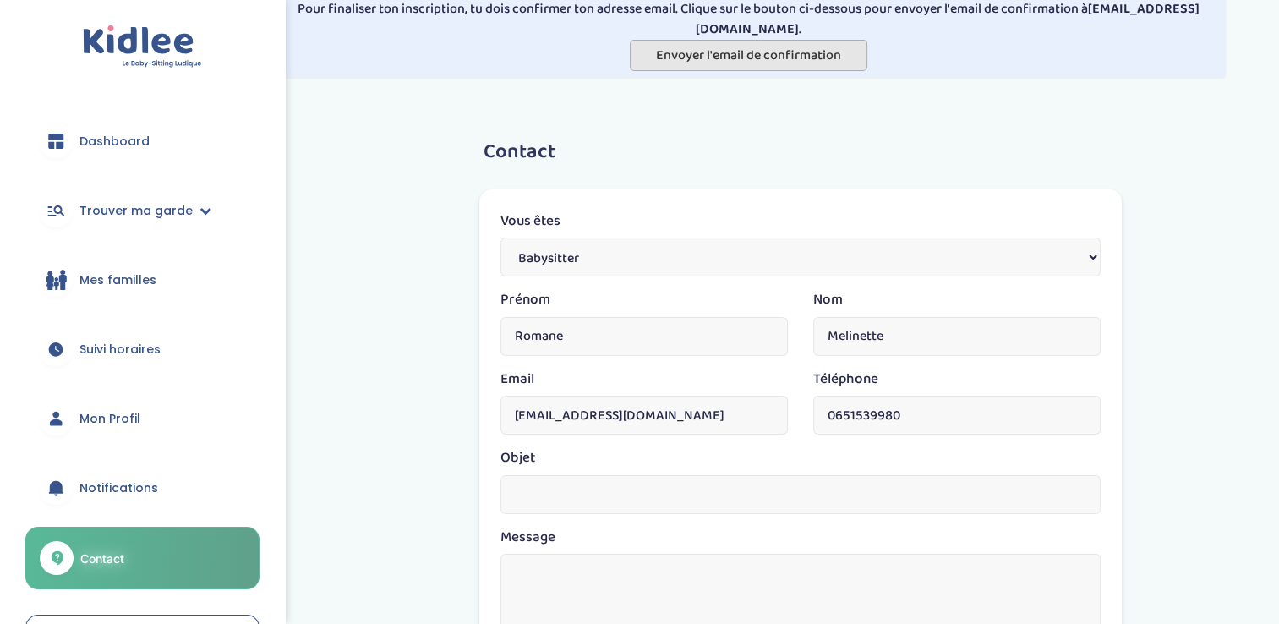
click at [755, 45] on span "Envoyer l'email de confirmation" at bounding box center [748, 55] width 185 height 21
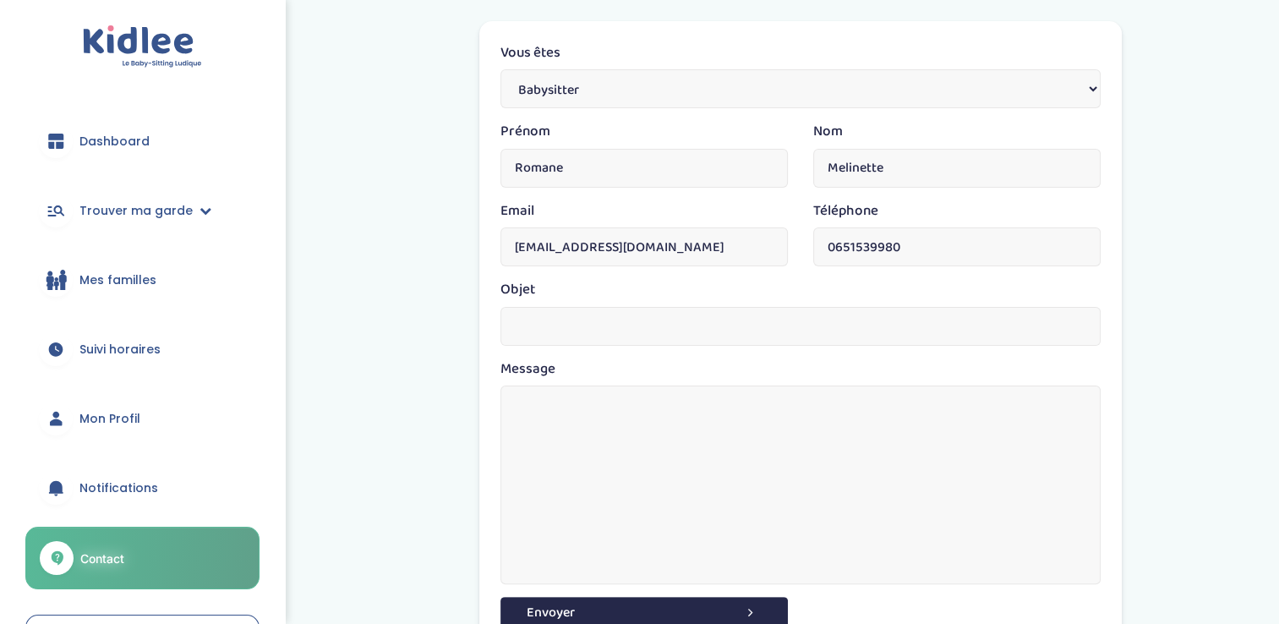
scroll to position [298, 0]
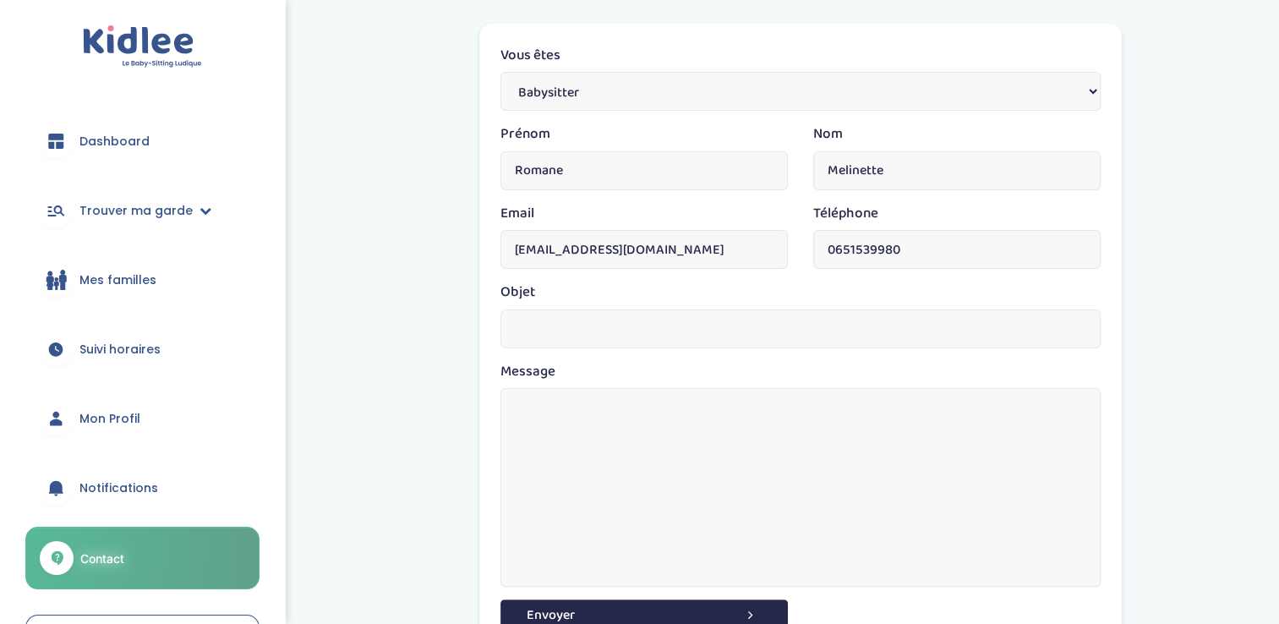
click at [1016, 94] on select "Parents Babysitter Une entreprise" at bounding box center [800, 91] width 600 height 39
click at [1176, 126] on div "Contact Vous êtes Parents Babysitter Une entreprise Prénom Romane Nom Melinette…" at bounding box center [801, 415] width 1008 height 938
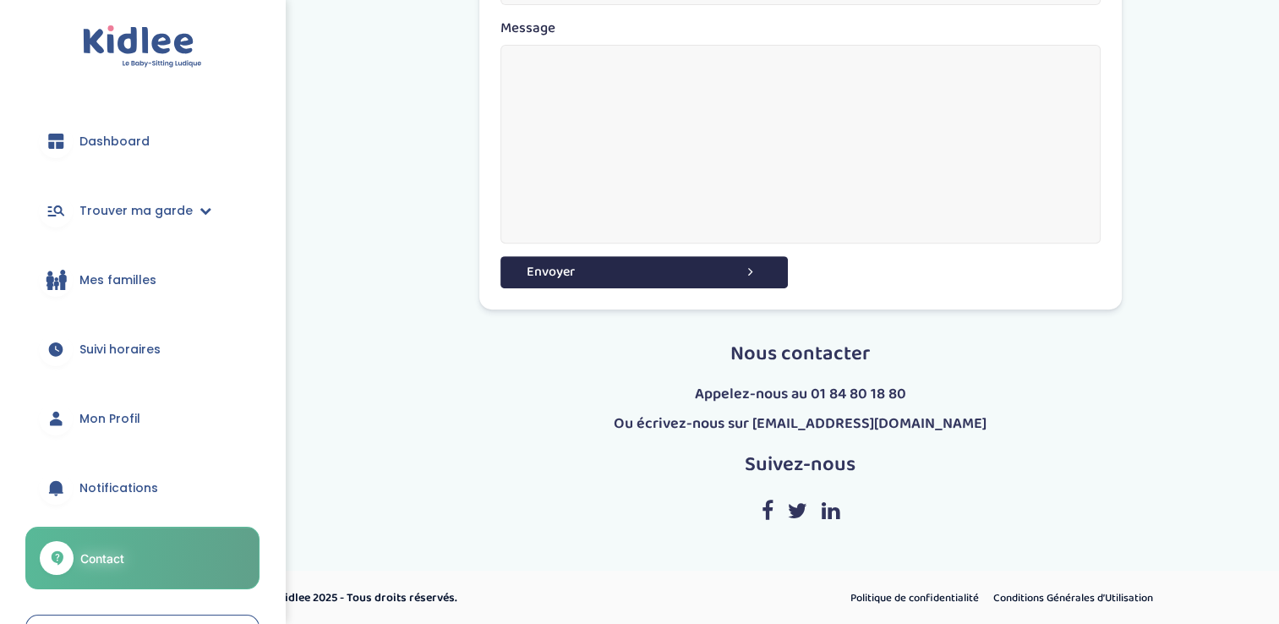
scroll to position [122, 0]
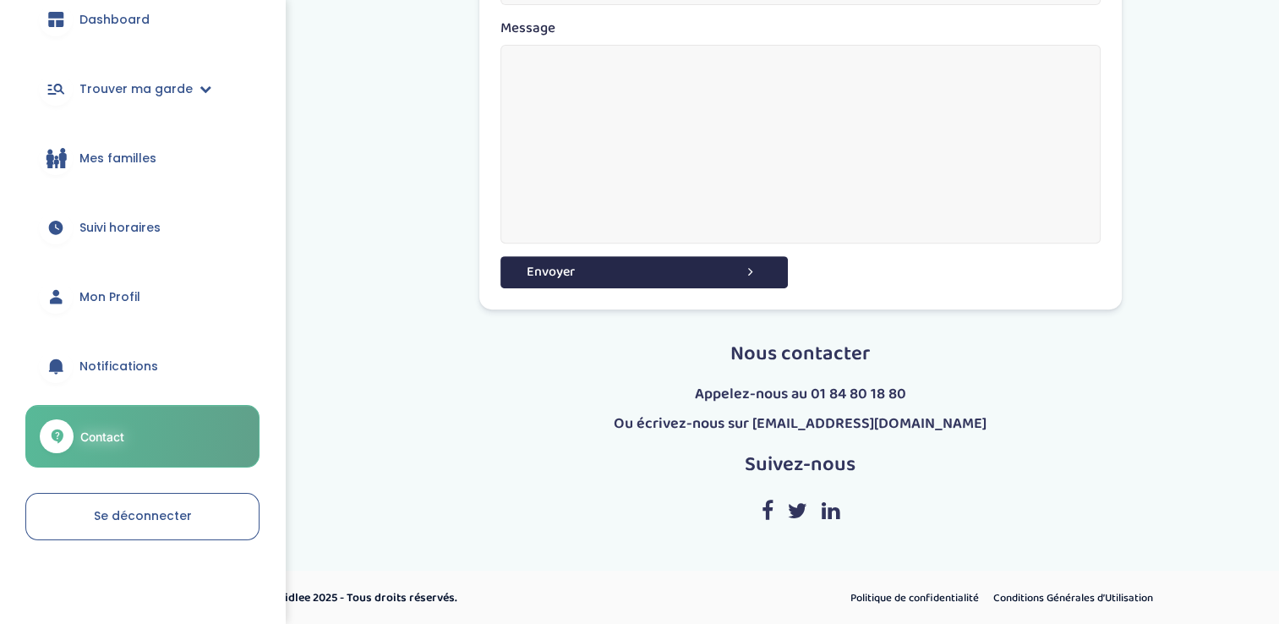
click at [132, 363] on span "Notifications" at bounding box center [118, 367] width 79 height 18
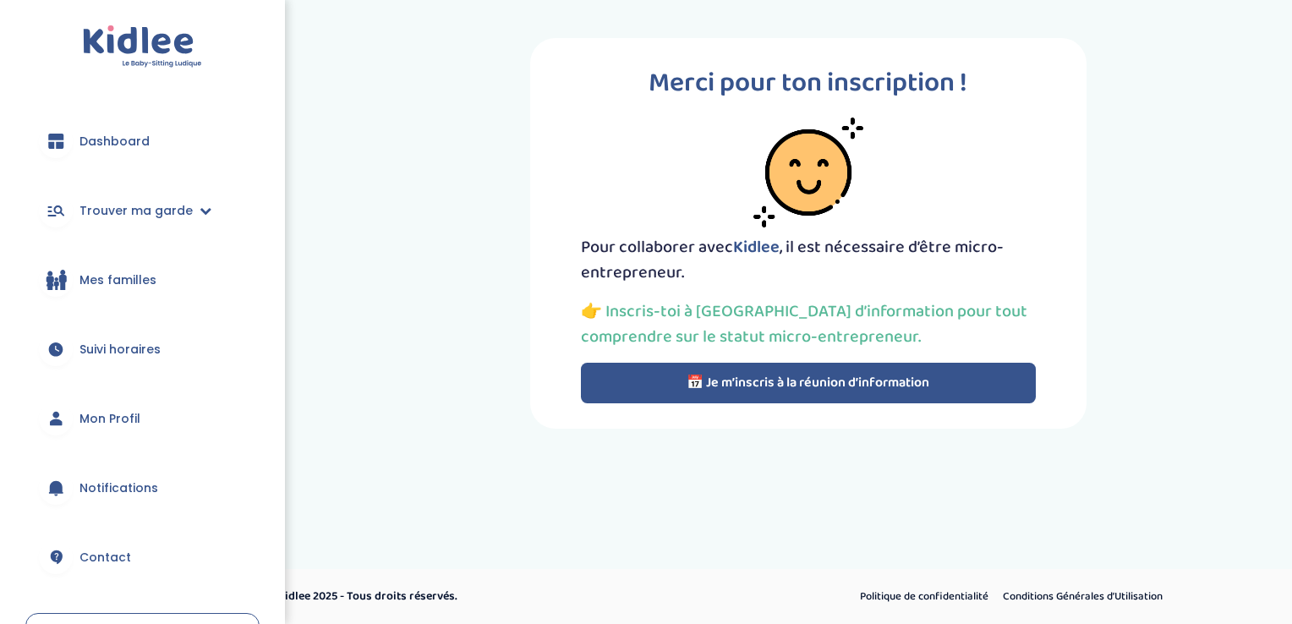
click at [676, 380] on button "📅 Je m’inscris à la réunion d’information" at bounding box center [808, 383] width 455 height 41
click at [671, 376] on button "📅 Je m’inscris à la réunion d’information" at bounding box center [808, 383] width 455 height 41
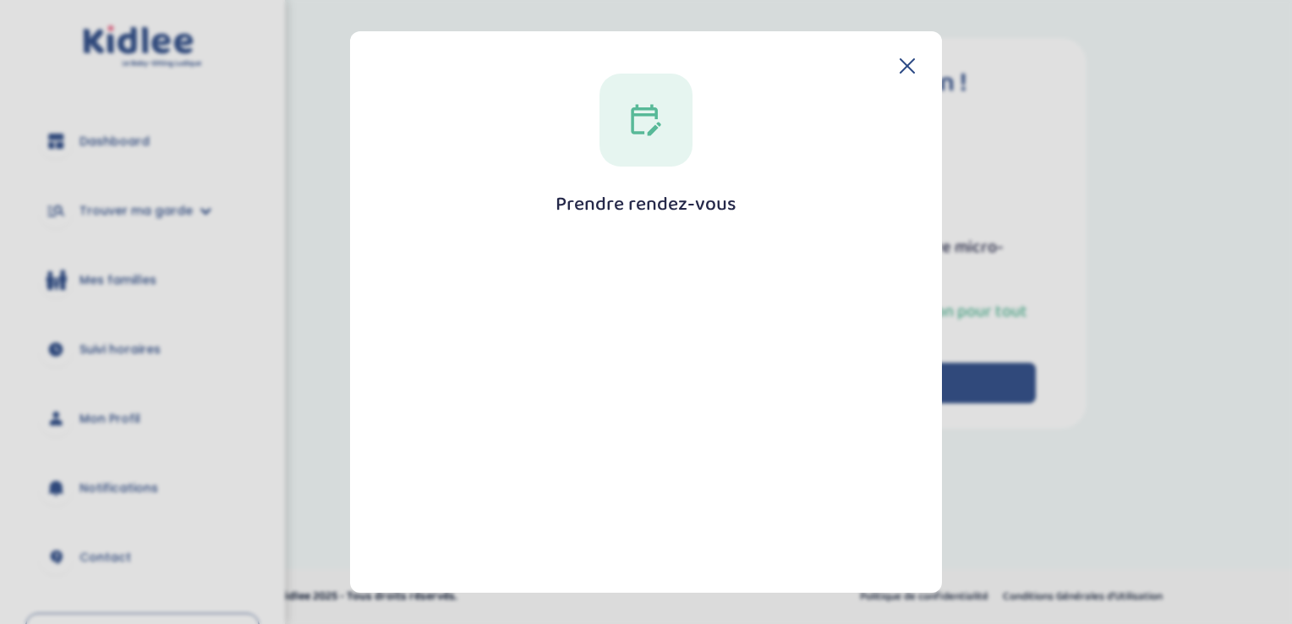
click at [634, 149] on div at bounding box center [645, 120] width 93 height 93
click at [621, 223] on div "Prendre rendez-vous [GEOGRAPHIC_DATA]" at bounding box center [646, 469] width 538 height 790
click at [900, 71] on icon at bounding box center [907, 66] width 14 height 14
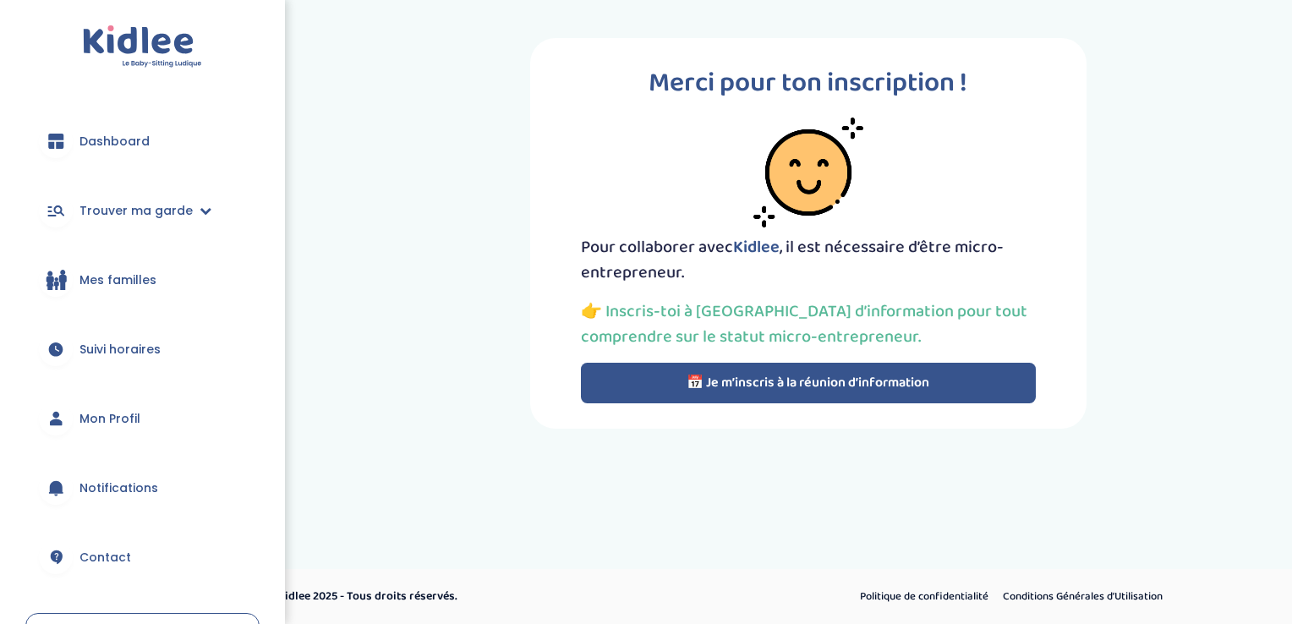
click at [679, 366] on button "📅 Je m’inscris à la réunion d’information" at bounding box center [808, 383] width 455 height 41
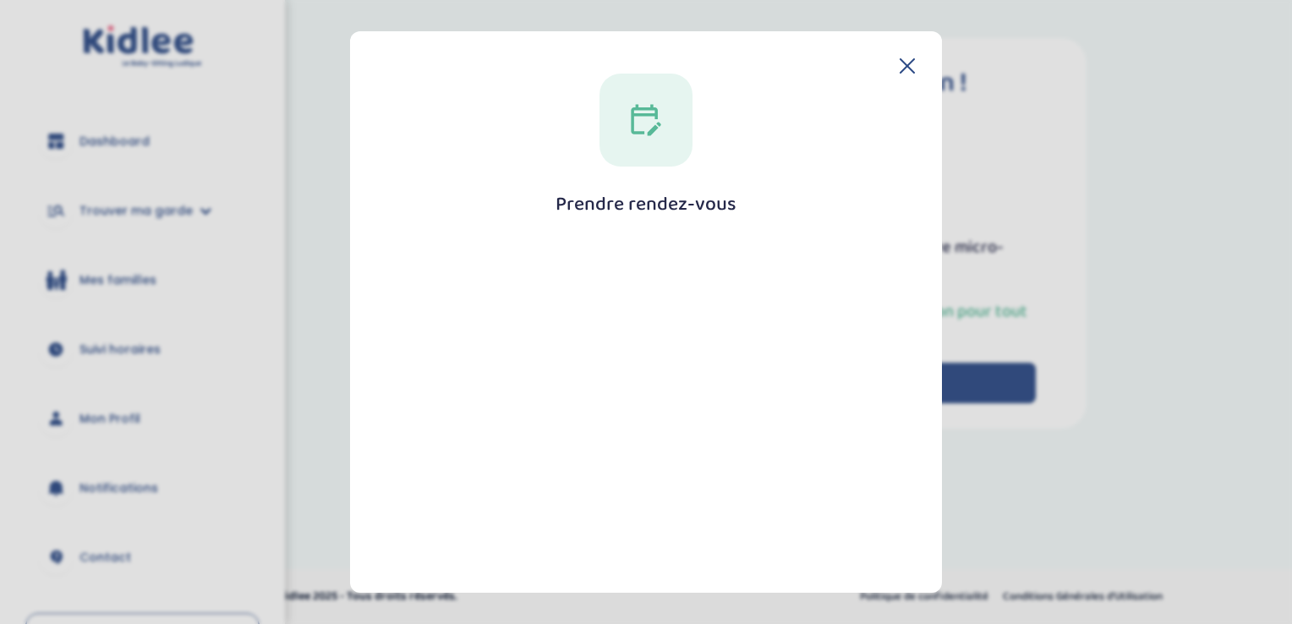
click at [905, 76] on div "Prendre rendez-vous [GEOGRAPHIC_DATA]" at bounding box center [646, 469] width 538 height 790
click at [900, 67] on icon at bounding box center [907, 66] width 14 height 14
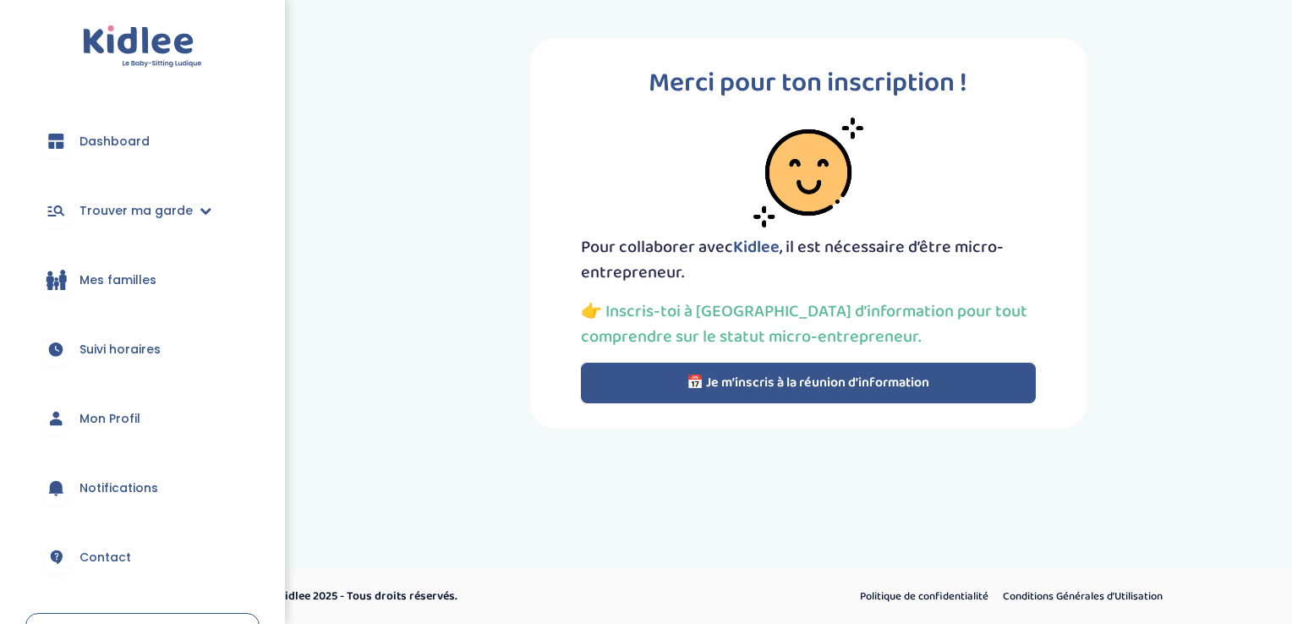
click at [115, 429] on link "Mon Profil" at bounding box center [142, 418] width 234 height 61
click at [115, 428] on link "Mon Profil" at bounding box center [142, 418] width 234 height 61
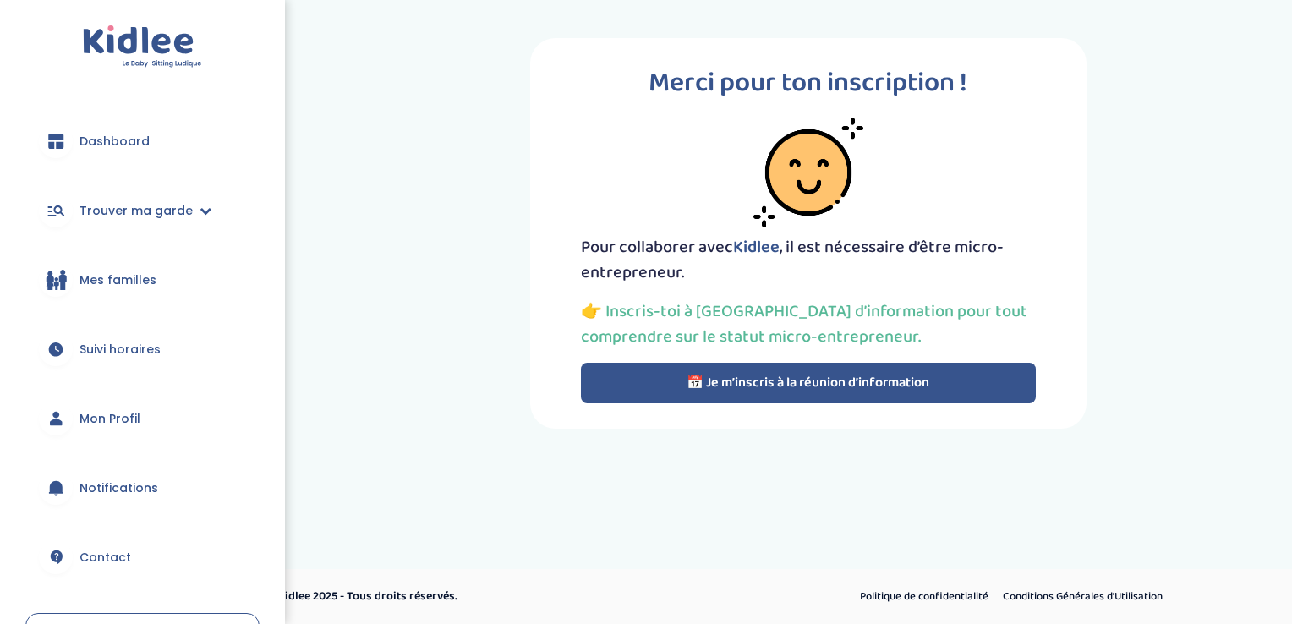
click at [115, 428] on link "Mon Profil" at bounding box center [142, 418] width 234 height 61
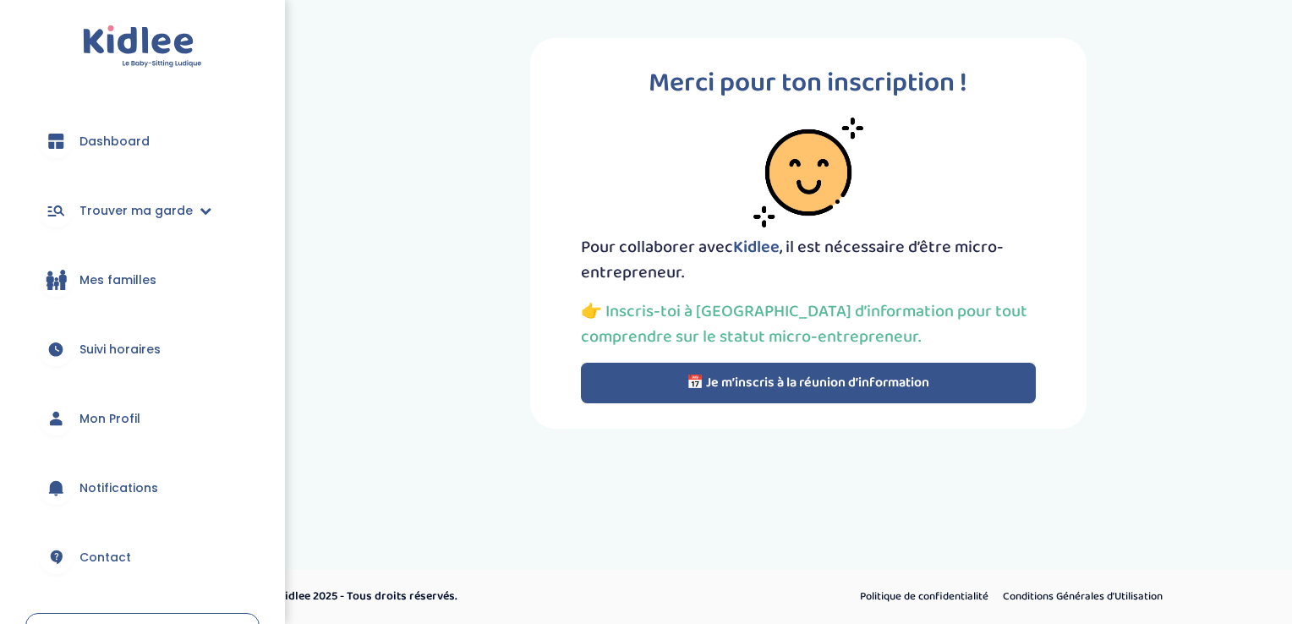
click at [115, 428] on link "Mon Profil" at bounding box center [142, 418] width 234 height 61
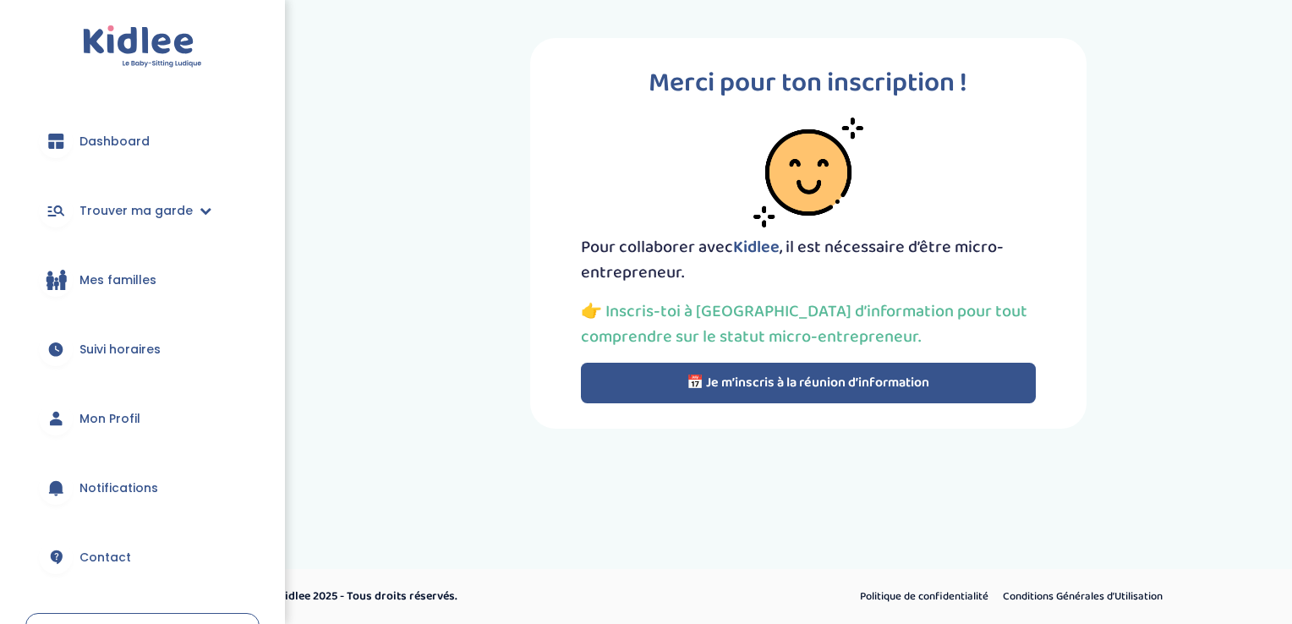
click at [115, 428] on link "Mon Profil" at bounding box center [142, 418] width 234 height 61
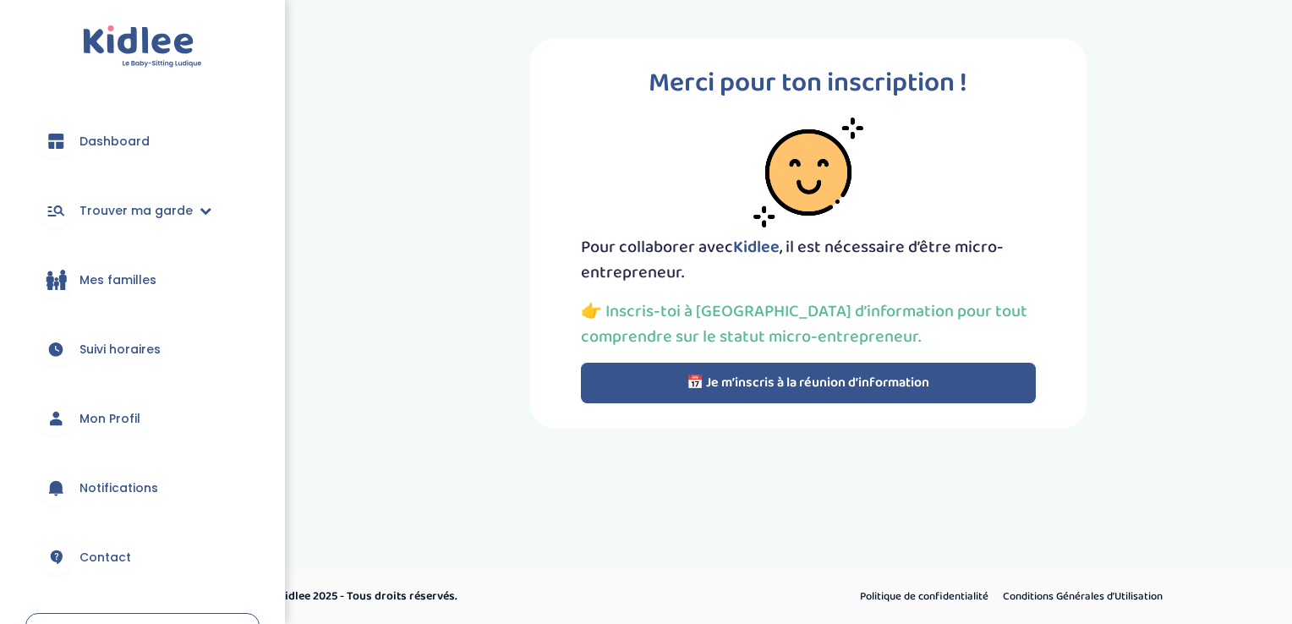
click at [115, 428] on link "Mon Profil" at bounding box center [142, 418] width 234 height 61
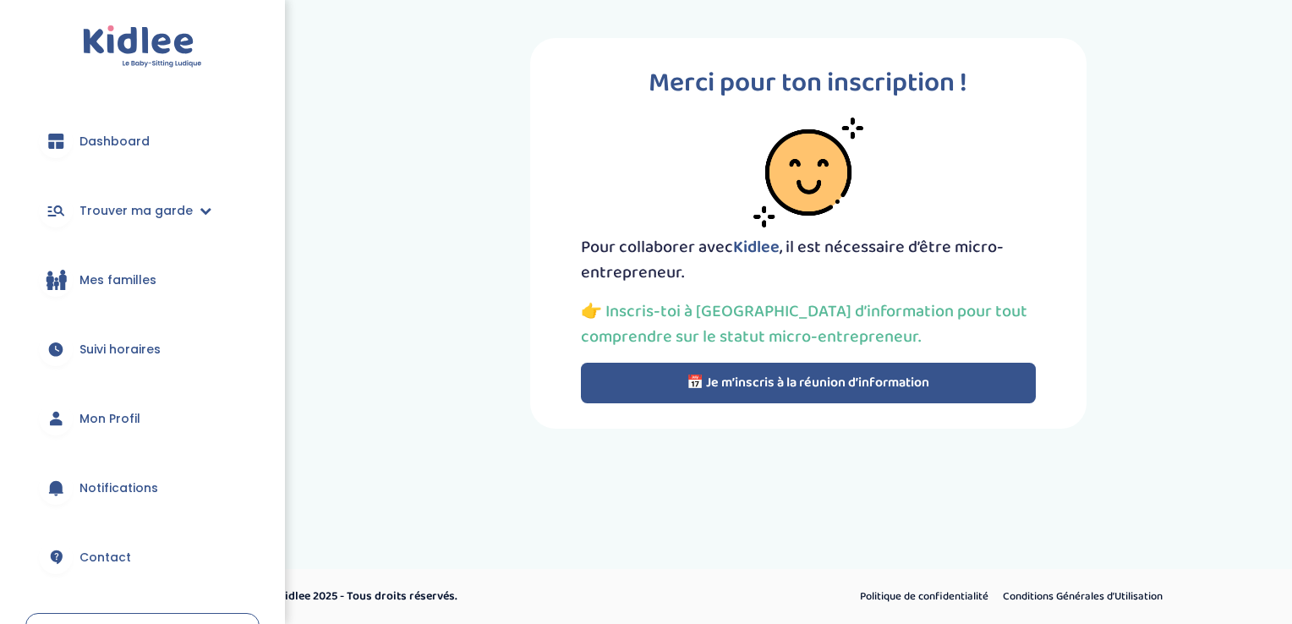
click at [115, 428] on link "Mon Profil" at bounding box center [142, 418] width 234 height 61
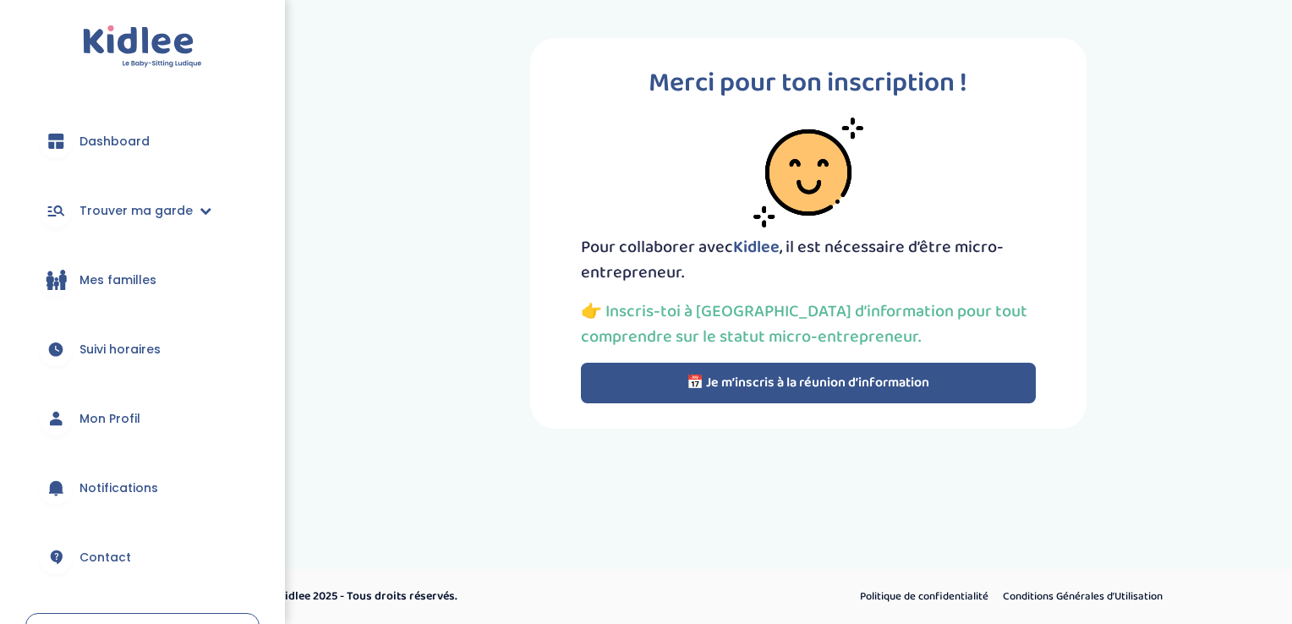
click at [115, 428] on link "Mon Profil" at bounding box center [142, 418] width 234 height 61
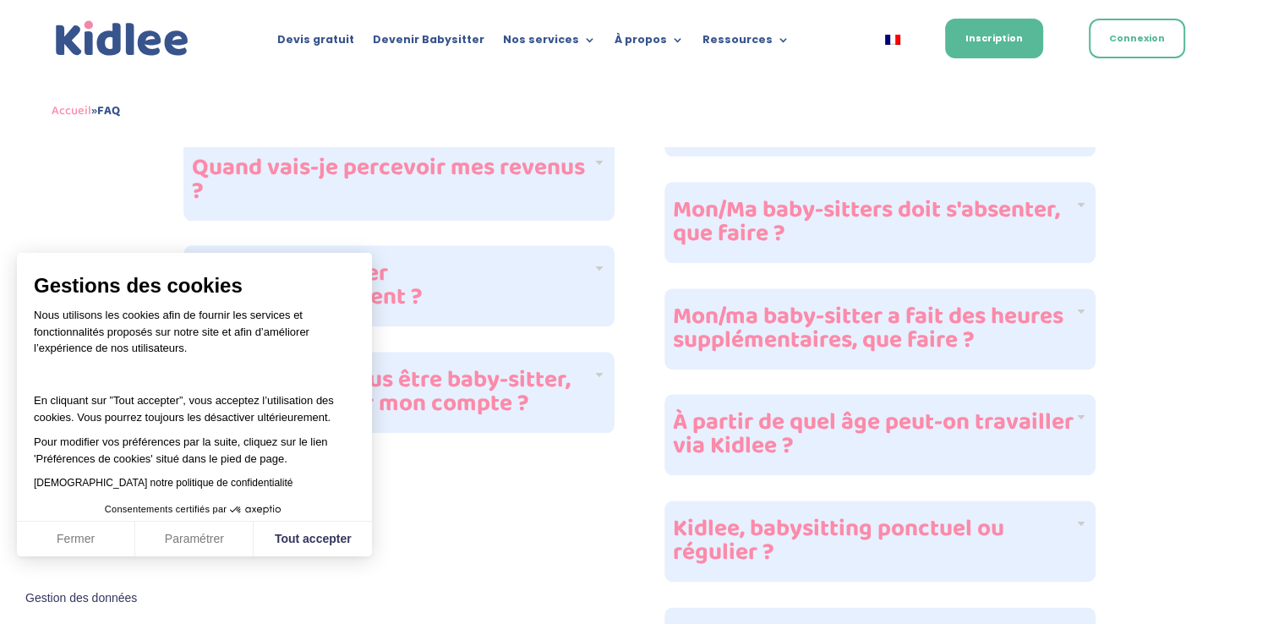
scroll to position [1866, 0]
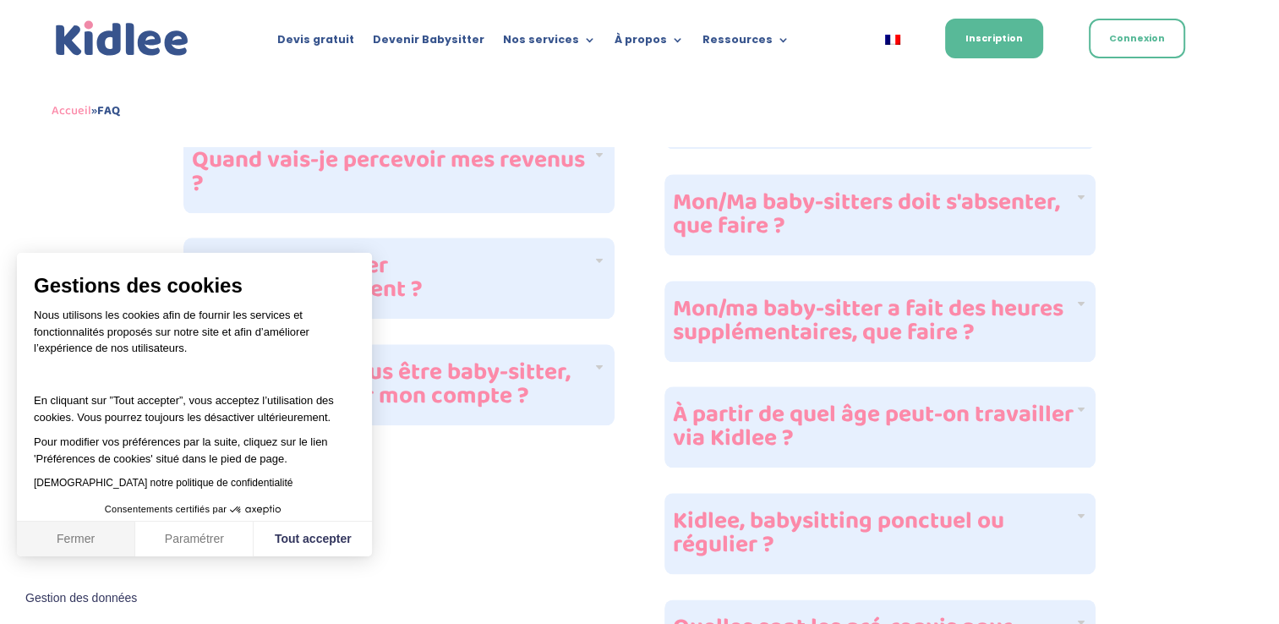
click at [98, 538] on button "Fermer" at bounding box center [76, 540] width 118 height 36
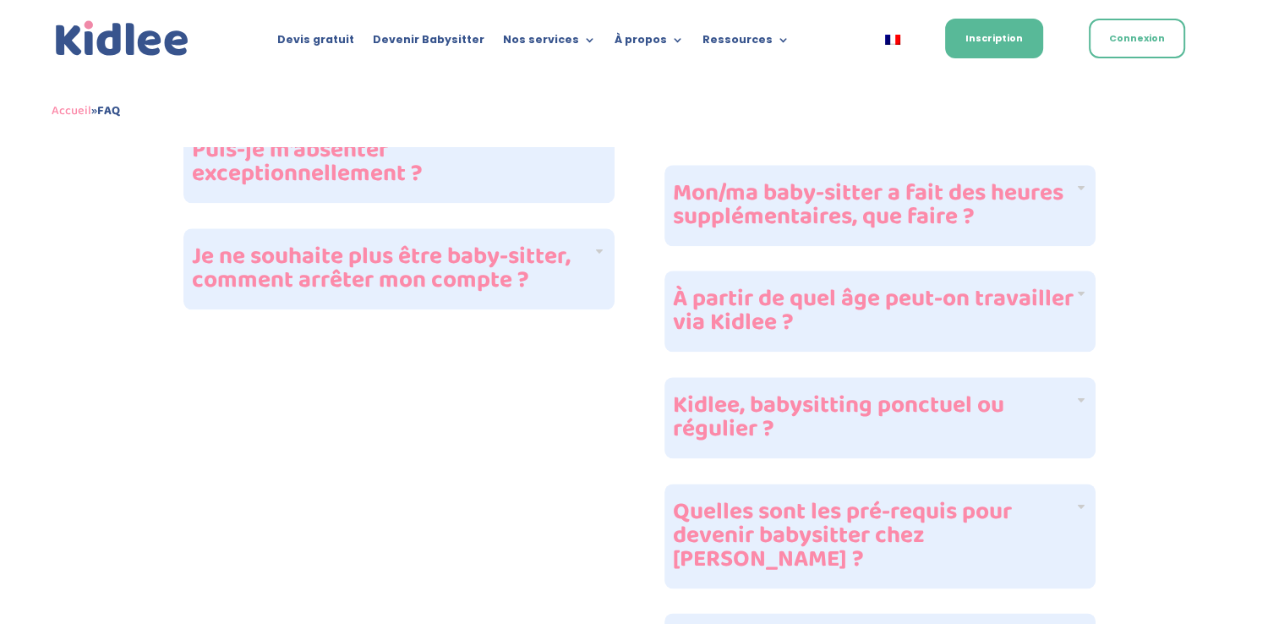
scroll to position [1984, 0]
click at [440, 243] on h4 "Je ne souhaite plus être baby-sitter, comment arrêter mon compte ?" at bounding box center [392, 266] width 401 height 47
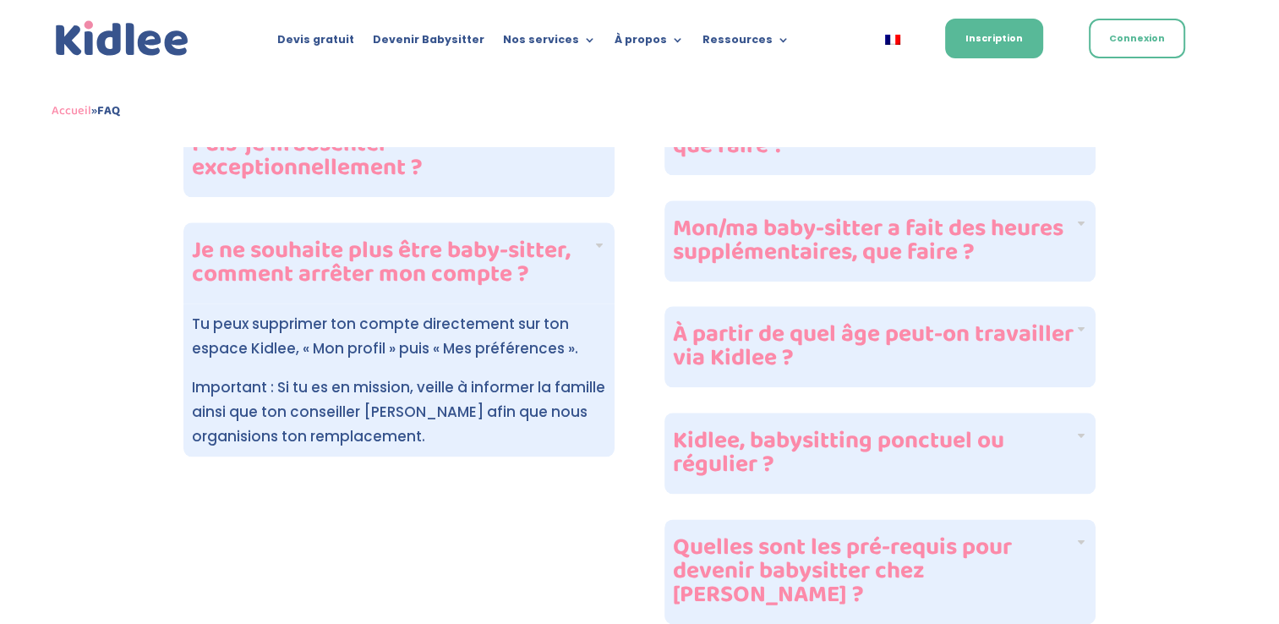
scroll to position [1943, 0]
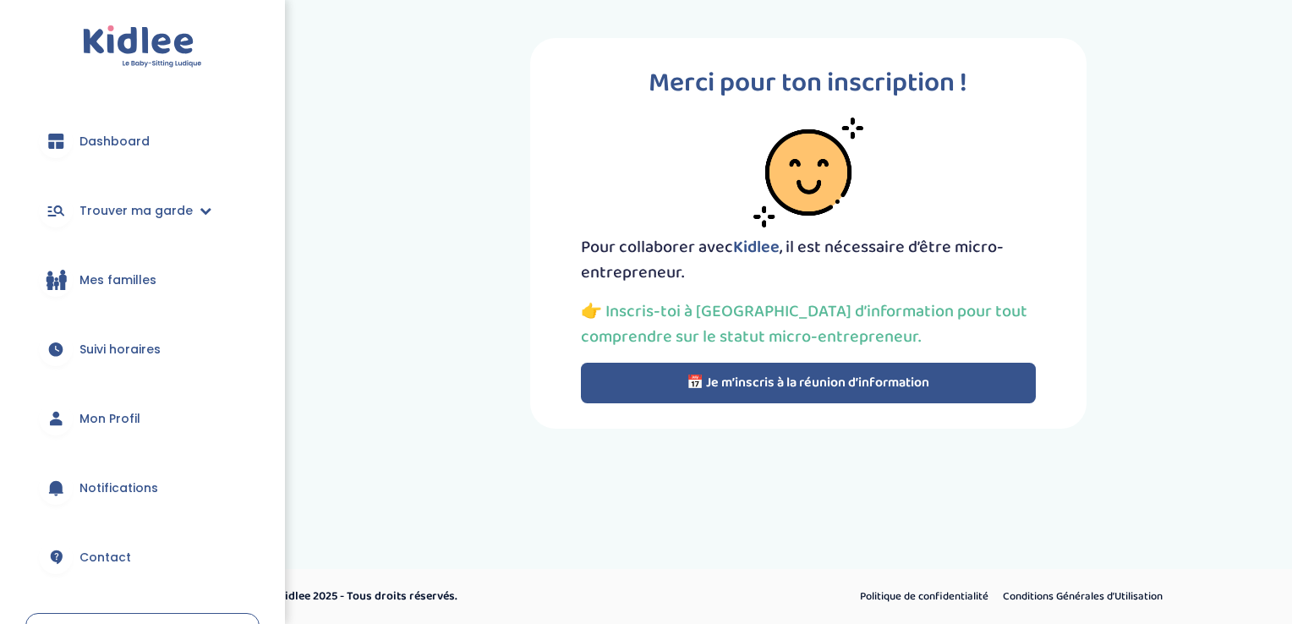
scroll to position [120, 0]
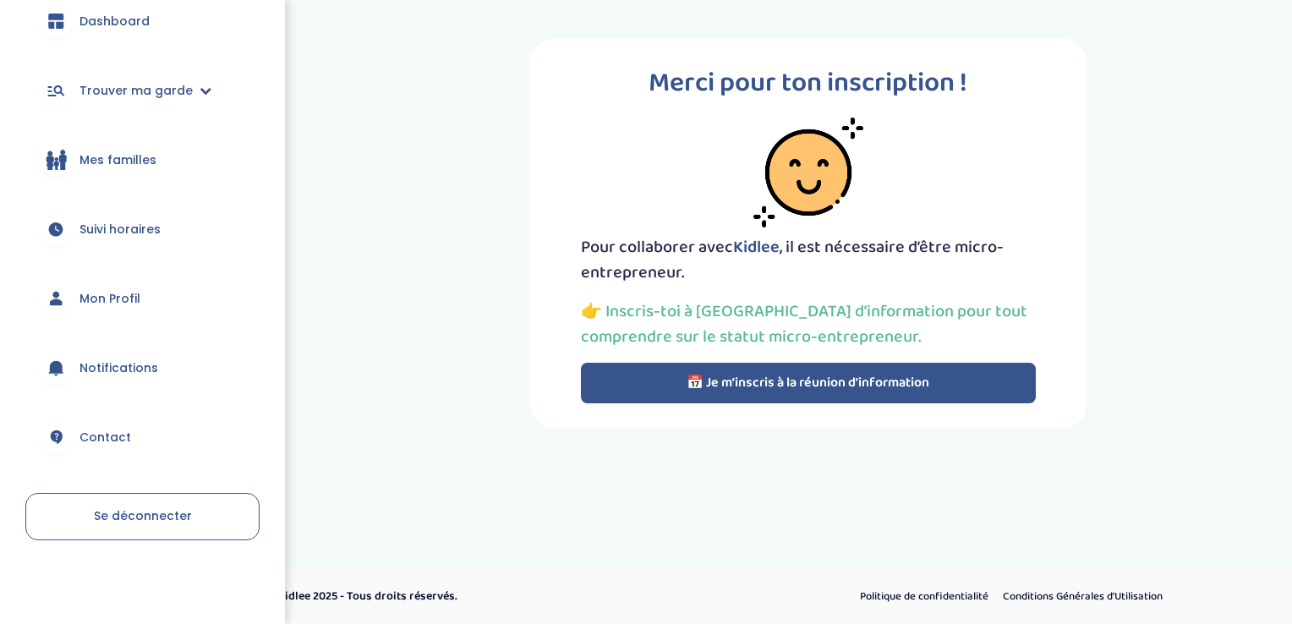
click at [98, 421] on link "Contact" at bounding box center [142, 437] width 234 height 61
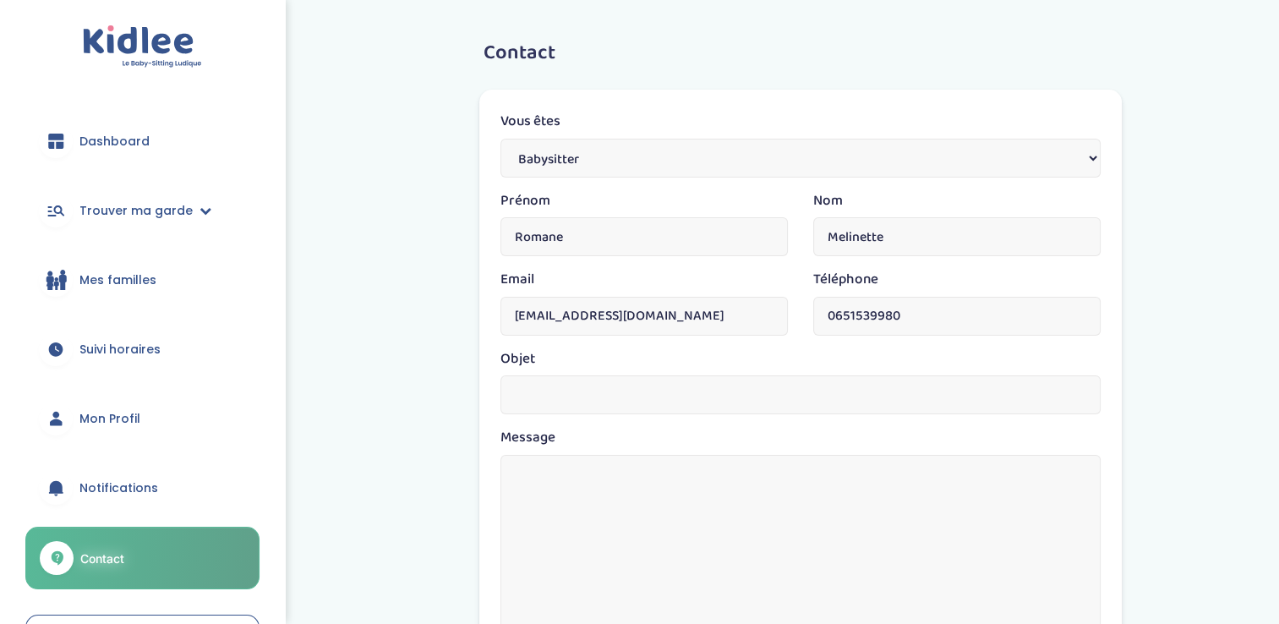
drag, startPoint x: 913, startPoint y: 314, endPoint x: 700, endPoint y: 320, distance: 213.1
click at [700, 320] on div "Email [EMAIL_ADDRESS][DOMAIN_NAME] Téléphone [PHONE_NUMBER]" at bounding box center [801, 308] width 626 height 79
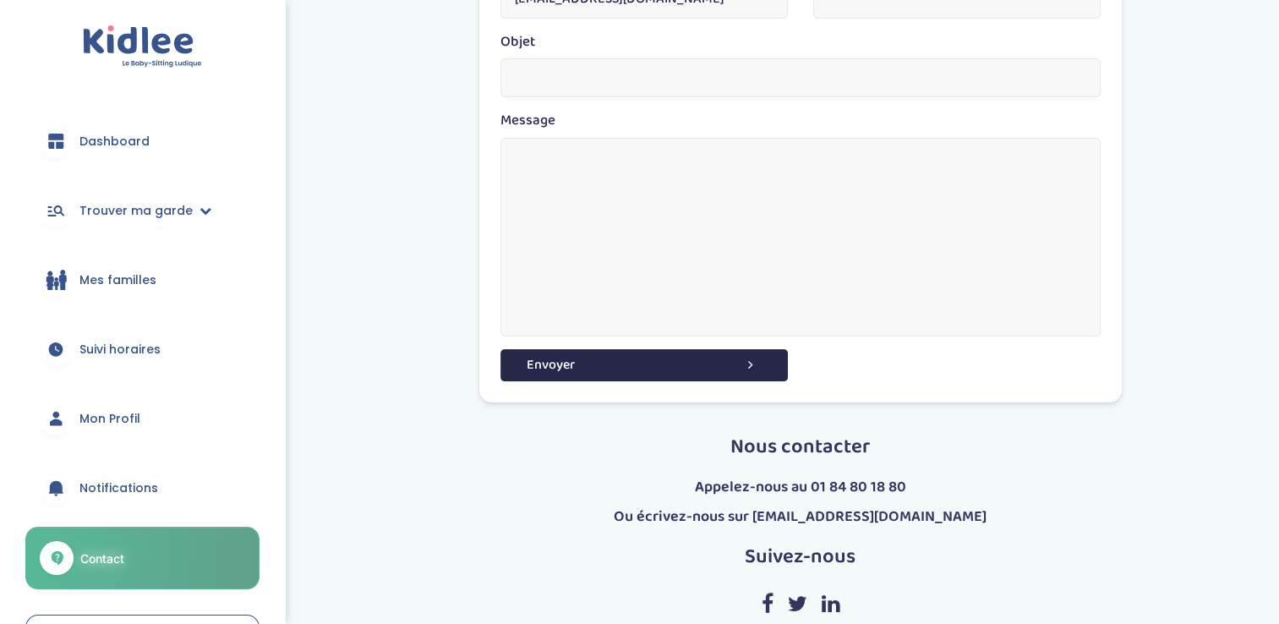
scroll to position [315, 0]
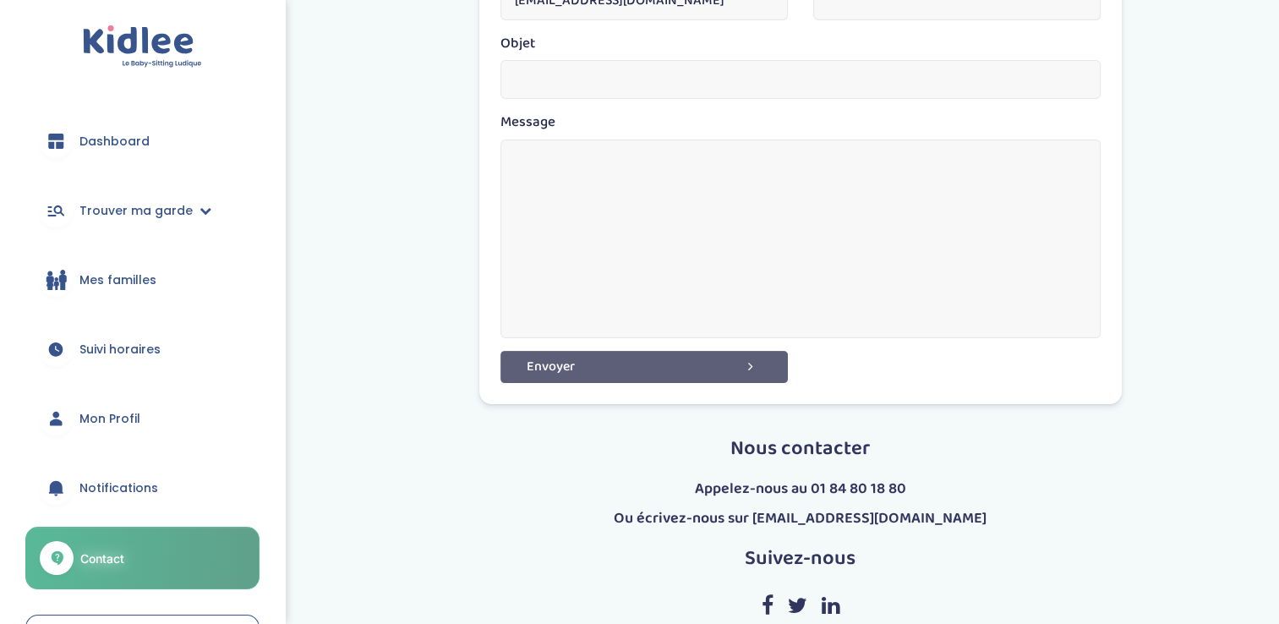
click at [571, 371] on button "Envoyer" at bounding box center [643, 366] width 287 height 31
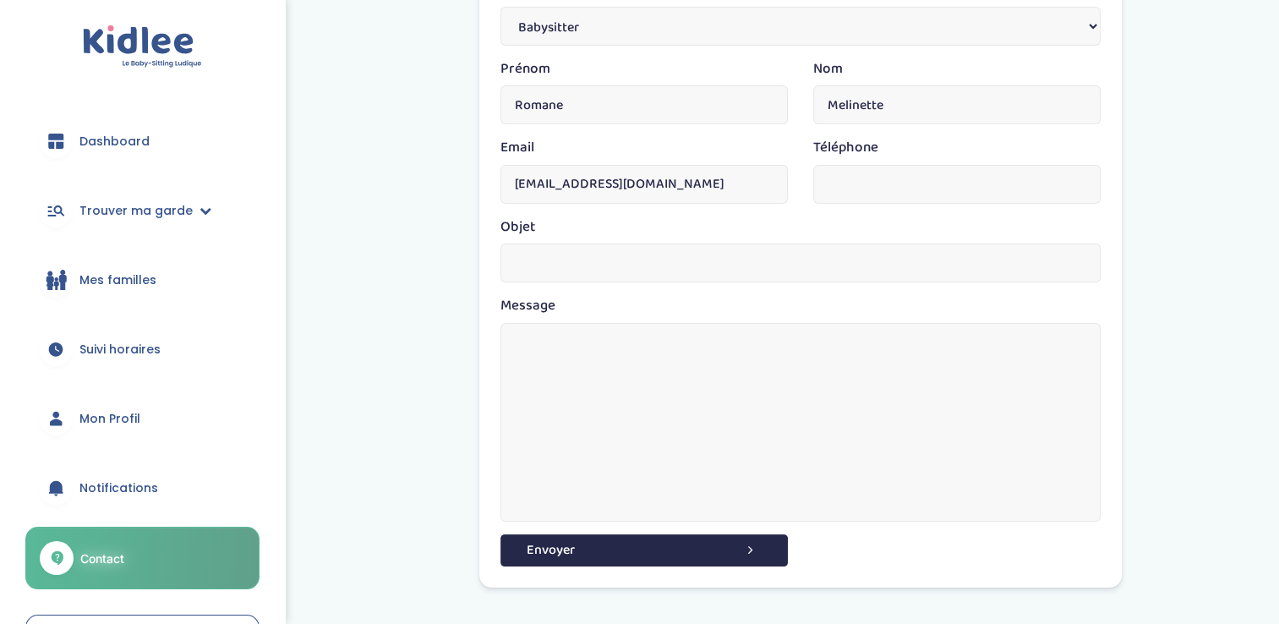
scroll to position [131, 0]
drag, startPoint x: 926, startPoint y: 183, endPoint x: 727, endPoint y: 174, distance: 198.9
click at [727, 174] on div "Email [EMAIL_ADDRESS][DOMAIN_NAME] Téléphone [PHONE_NUMBER]" at bounding box center [801, 177] width 626 height 79
type input "ç"
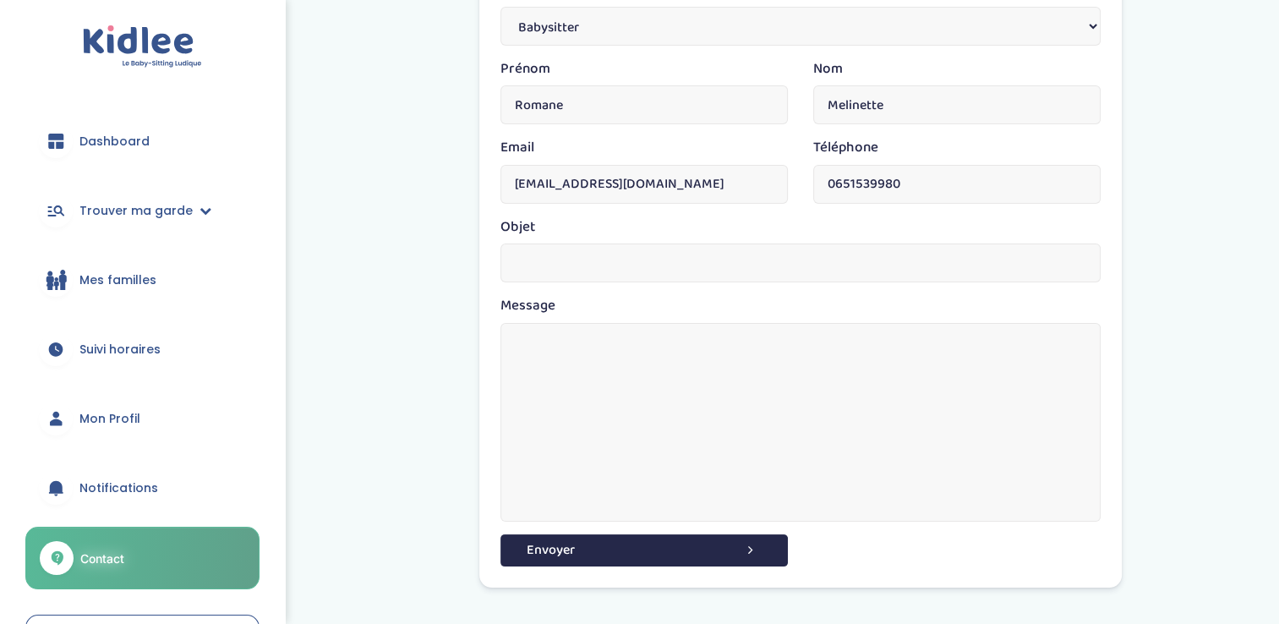
scroll to position [131, 0]
drag, startPoint x: 913, startPoint y: 183, endPoint x: 686, endPoint y: 198, distance: 227.0
click at [686, 198] on div "Email [EMAIL_ADDRESS][DOMAIN_NAME] Téléphone [PHONE_NUMBER]" at bounding box center [801, 177] width 626 height 79
type input "2"
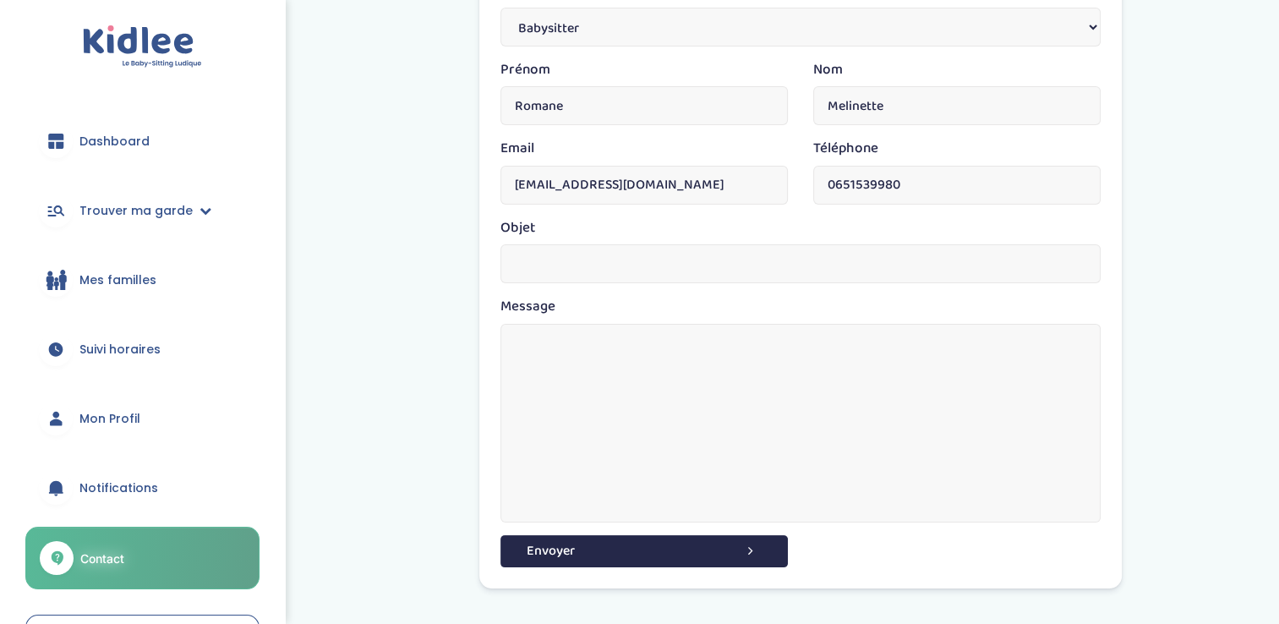
drag, startPoint x: 932, startPoint y: 172, endPoint x: 763, endPoint y: 190, distance: 170.0
click at [763, 190] on div "Email [EMAIL_ADDRESS][DOMAIN_NAME] Téléphone [PHONE_NUMBER]" at bounding box center [801, 177] width 626 height 79
drag, startPoint x: 931, startPoint y: 194, endPoint x: 674, endPoint y: 180, distance: 257.4
click at [674, 180] on div "Email romane.melinette@gmail.com Téléphone 0651539980" at bounding box center [801, 176] width 626 height 79
drag, startPoint x: 716, startPoint y: 186, endPoint x: 469, endPoint y: 204, distance: 247.5
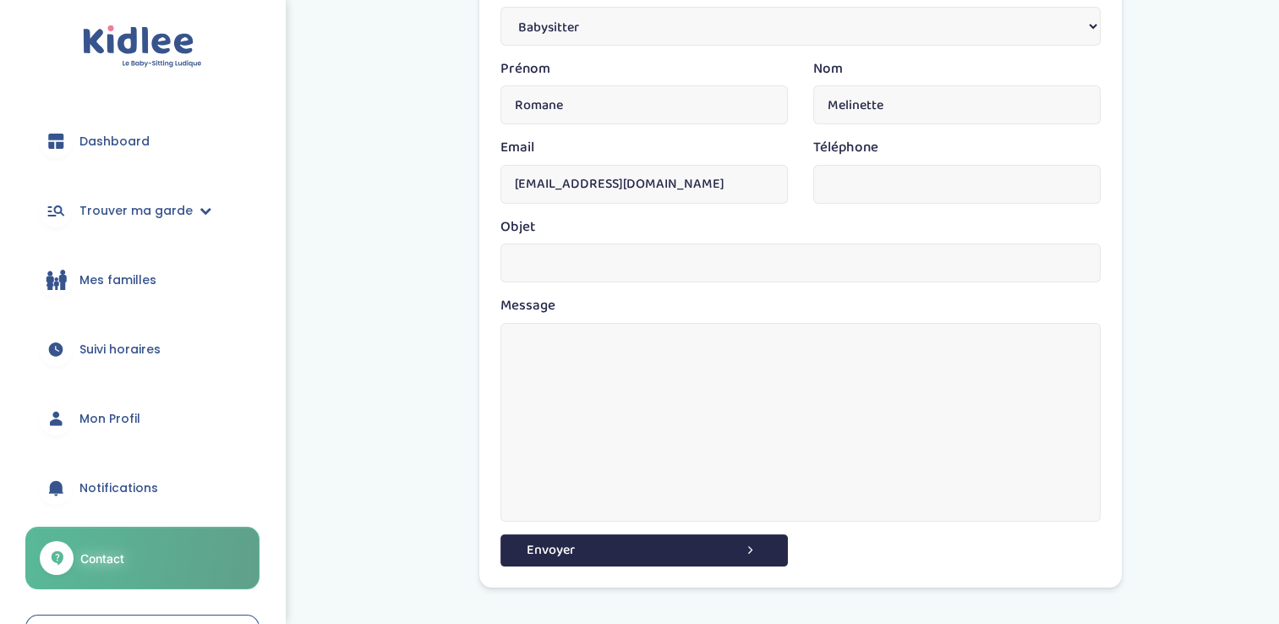
click at [469, 204] on div "Vous êtes Parents Babysitter Une entreprise Prénom Romane Nom Melinette Email r…" at bounding box center [801, 289] width 668 height 663
click at [469, 204] on div "Vous êtes Parents Babysitter Une entreprise Prénom Romane Nom Melinette Email T…" at bounding box center [801, 289] width 668 height 663
drag, startPoint x: 631, startPoint y: 107, endPoint x: 467, endPoint y: 107, distance: 164.8
click at [467, 107] on div "Vous êtes Parents Babysitter Une entreprise Prénom Romane Nom Melinette Email T…" at bounding box center [801, 289] width 668 height 663
drag, startPoint x: 961, startPoint y: 116, endPoint x: 796, endPoint y: 110, distance: 164.9
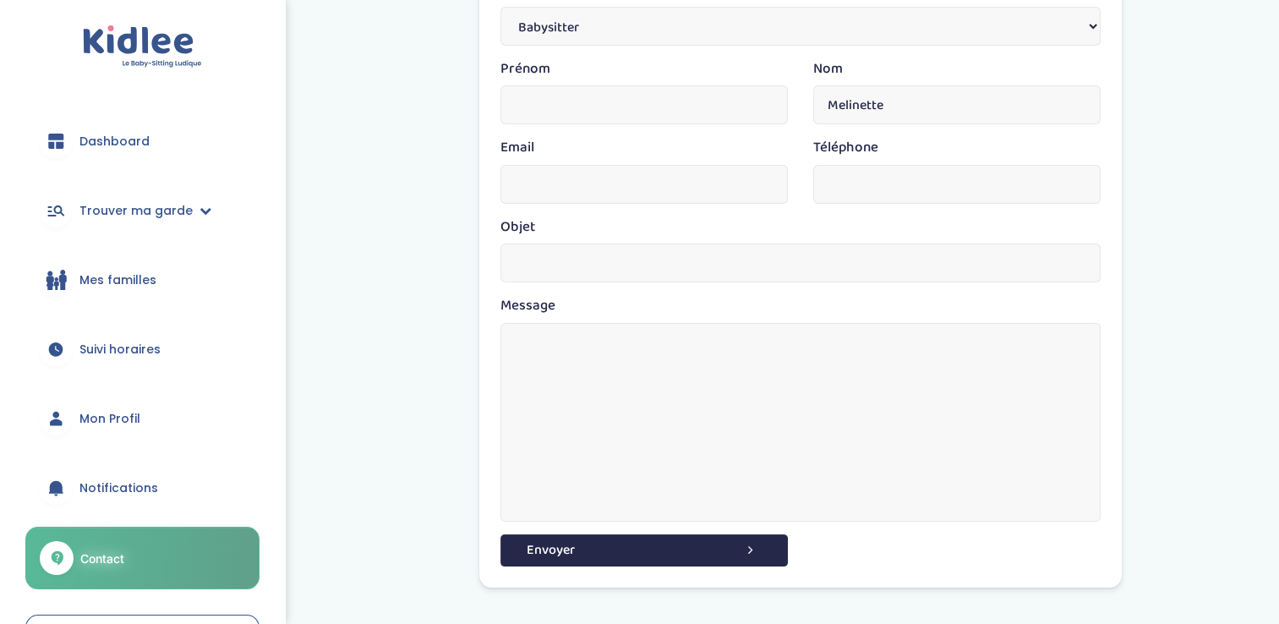
click at [796, 110] on div "Prénom Nom Melinette" at bounding box center [801, 97] width 626 height 79
click at [435, 182] on div "Contact Vous êtes Parents Babysitter Une entreprise Prénom Nom Email Téléphone …" at bounding box center [801, 350] width 1008 height 938
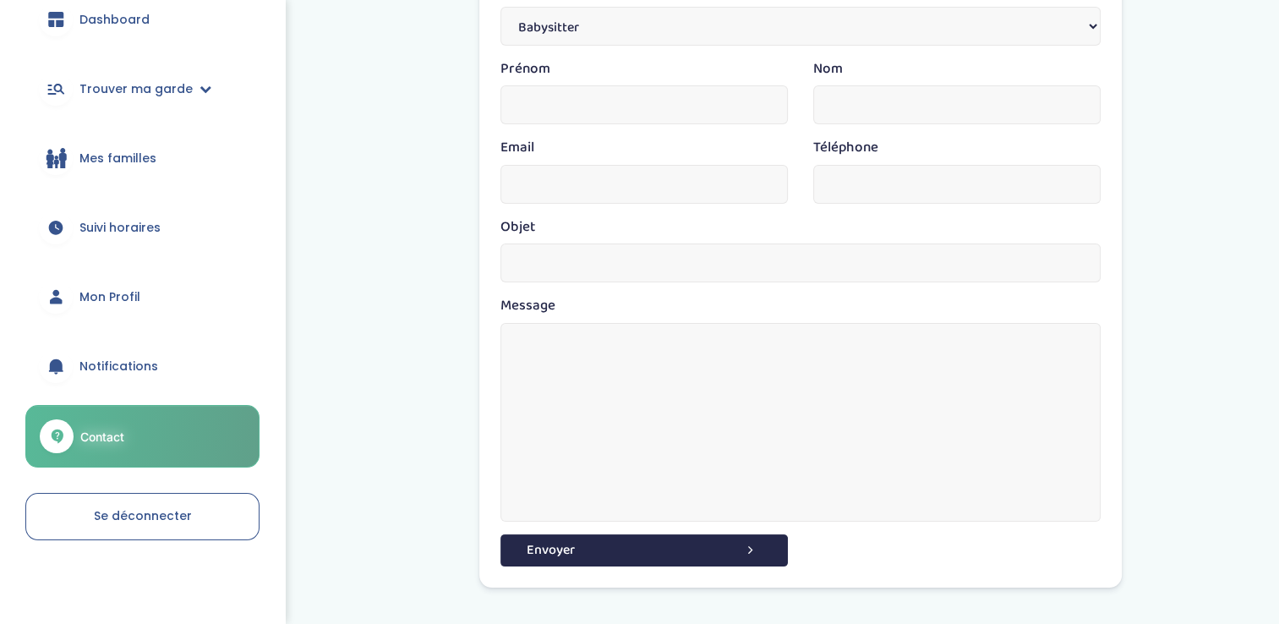
click at [195, 498] on link "Se déconnecter" at bounding box center [142, 516] width 234 height 47
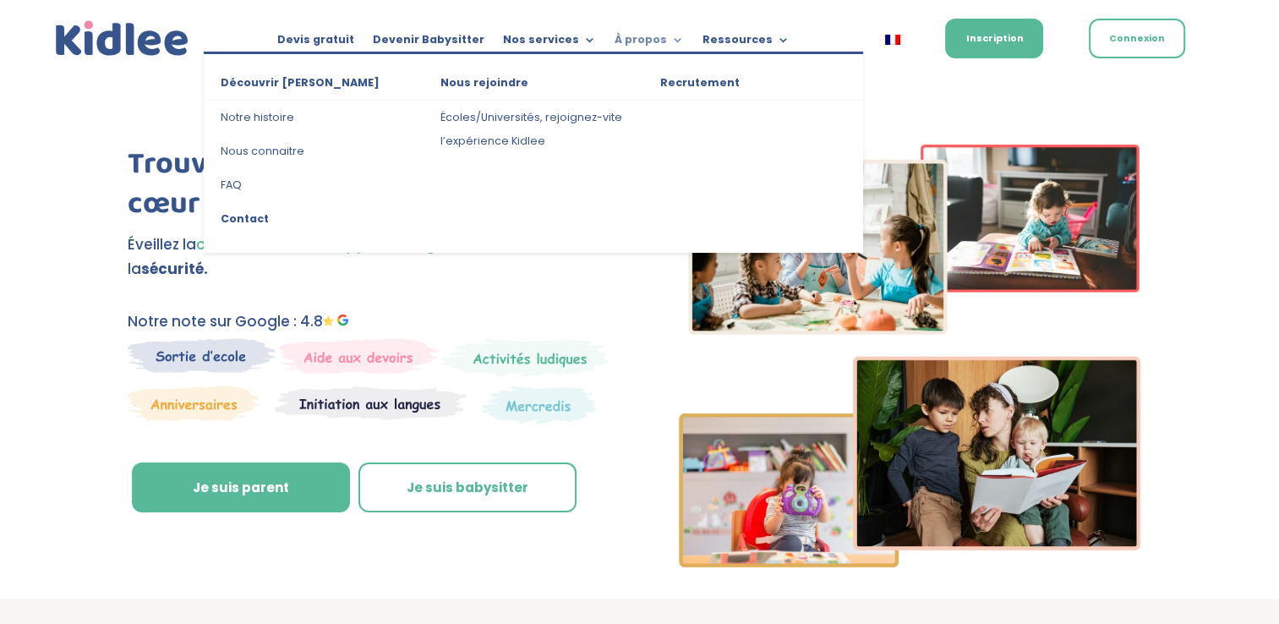
click at [667, 40] on link "À propos" at bounding box center [649, 43] width 69 height 19
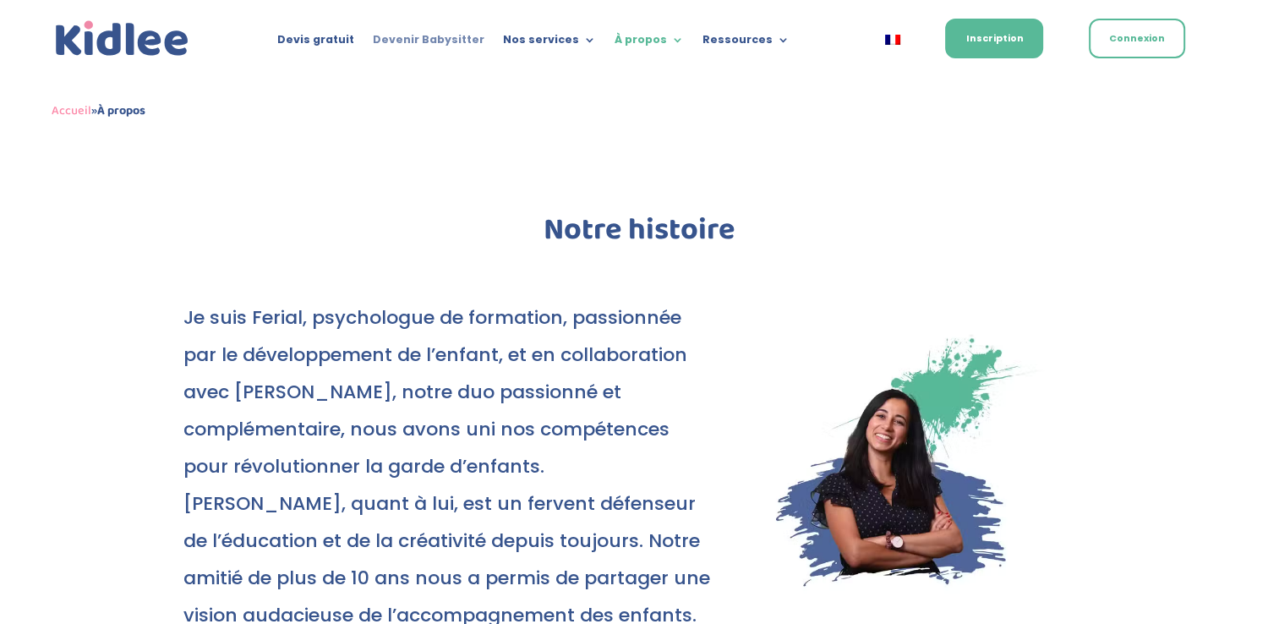
click at [455, 42] on link "Devenir Babysitter" at bounding box center [429, 43] width 112 height 19
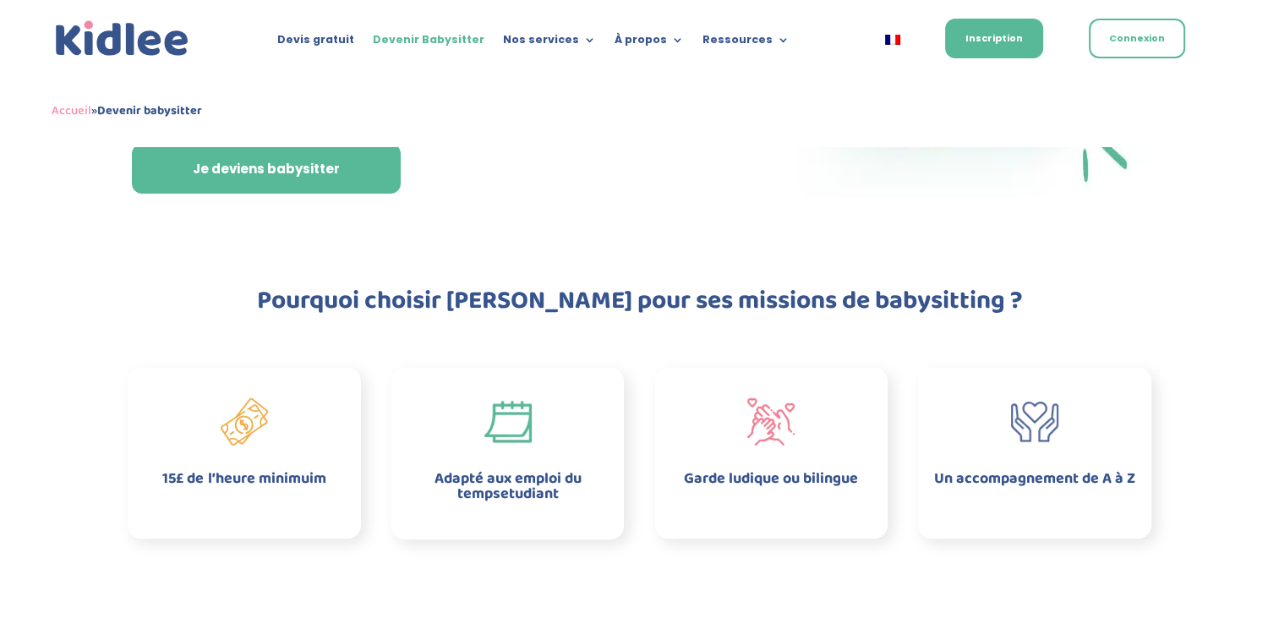
scroll to position [318, 0]
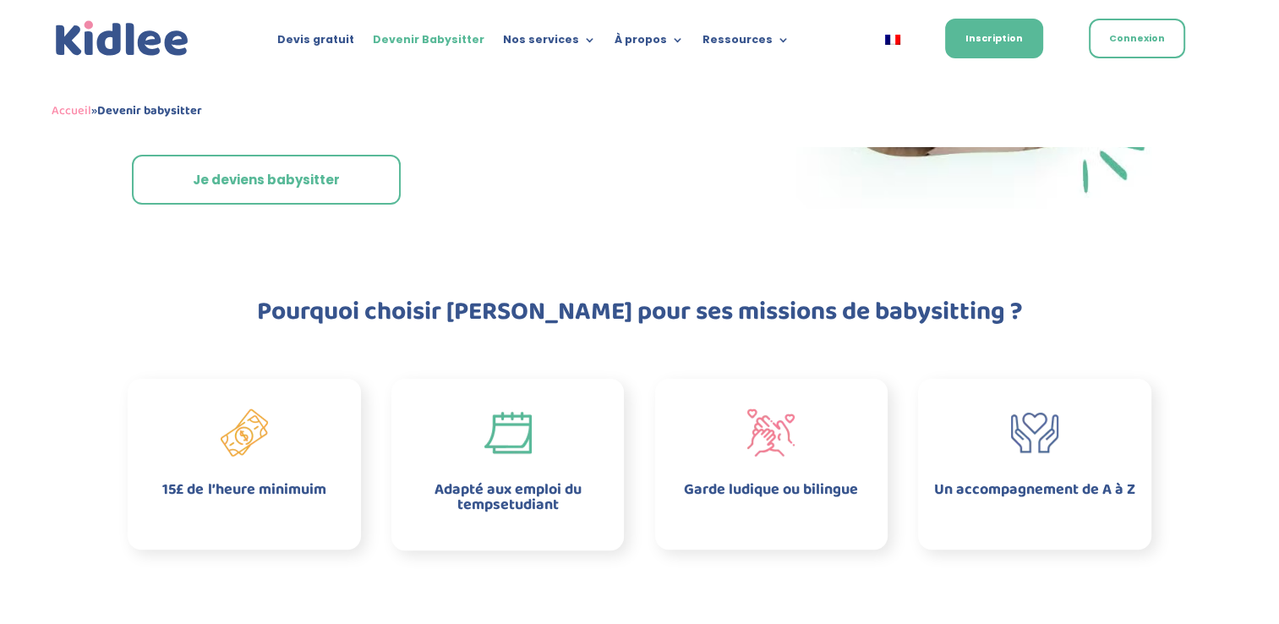
click at [279, 189] on link "Je deviens babysitter" at bounding box center [266, 180] width 269 height 51
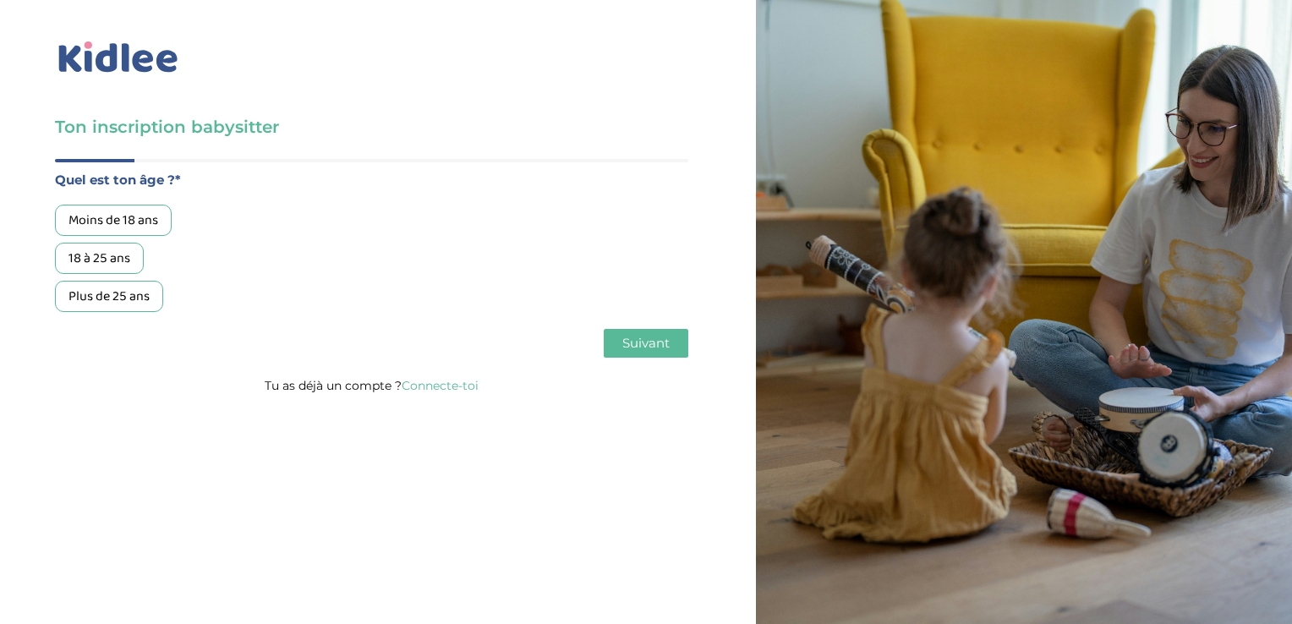
click at [419, 386] on link "Connecte-toi" at bounding box center [440, 385] width 77 height 15
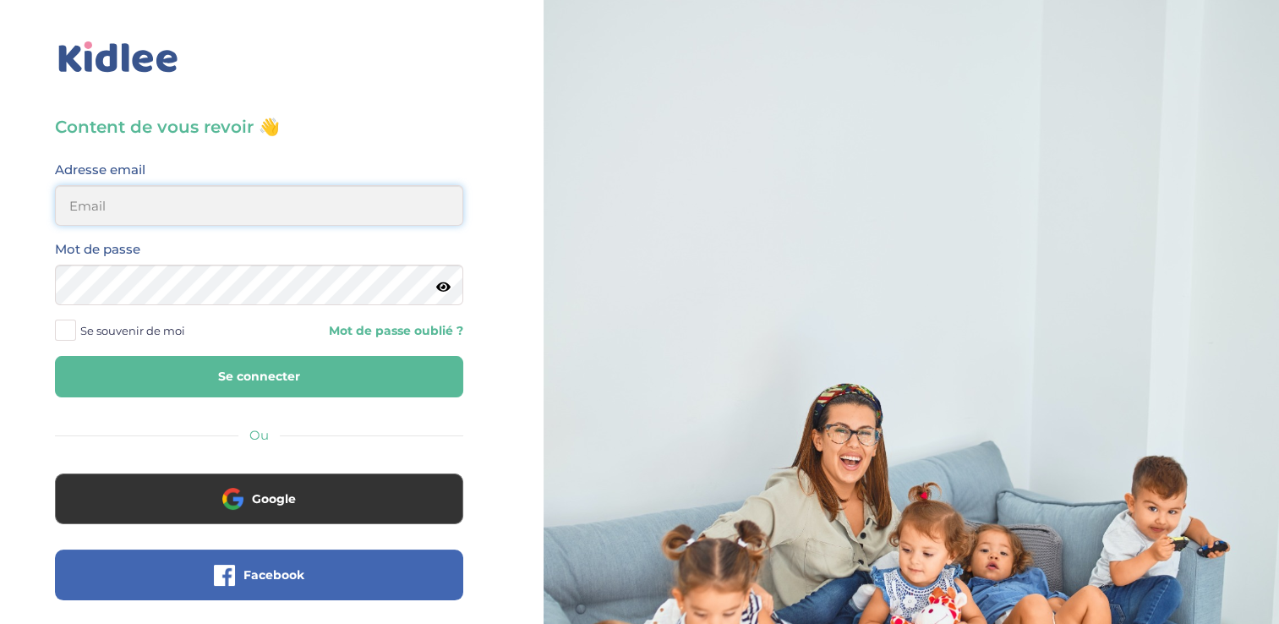
click at [183, 222] on input "email" at bounding box center [259, 205] width 408 height 41
type input "romane.melinette@gmail.com"
click at [379, 332] on link "Mot de passe oublié ?" at bounding box center [366, 331] width 191 height 16
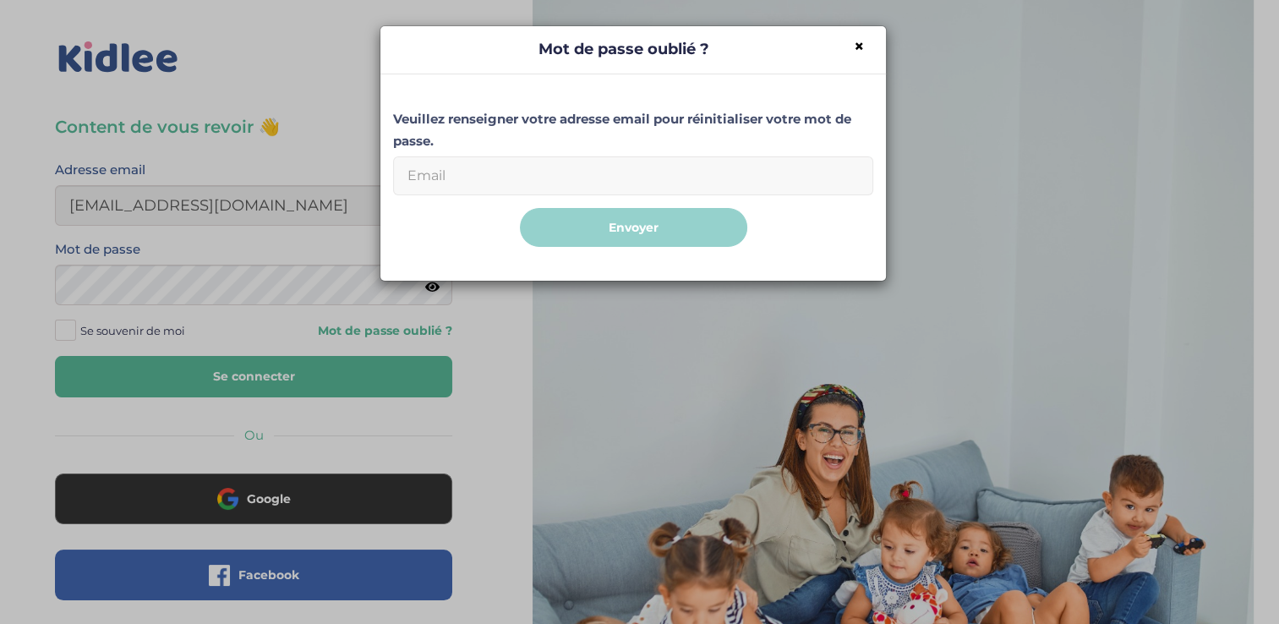
click at [460, 174] on input "Email" at bounding box center [633, 175] width 480 height 39
type input "romane.melinette@gmail.com"
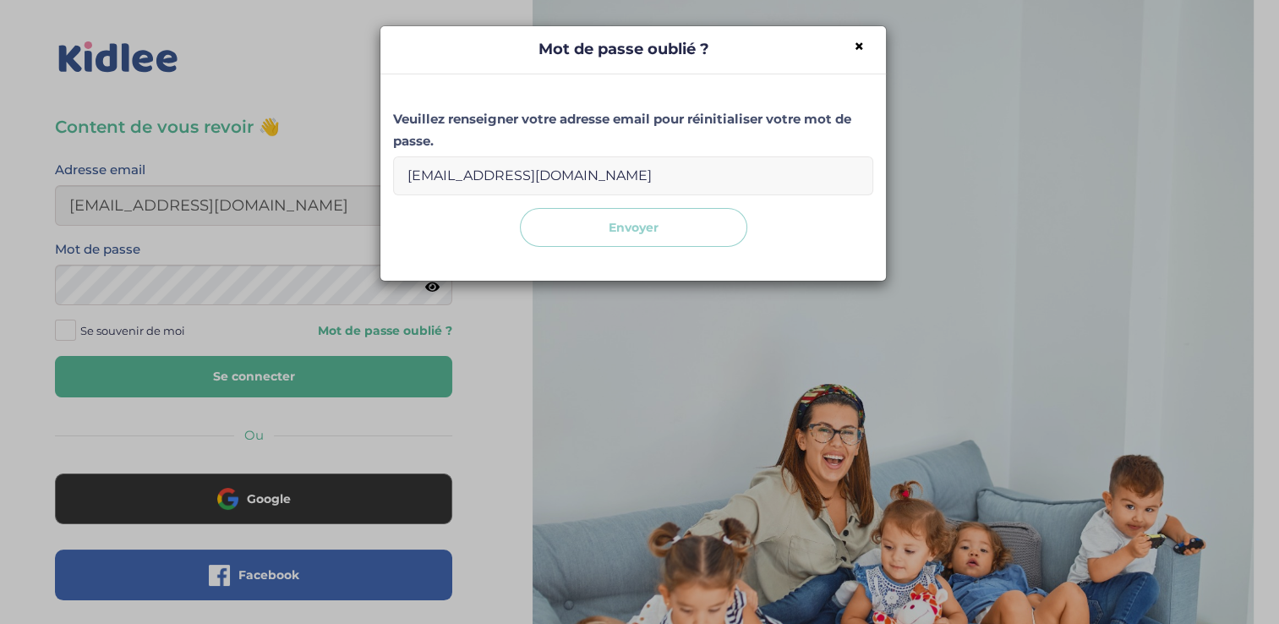
click at [622, 242] on button "Envoyer" at bounding box center [633, 228] width 227 height 40
